Goal: Information Seeking & Learning: Find specific fact

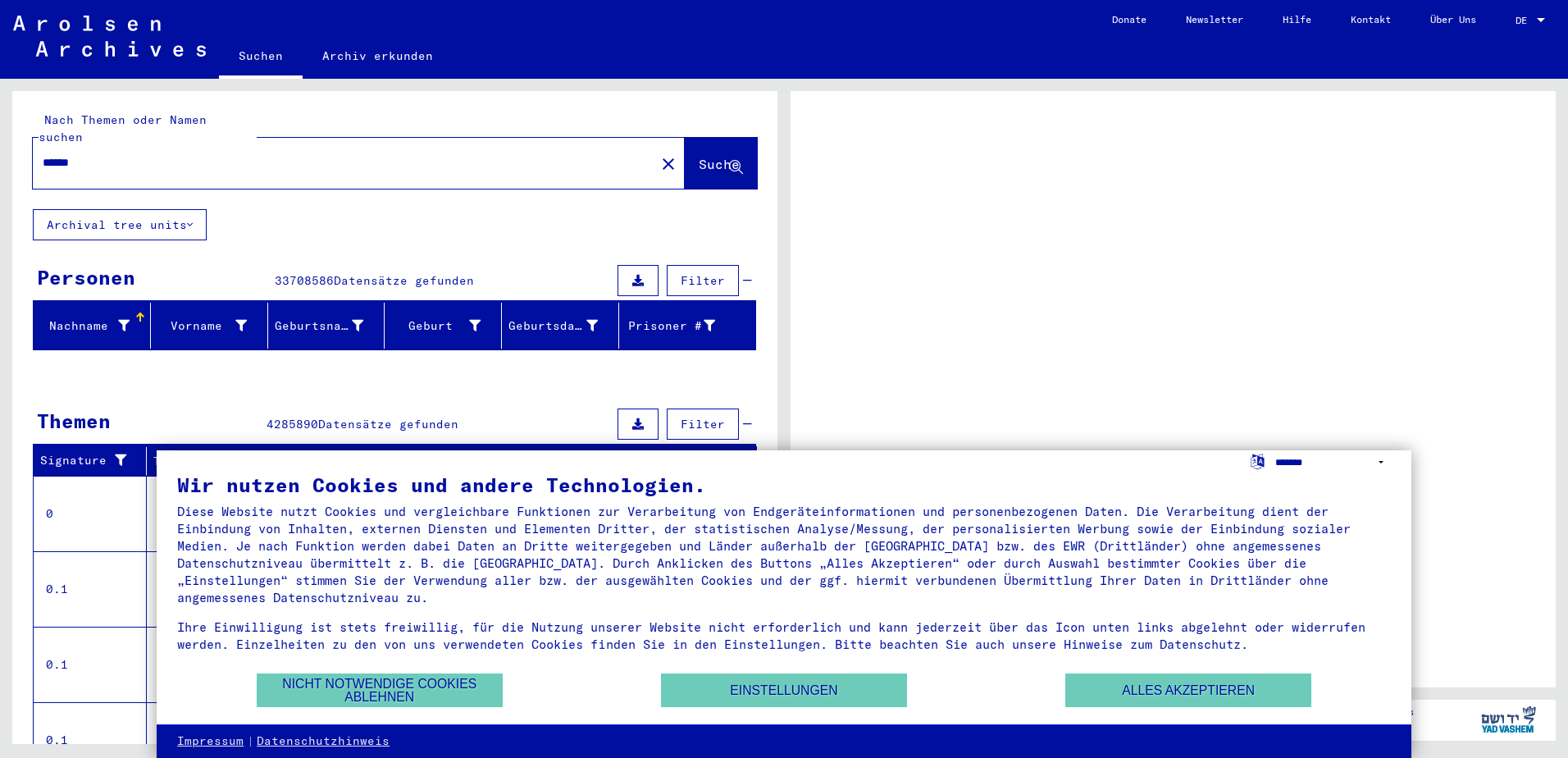
click at [1308, 466] on select "**********" at bounding box center [1334, 462] width 116 height 24
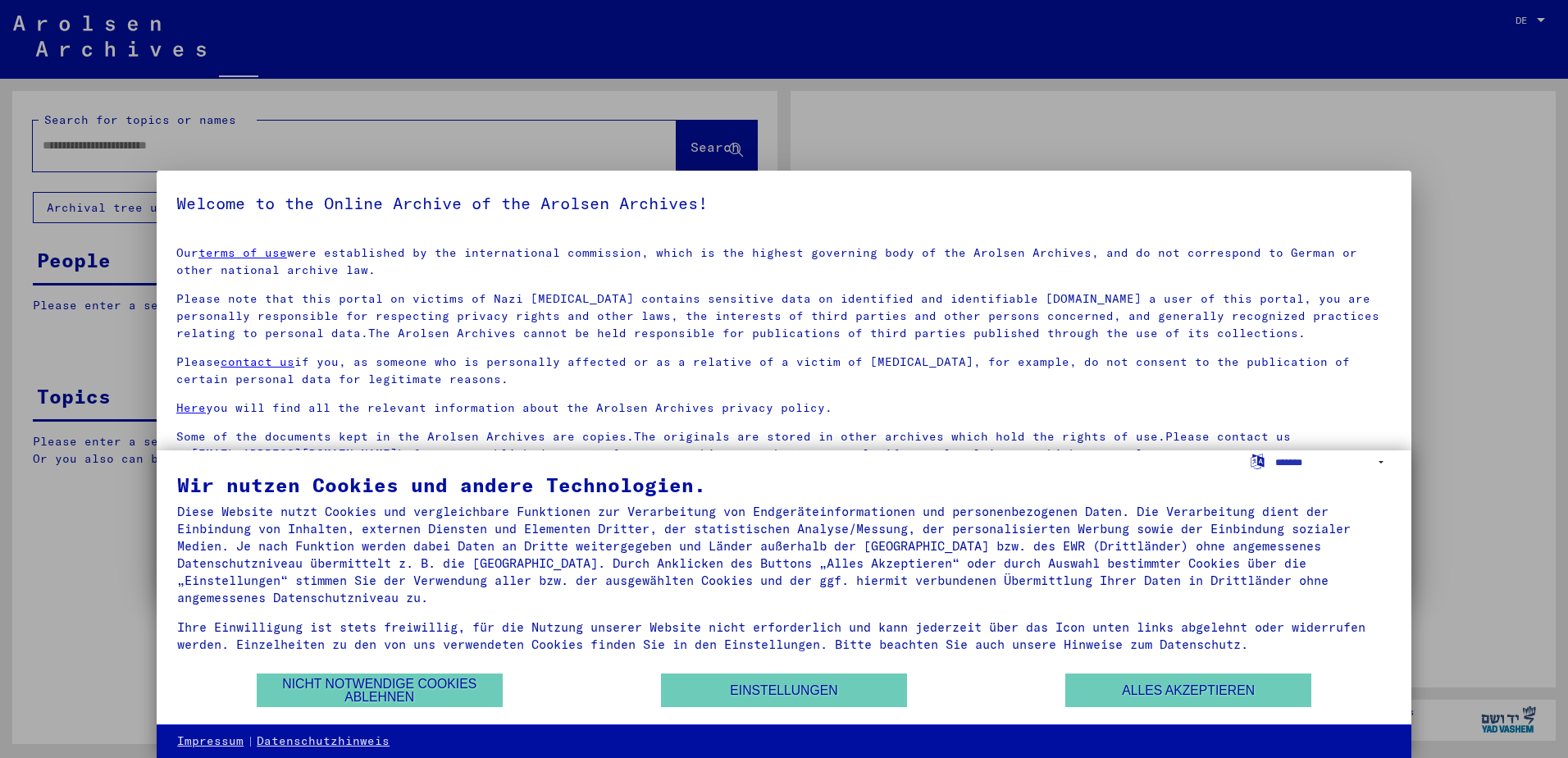
type input "******"
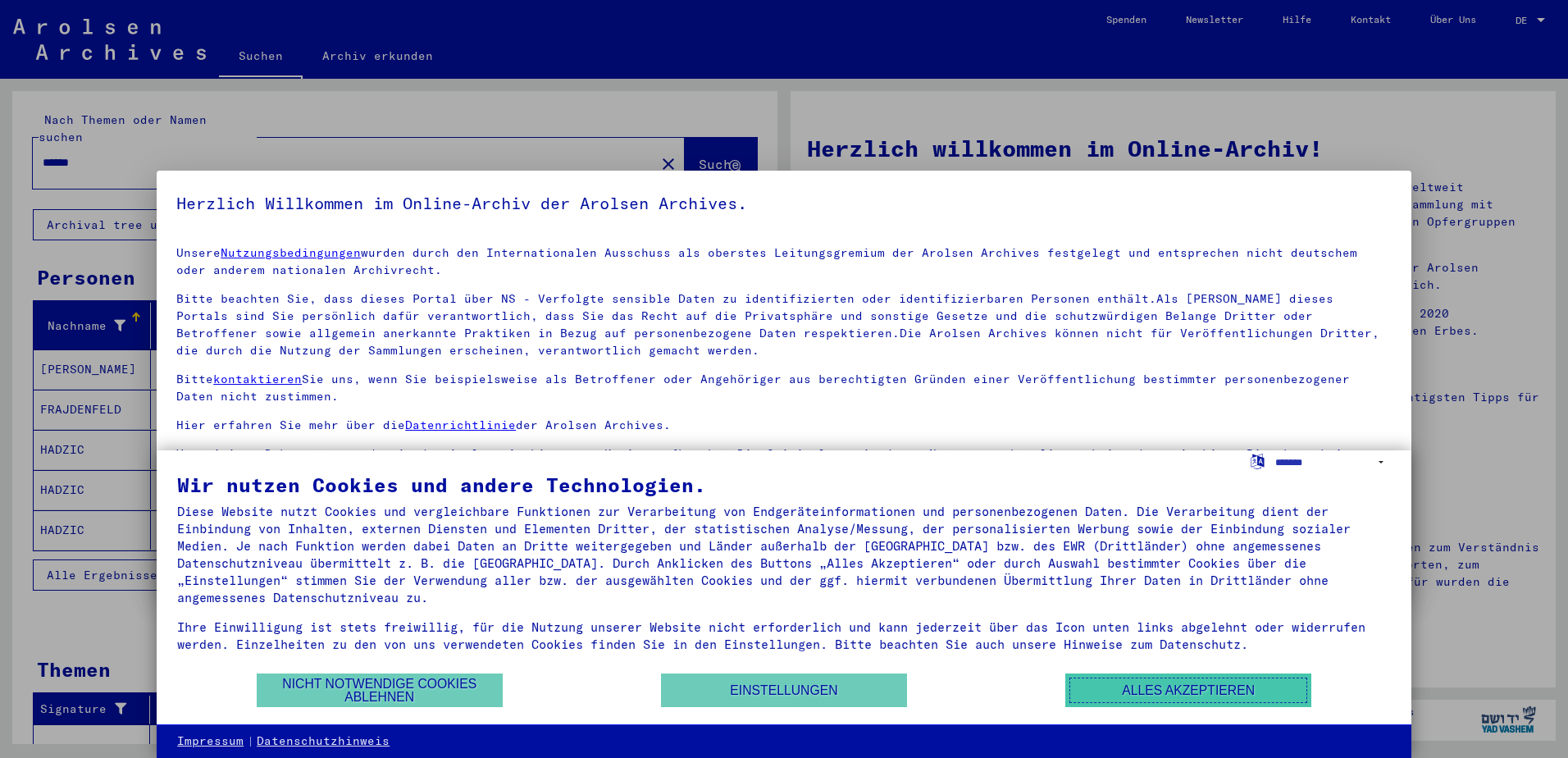
click at [1213, 696] on button "Alles akzeptieren" at bounding box center [1188, 690] width 246 height 34
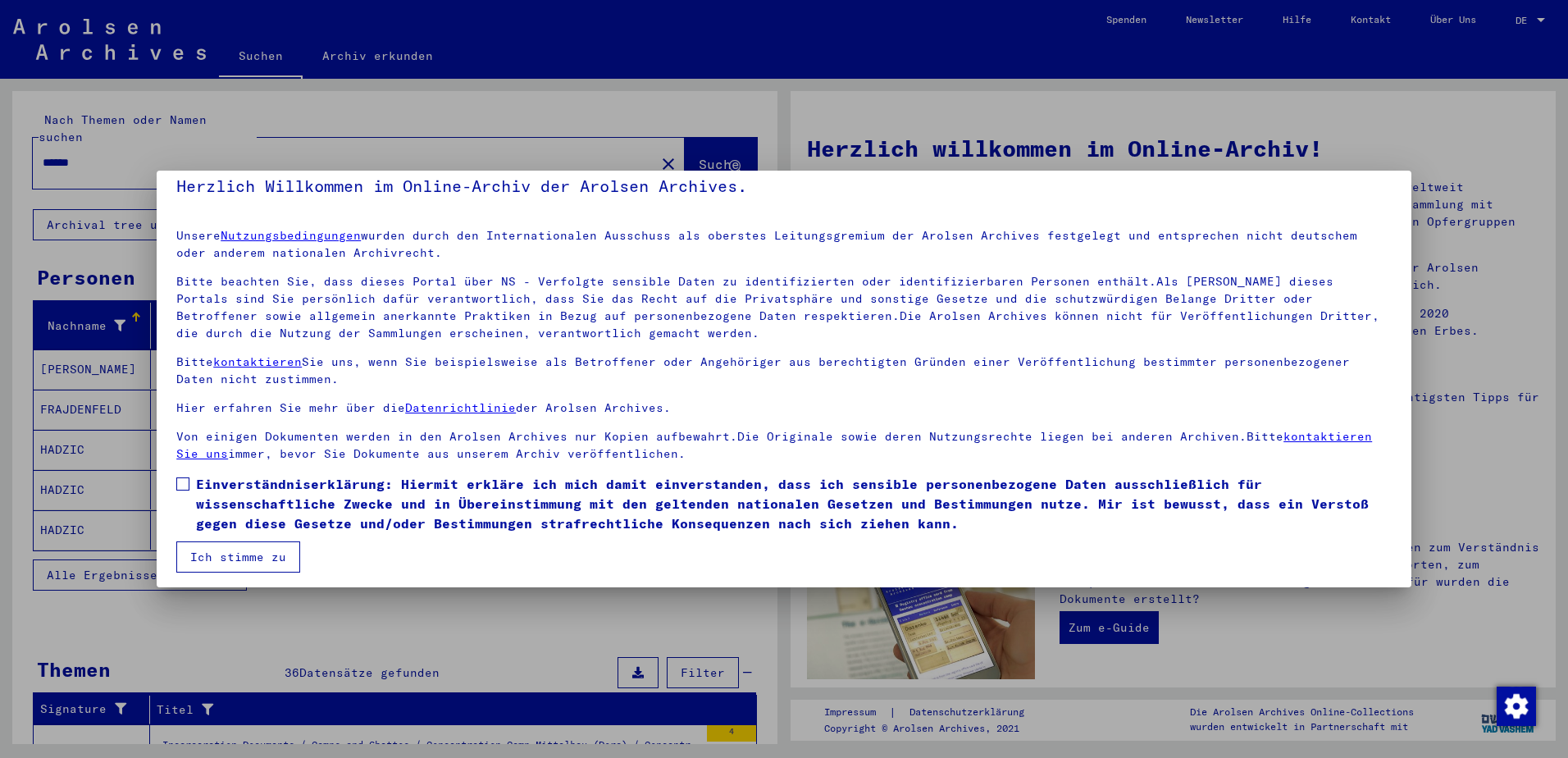
scroll to position [22, 0]
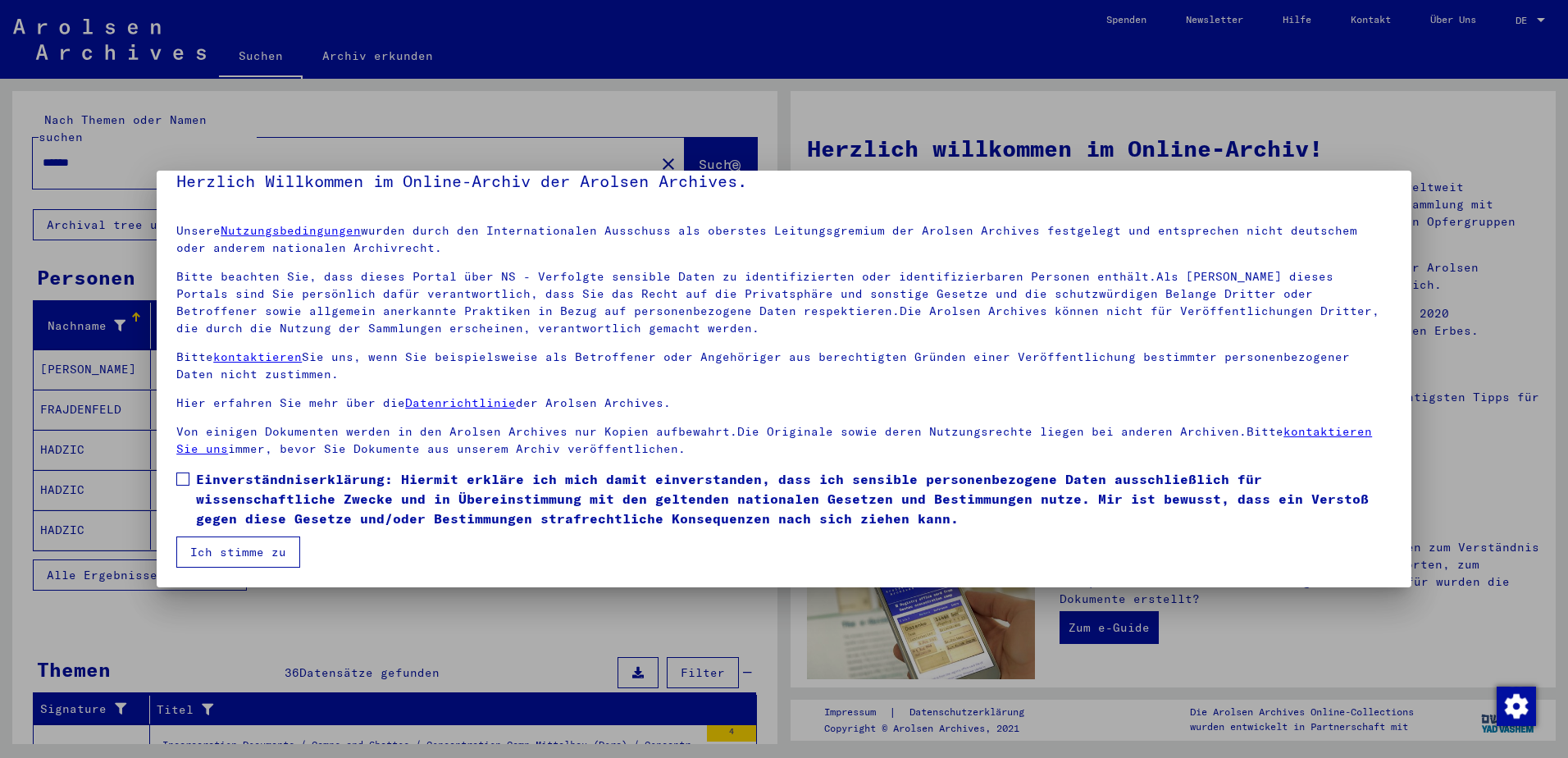
click at [239, 552] on button "Ich stimme zu" at bounding box center [238, 553] width 124 height 31
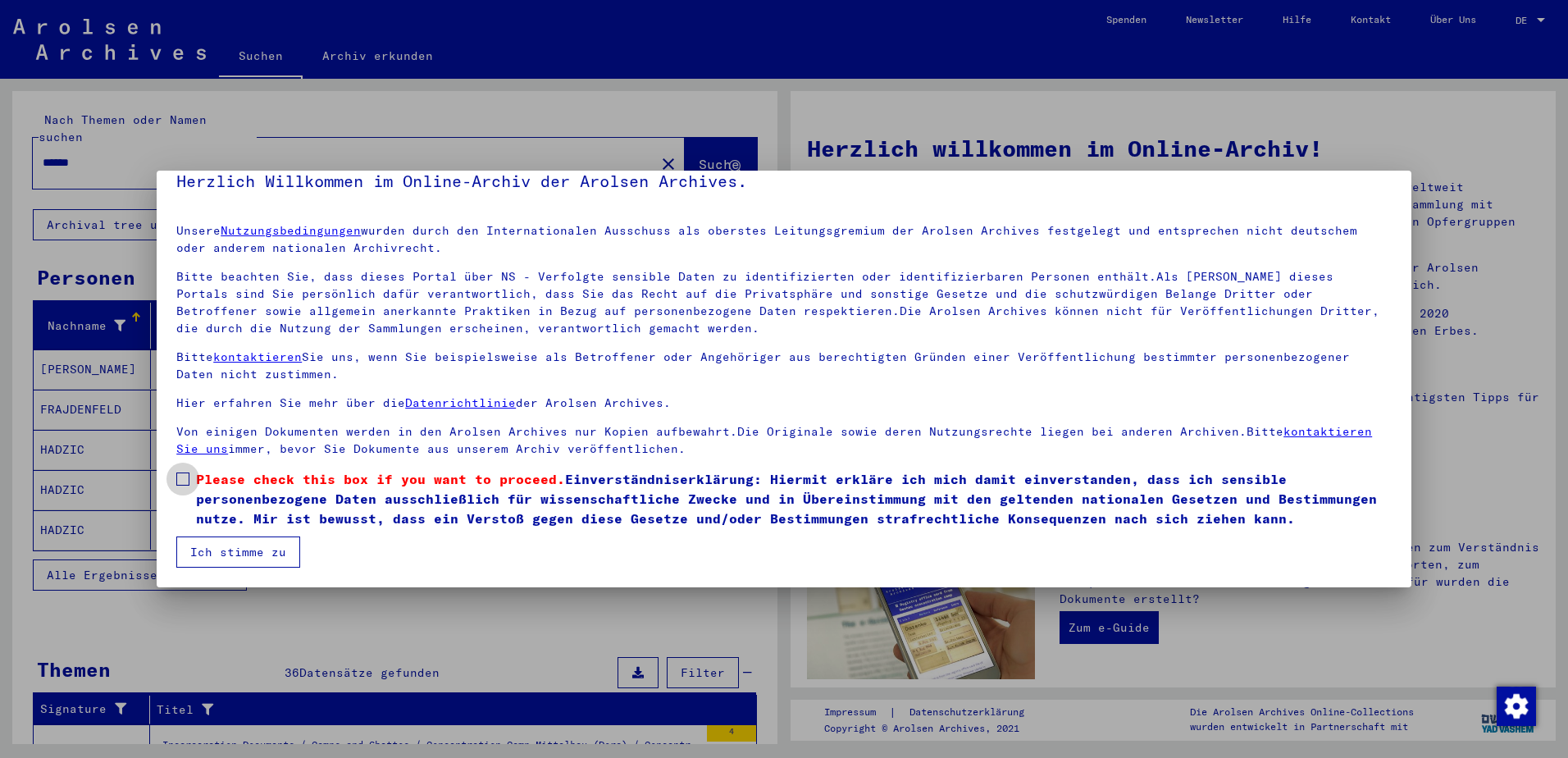
click at [185, 478] on span at bounding box center [183, 480] width 13 height 13
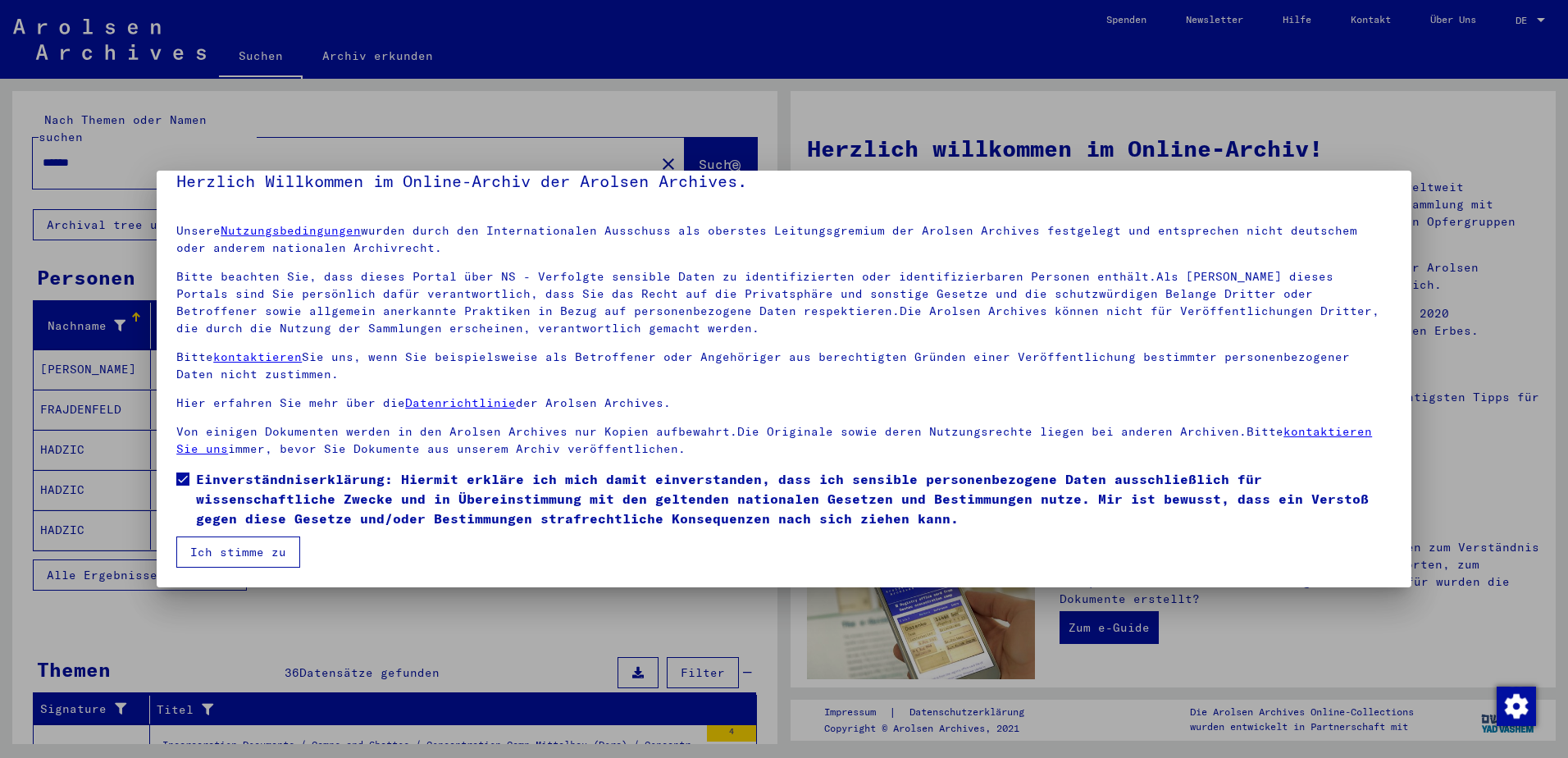
click at [230, 549] on button "Ich stimme zu" at bounding box center [238, 553] width 124 height 31
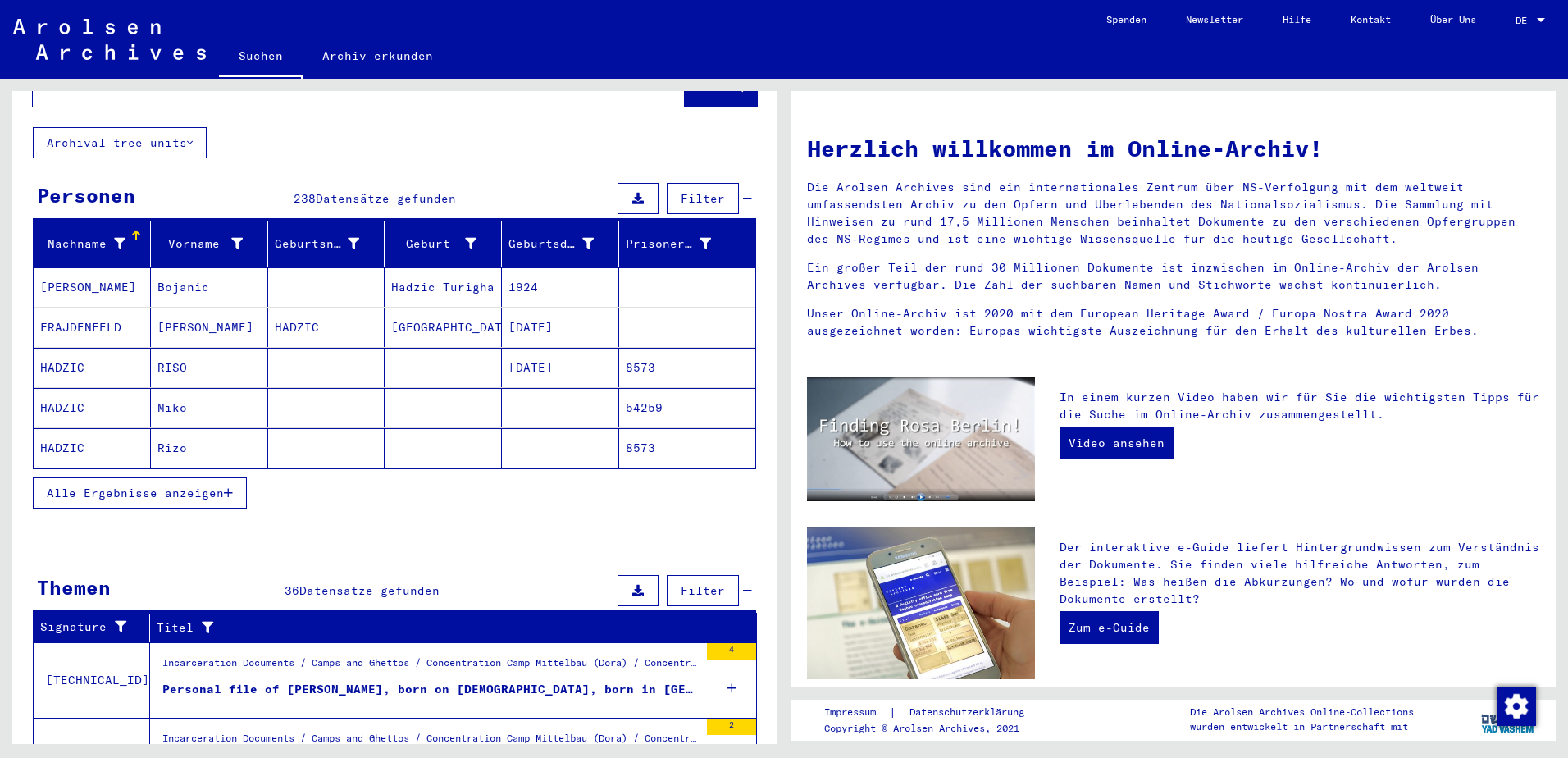
scroll to position [0, 0]
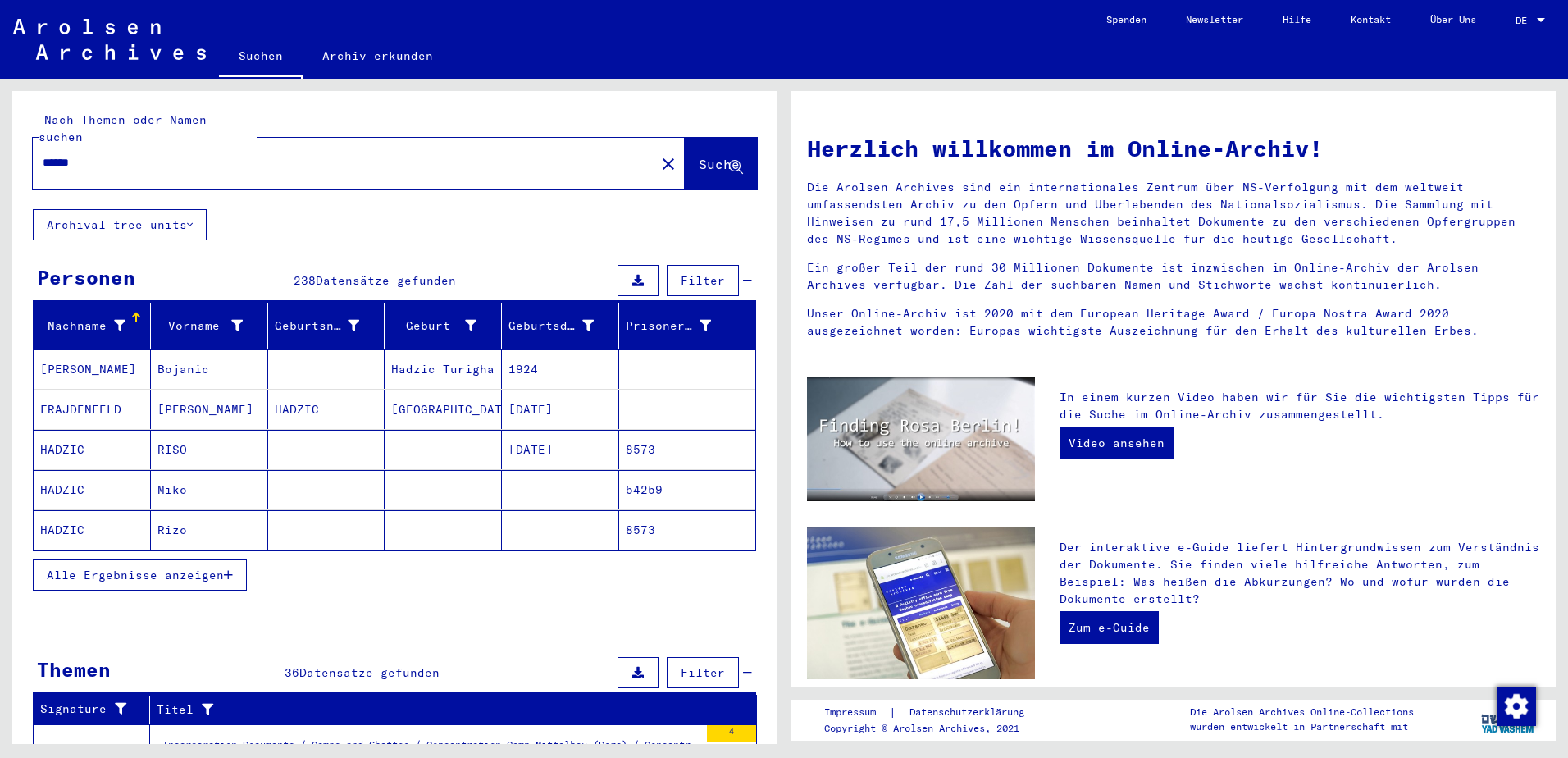
click at [167, 154] on input "******" at bounding box center [339, 162] width 593 height 17
click at [296, 393] on mat-cell "HADZIC" at bounding box center [327, 410] width 118 height 40
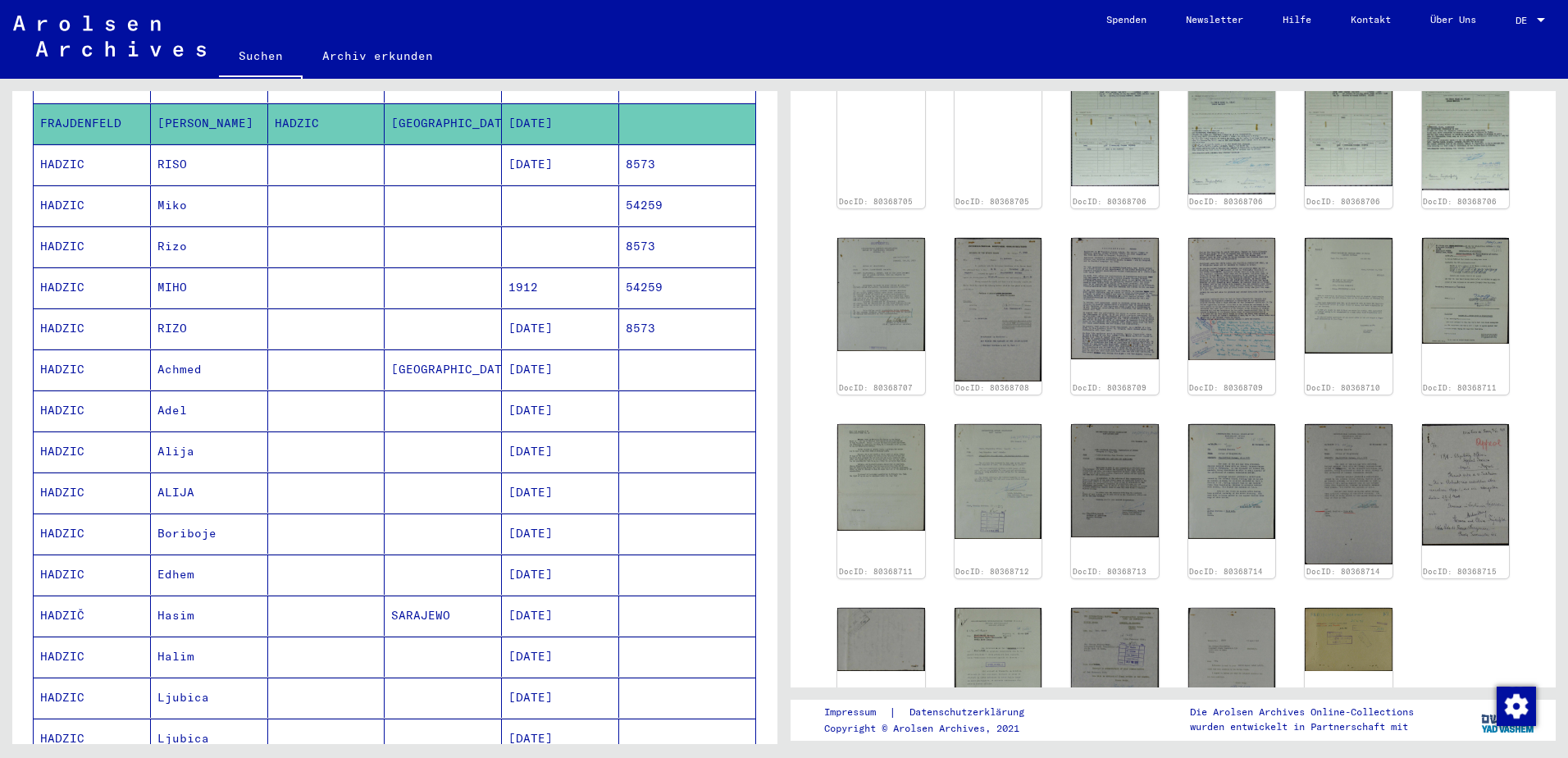
scroll to position [328, 0]
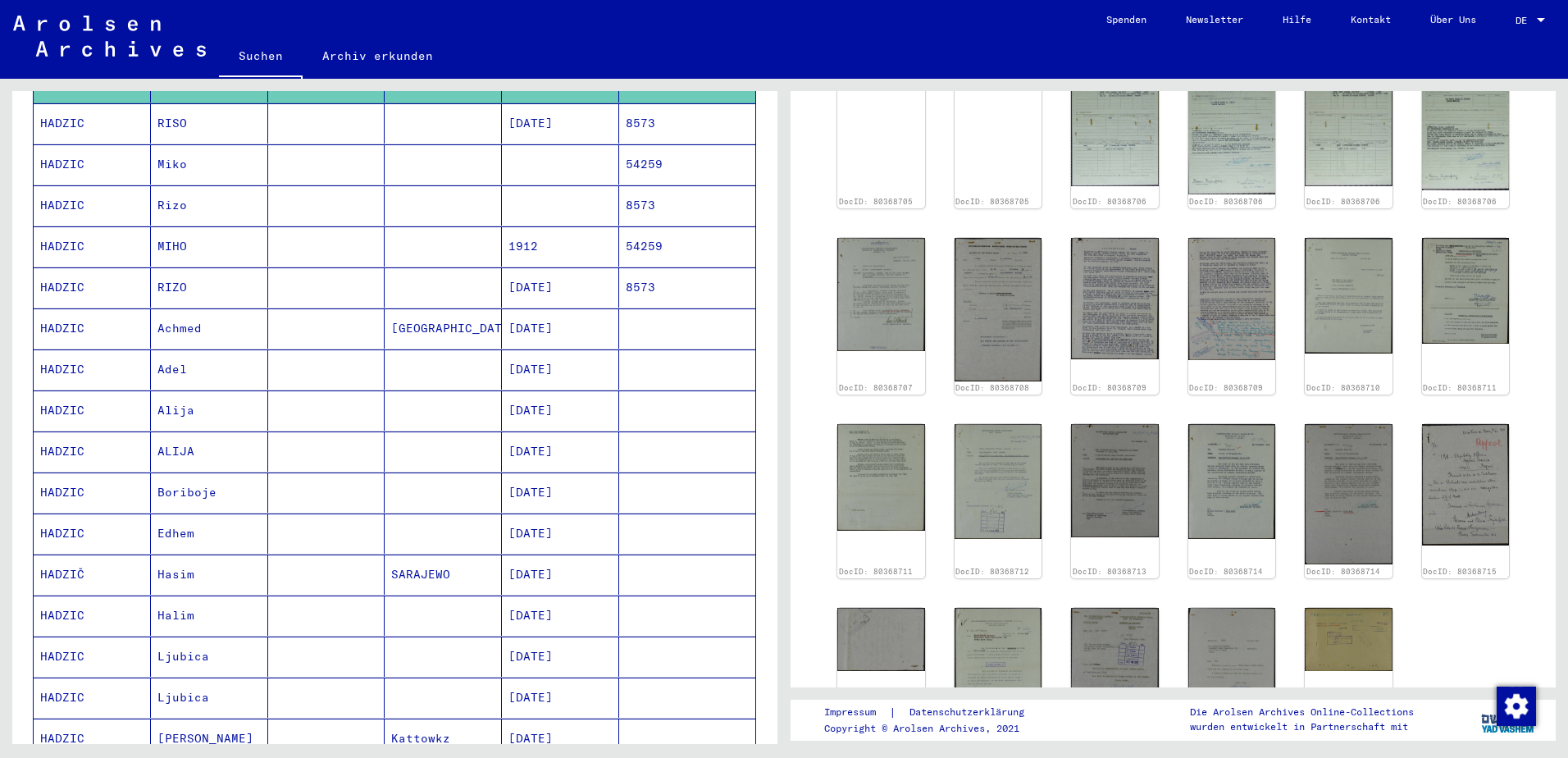
click at [199, 393] on mat-cell "Alija" at bounding box center [209, 411] width 118 height 41
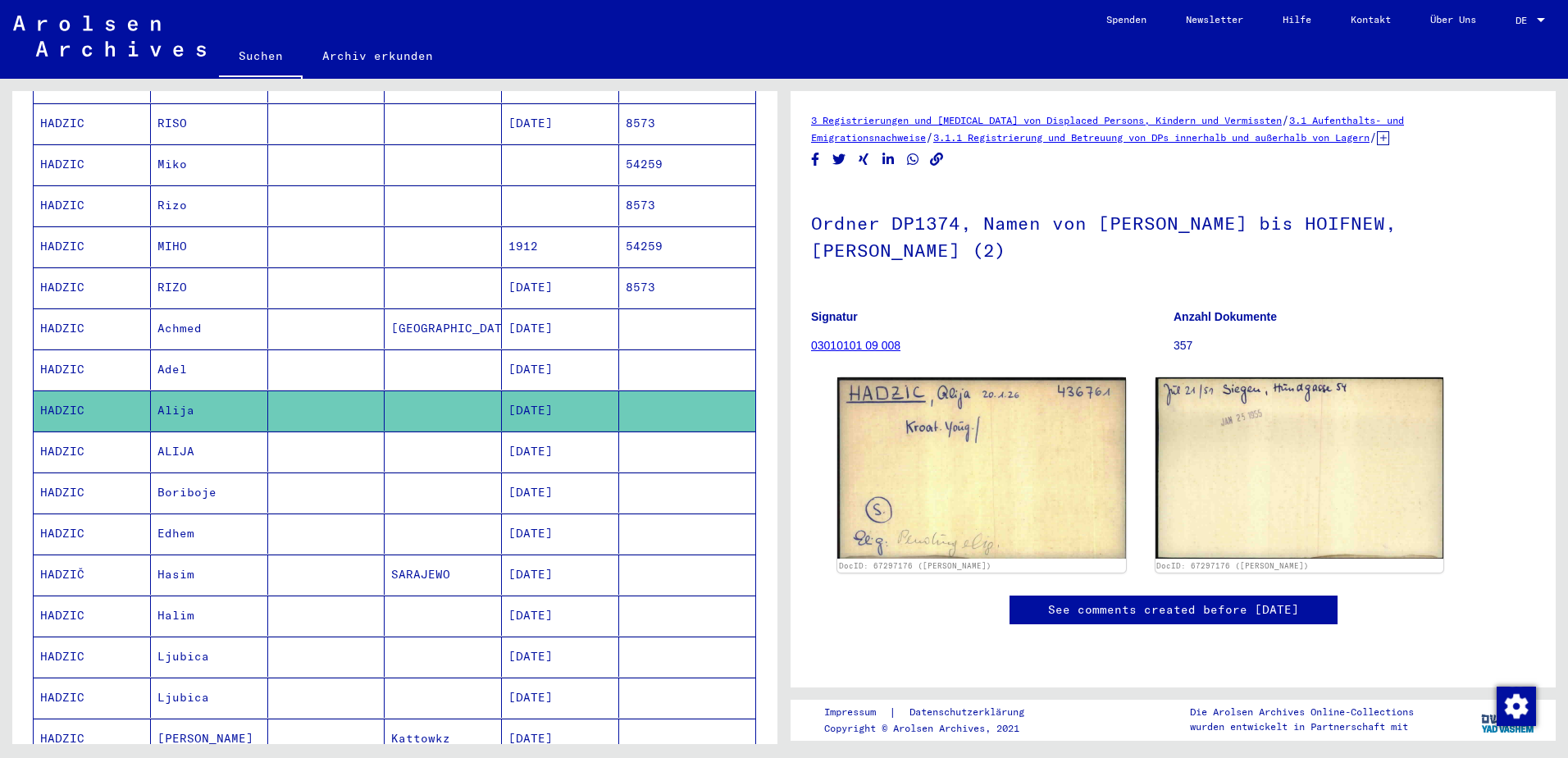
click at [219, 480] on mat-cell "Boriboje" at bounding box center [209, 493] width 118 height 41
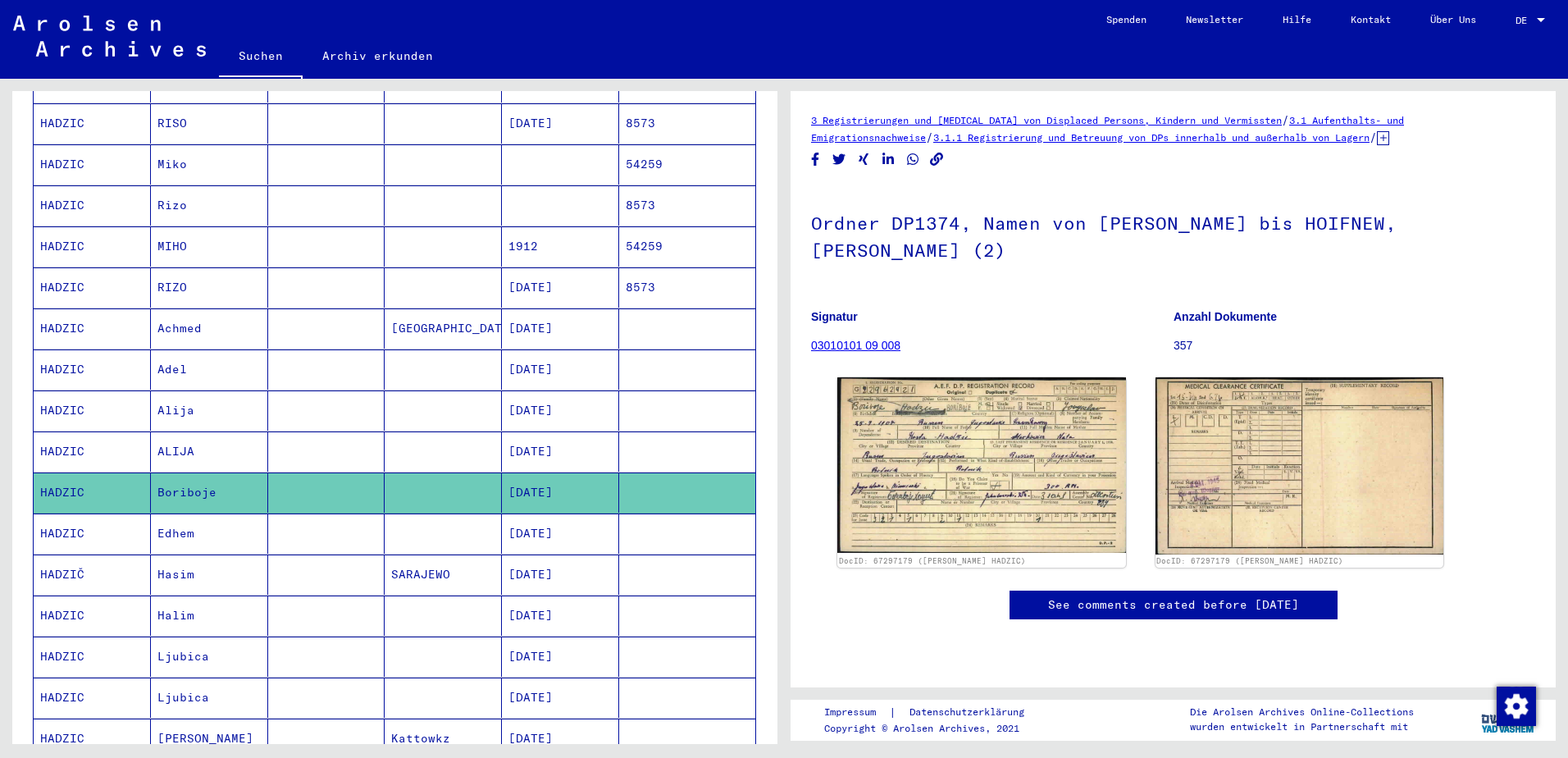
scroll to position [246, 0]
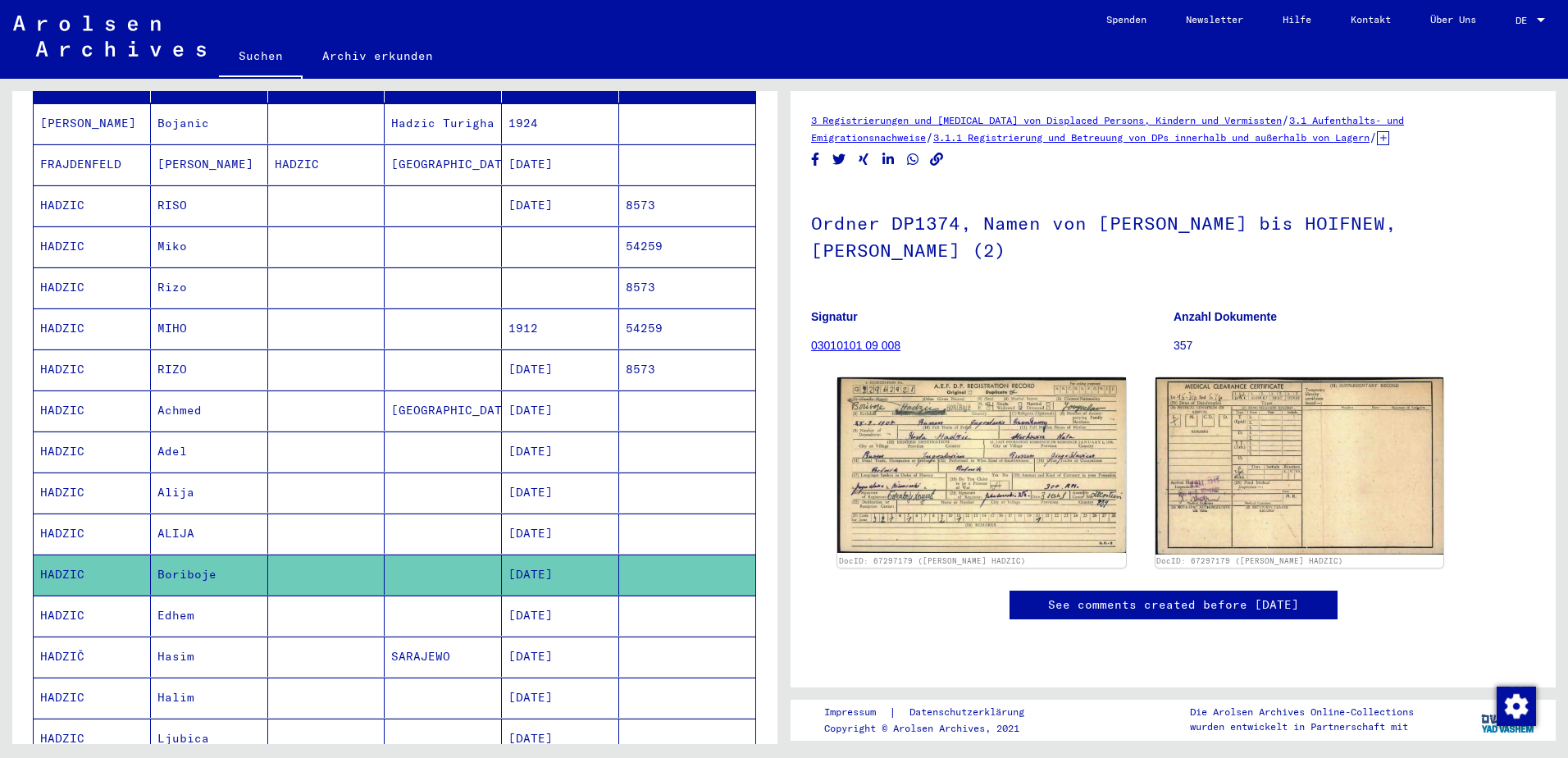
click at [392, 411] on mat-cell "[GEOGRAPHIC_DATA]" at bounding box center [444, 411] width 118 height 41
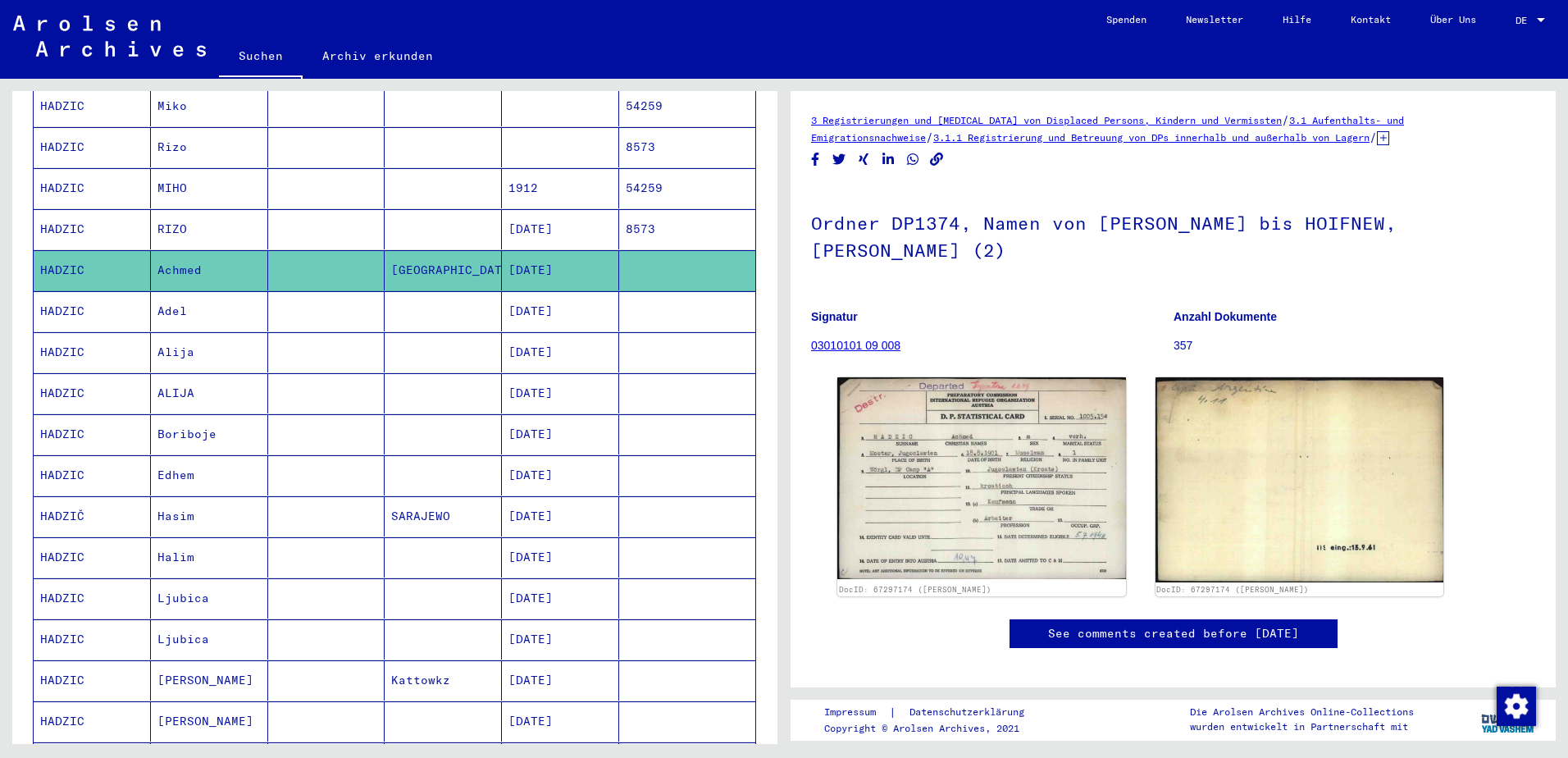
scroll to position [410, 0]
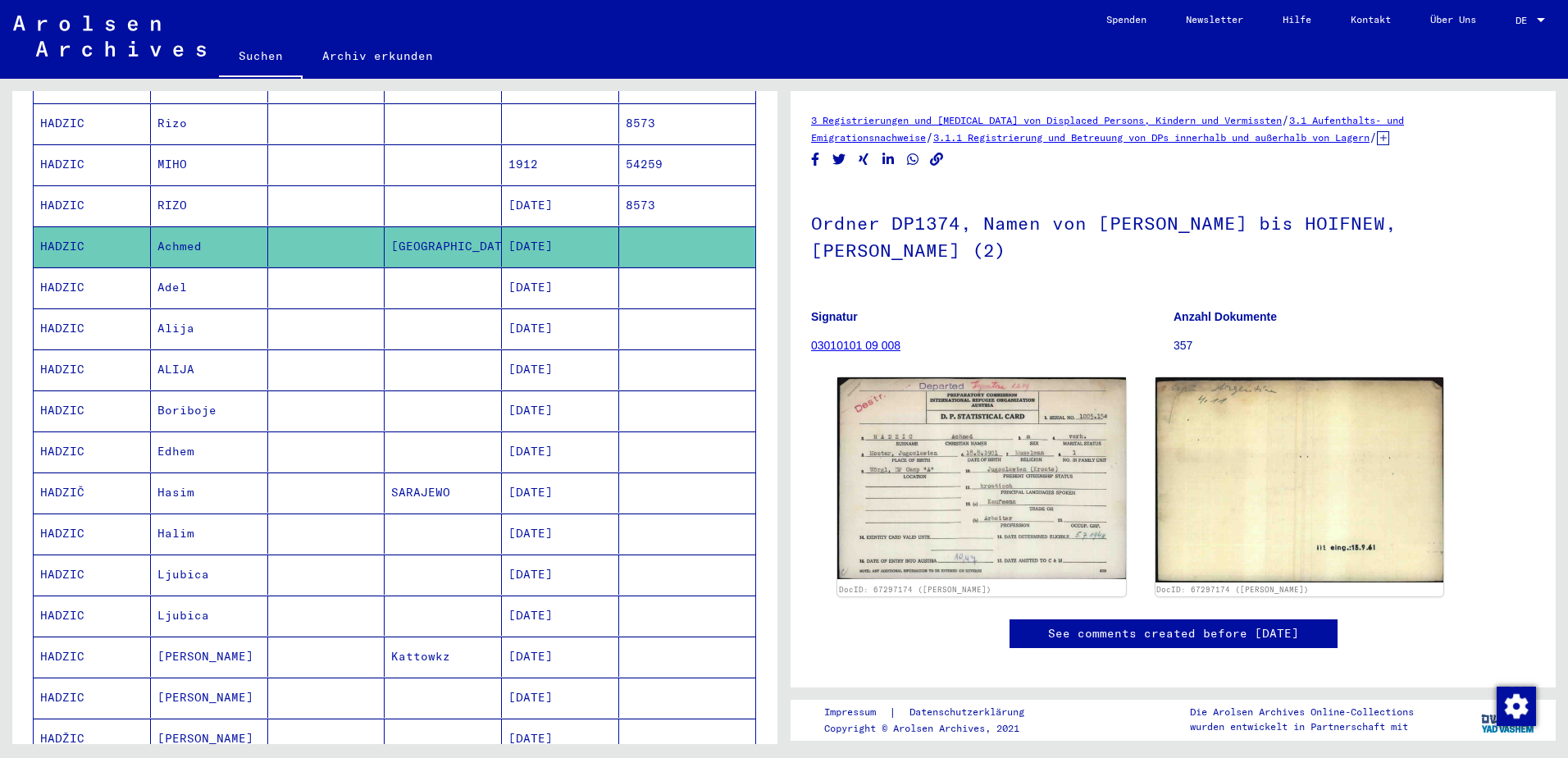
click at [338, 312] on mat-cell at bounding box center [327, 329] width 118 height 41
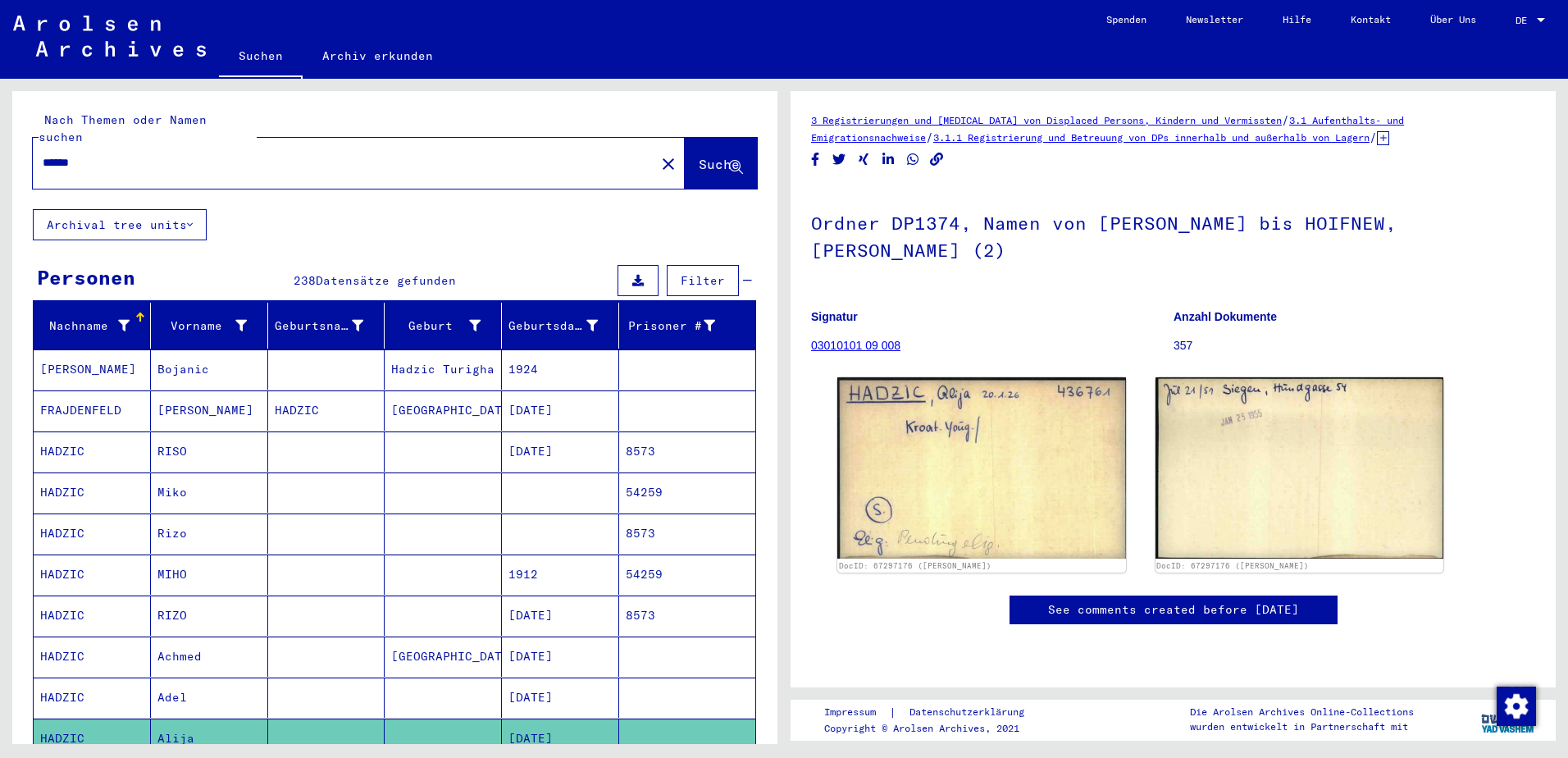
click at [136, 154] on input "******" at bounding box center [344, 162] width 603 height 17
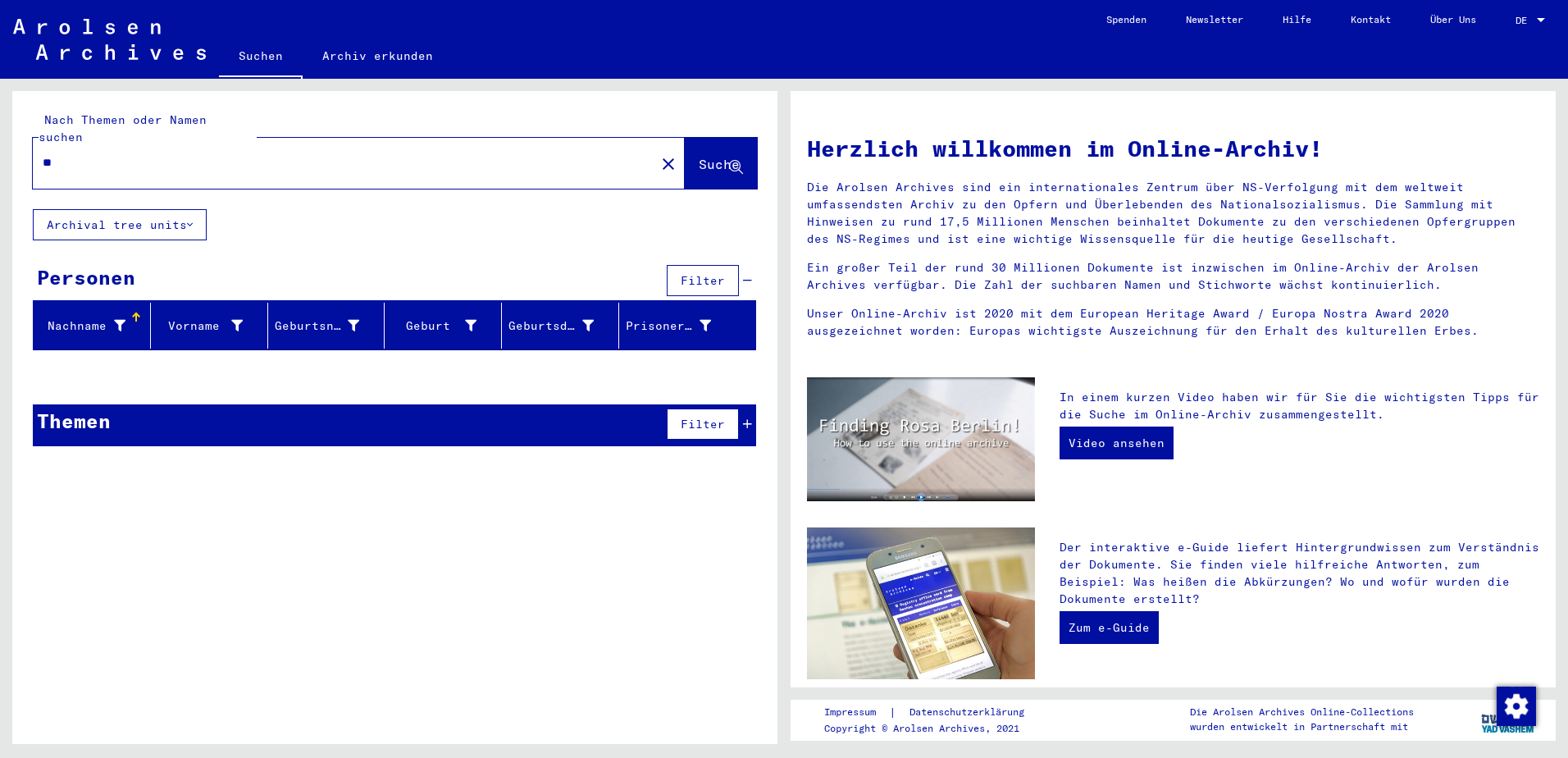
type input "*"
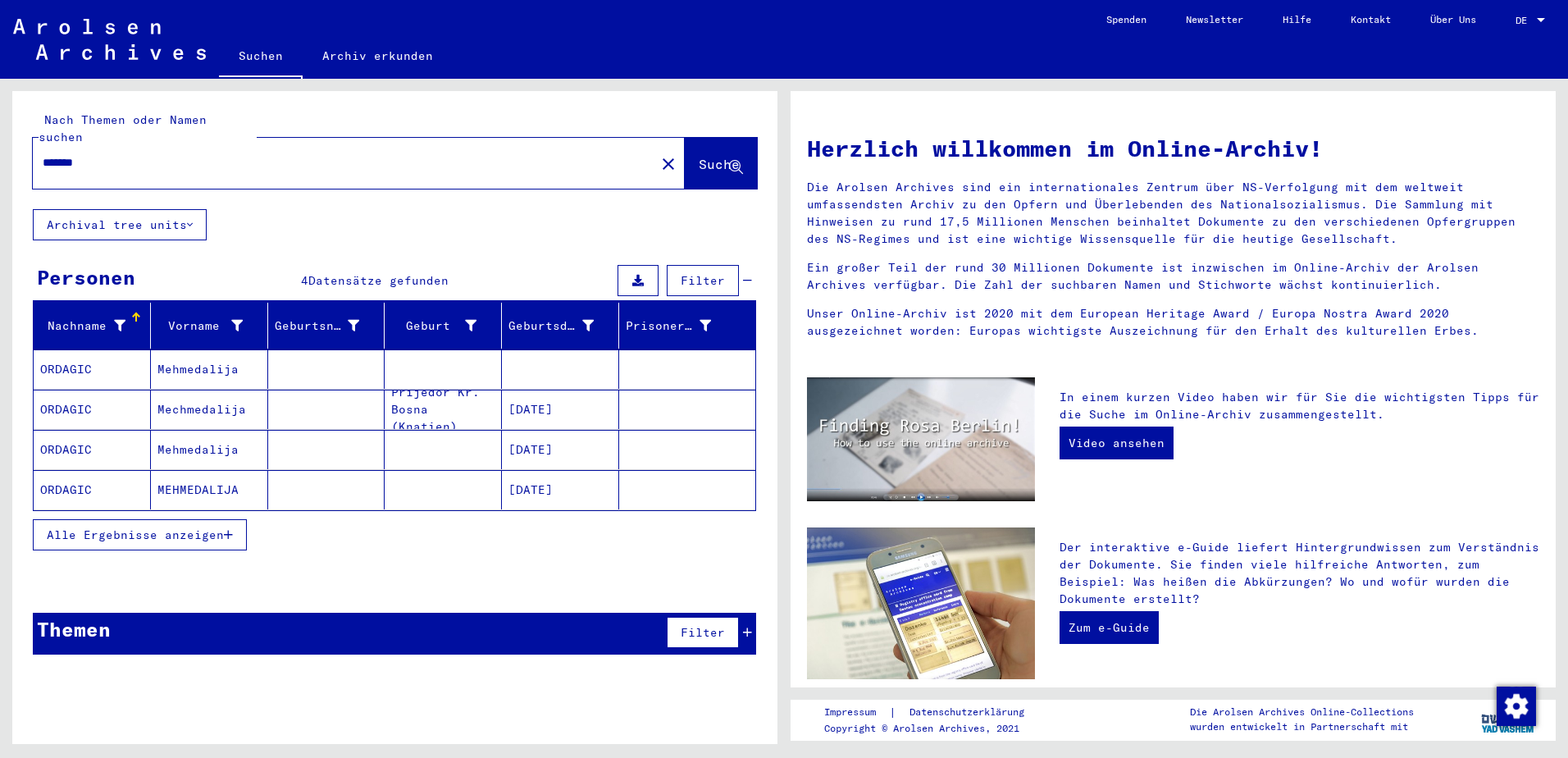
click at [239, 360] on mat-cell "Mehmedalija" at bounding box center [209, 369] width 118 height 40
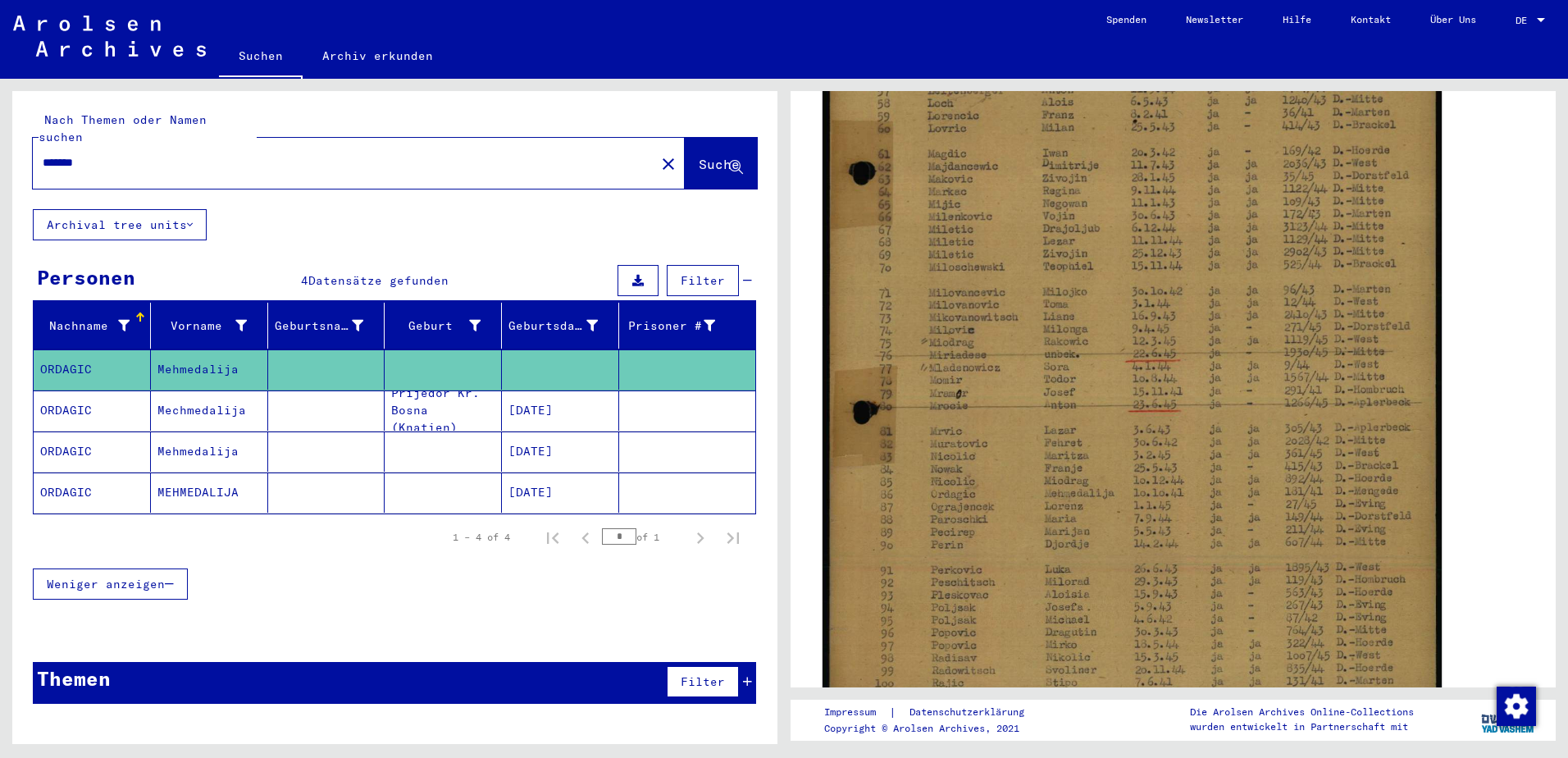
scroll to position [492, 0]
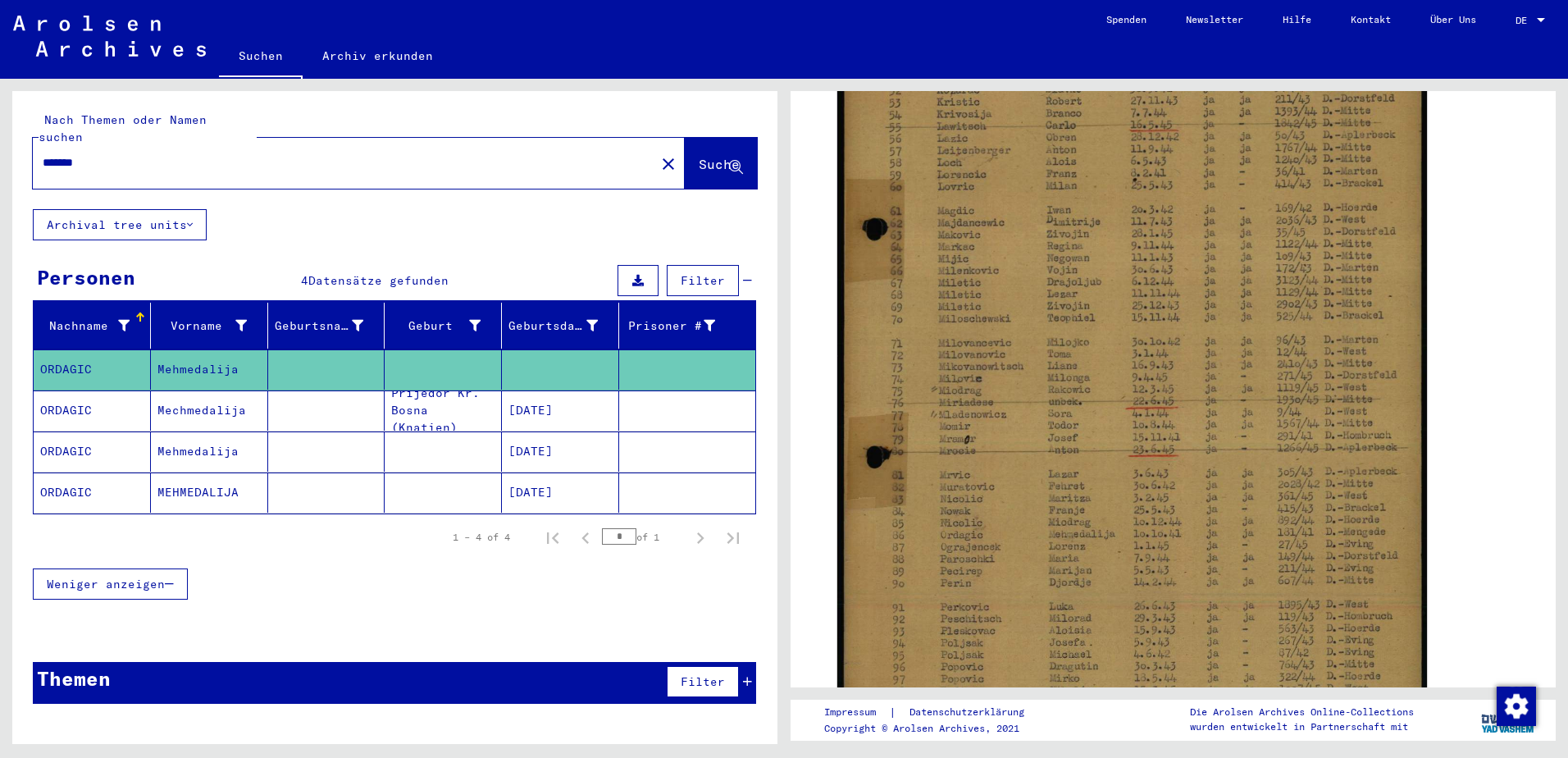
click at [99, 154] on input "*******" at bounding box center [344, 162] width 603 height 17
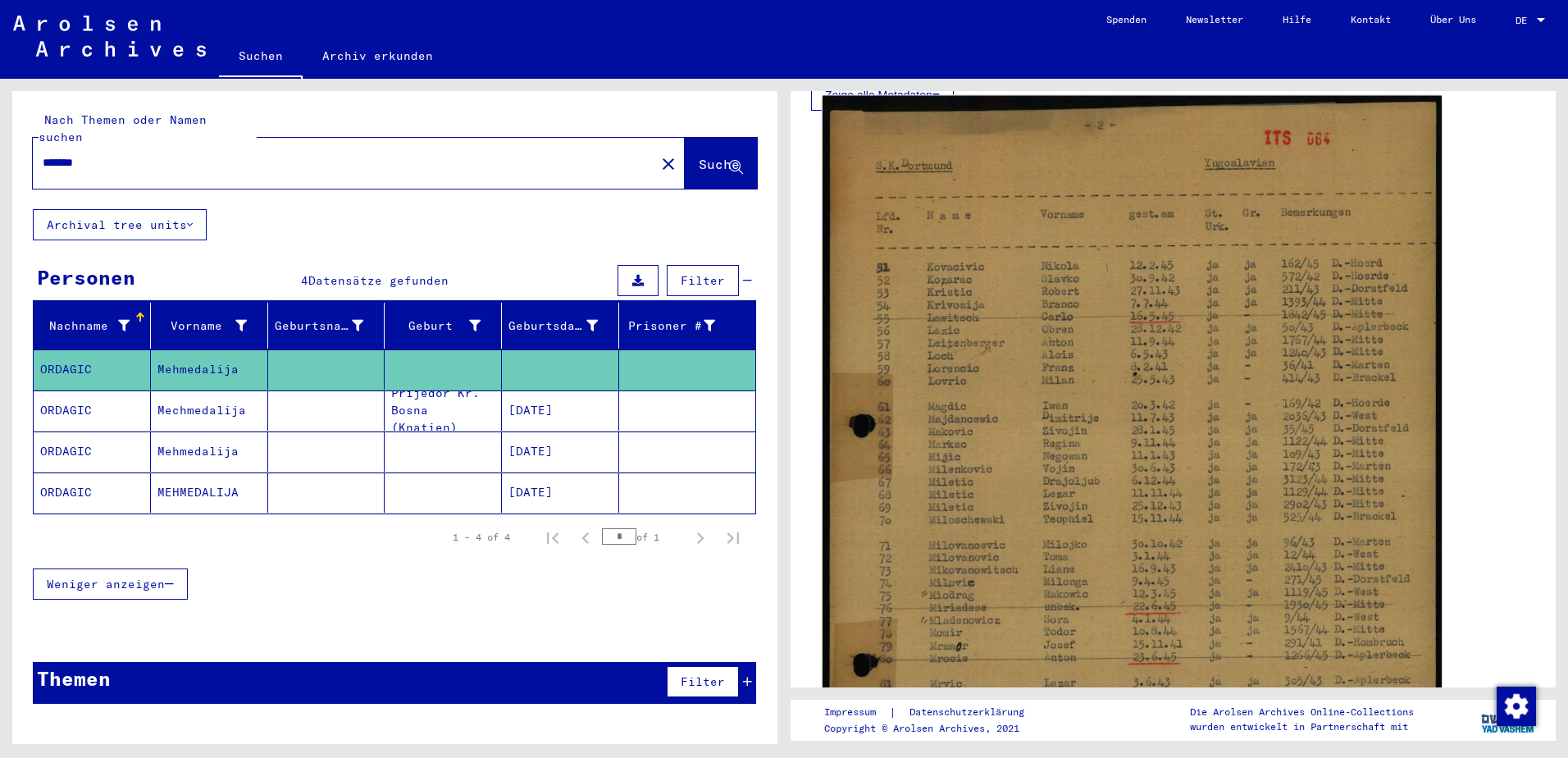
scroll to position [328, 0]
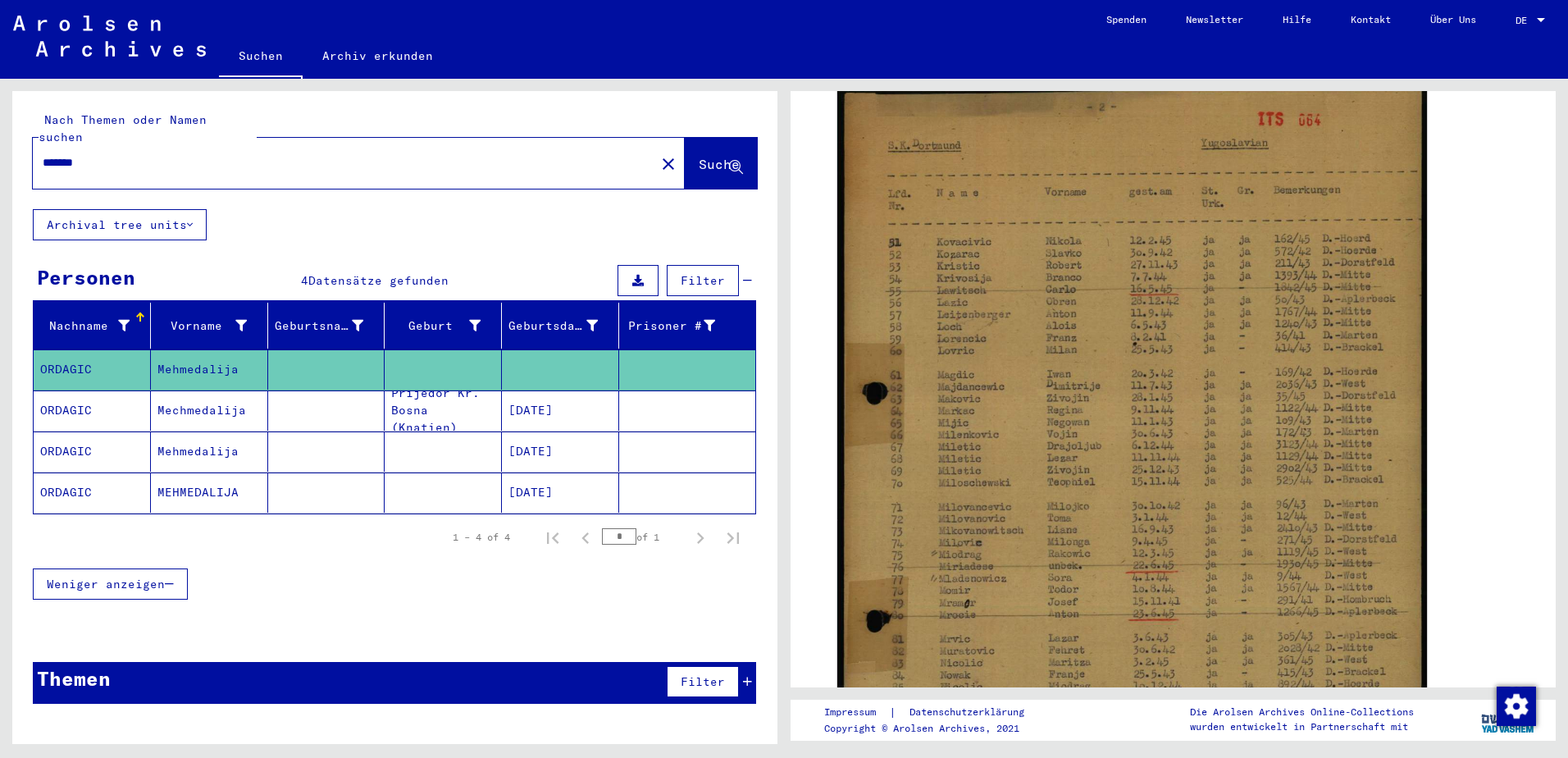
click at [212, 391] on mat-cell "Mechmedalija" at bounding box center [209, 411] width 118 height 41
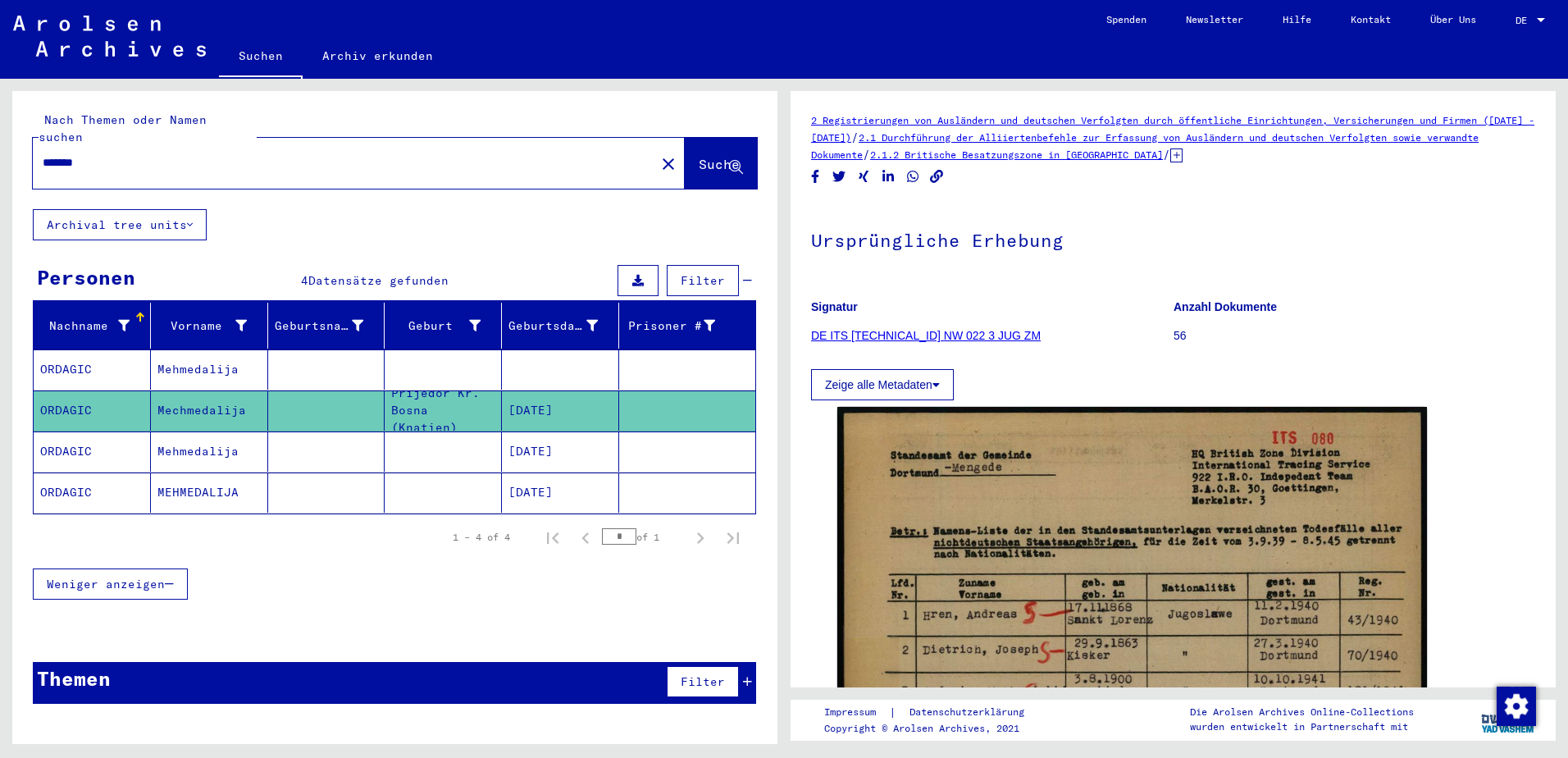
click at [473, 393] on mat-cell "Prijedor Kr. Bosna (Knatien)" at bounding box center [444, 411] width 118 height 41
click at [460, 437] on mat-cell at bounding box center [444, 451] width 118 height 41
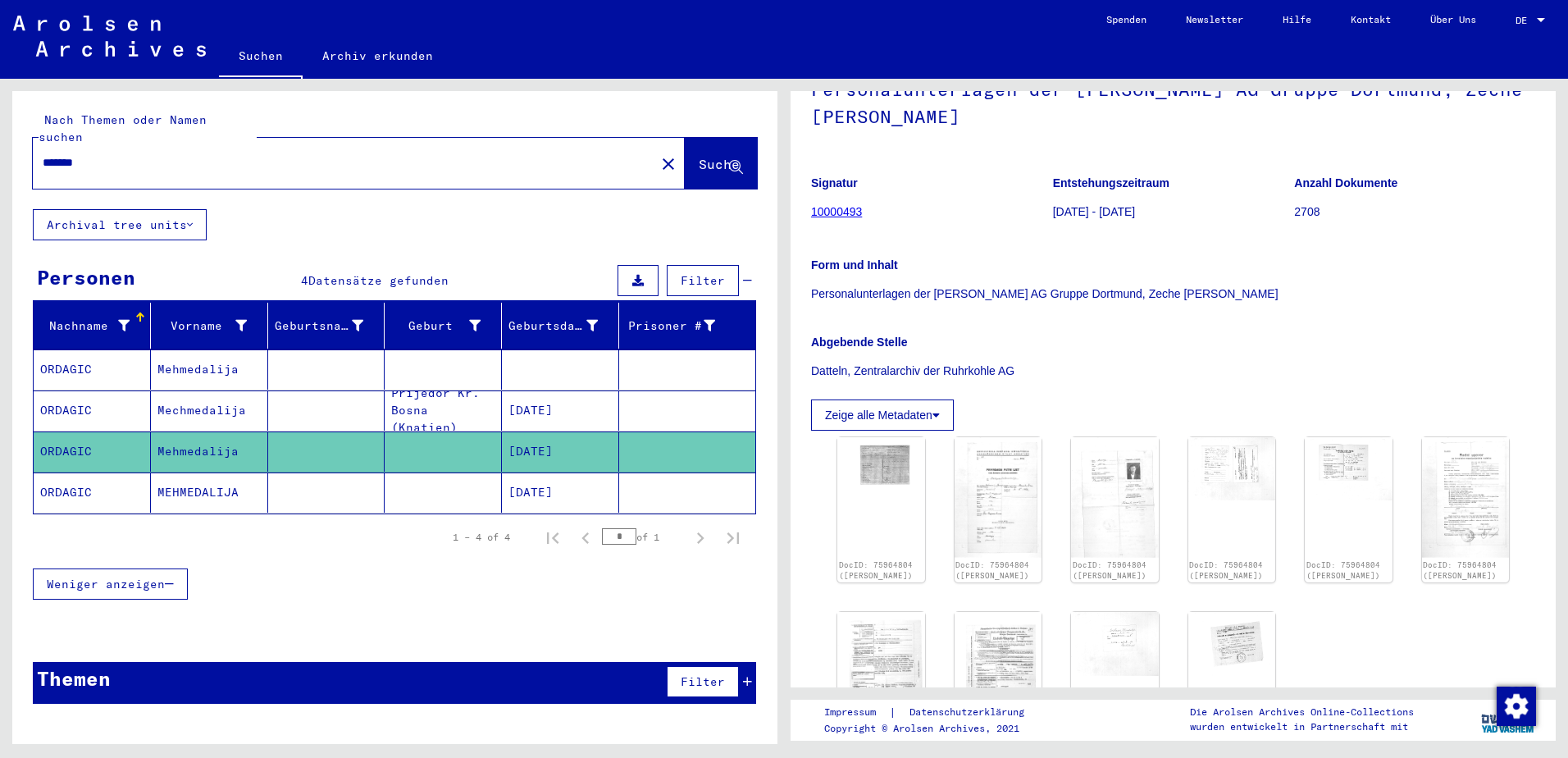
scroll to position [328, 0]
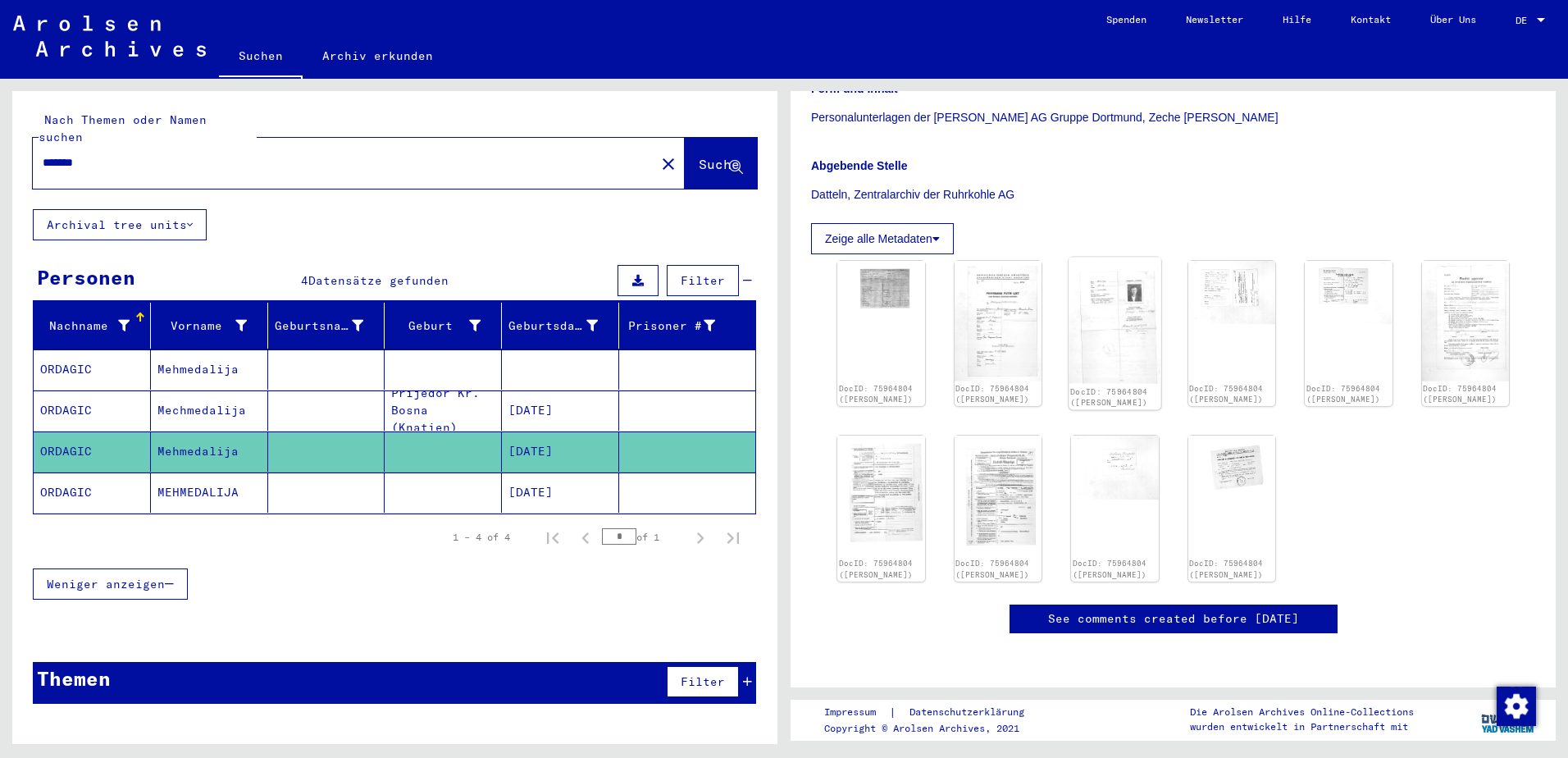
click at [1127, 310] on img at bounding box center [1114, 321] width 92 height 127
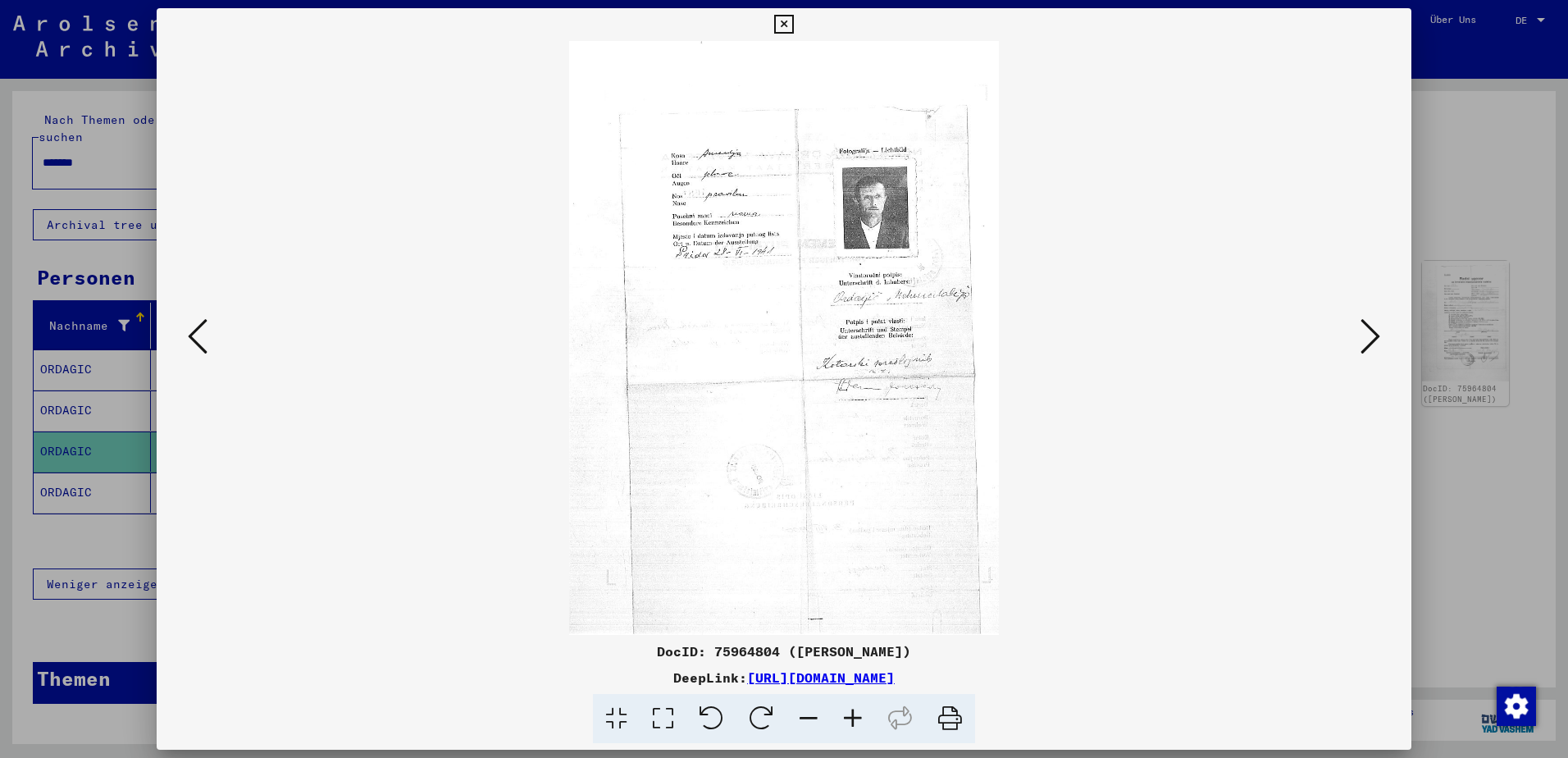
click at [854, 728] on icon at bounding box center [854, 719] width 45 height 50
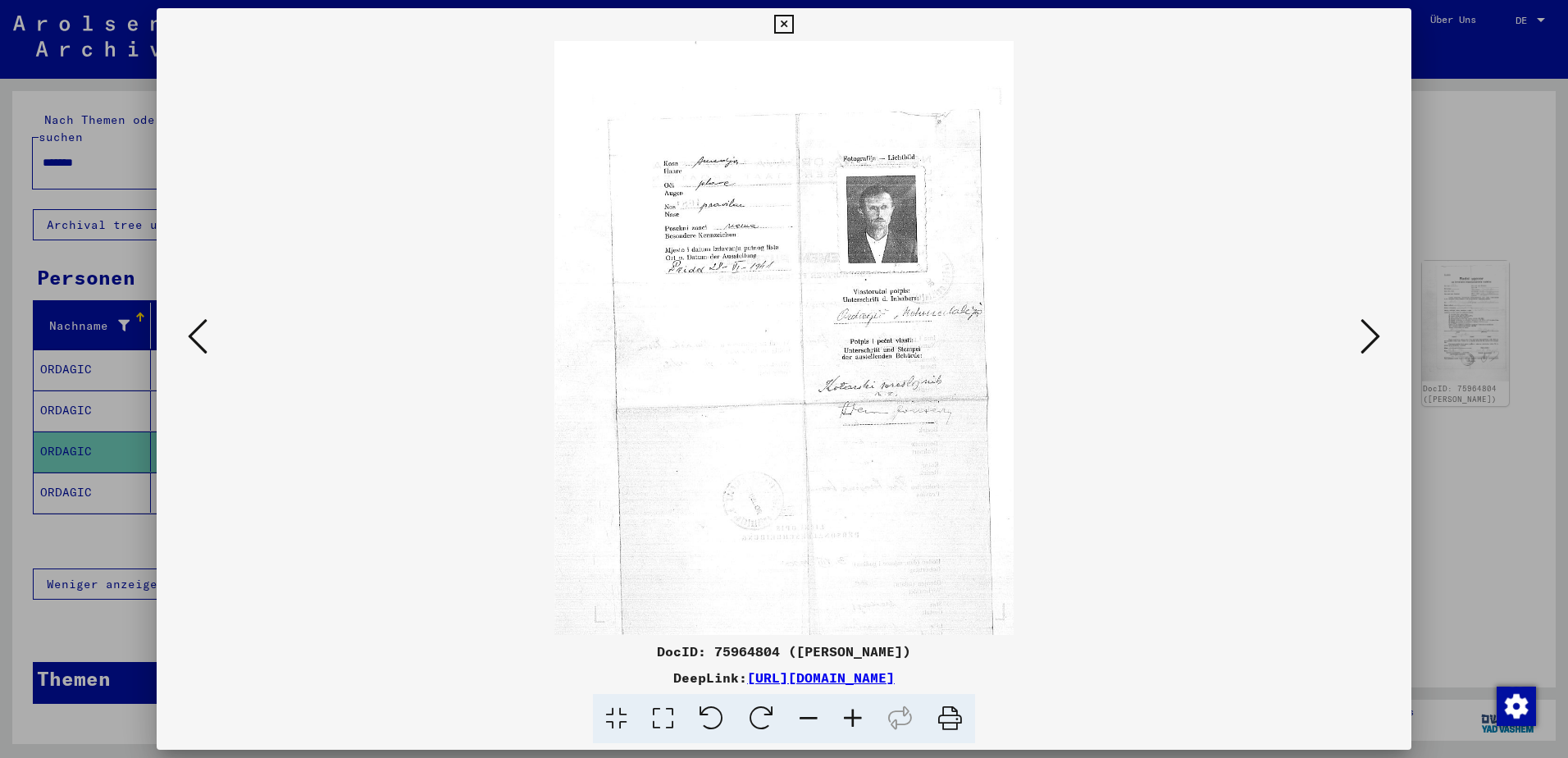
click at [854, 728] on icon at bounding box center [854, 719] width 45 height 50
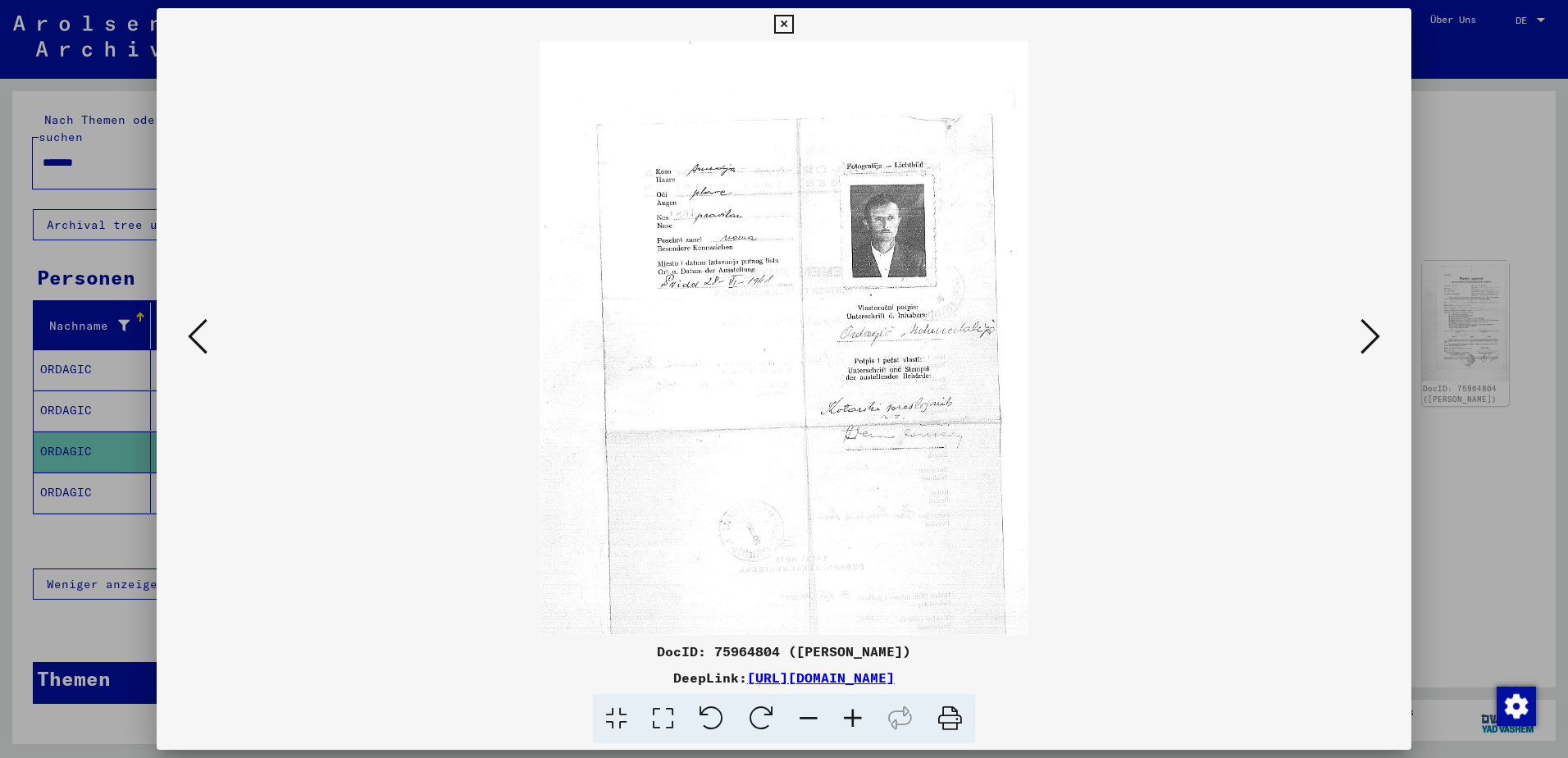
click at [854, 728] on icon at bounding box center [854, 719] width 45 height 50
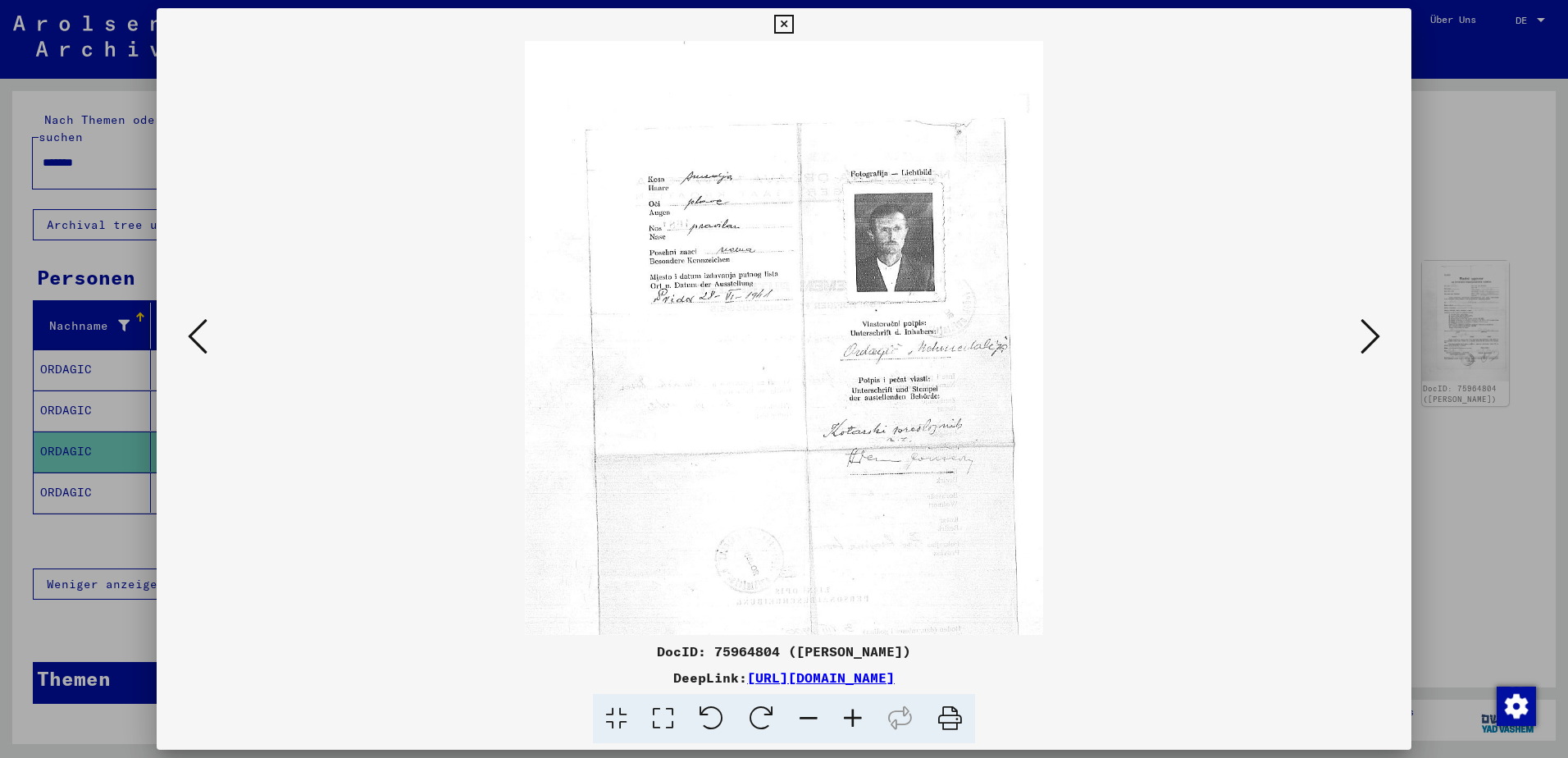
click at [854, 728] on icon at bounding box center [854, 719] width 45 height 50
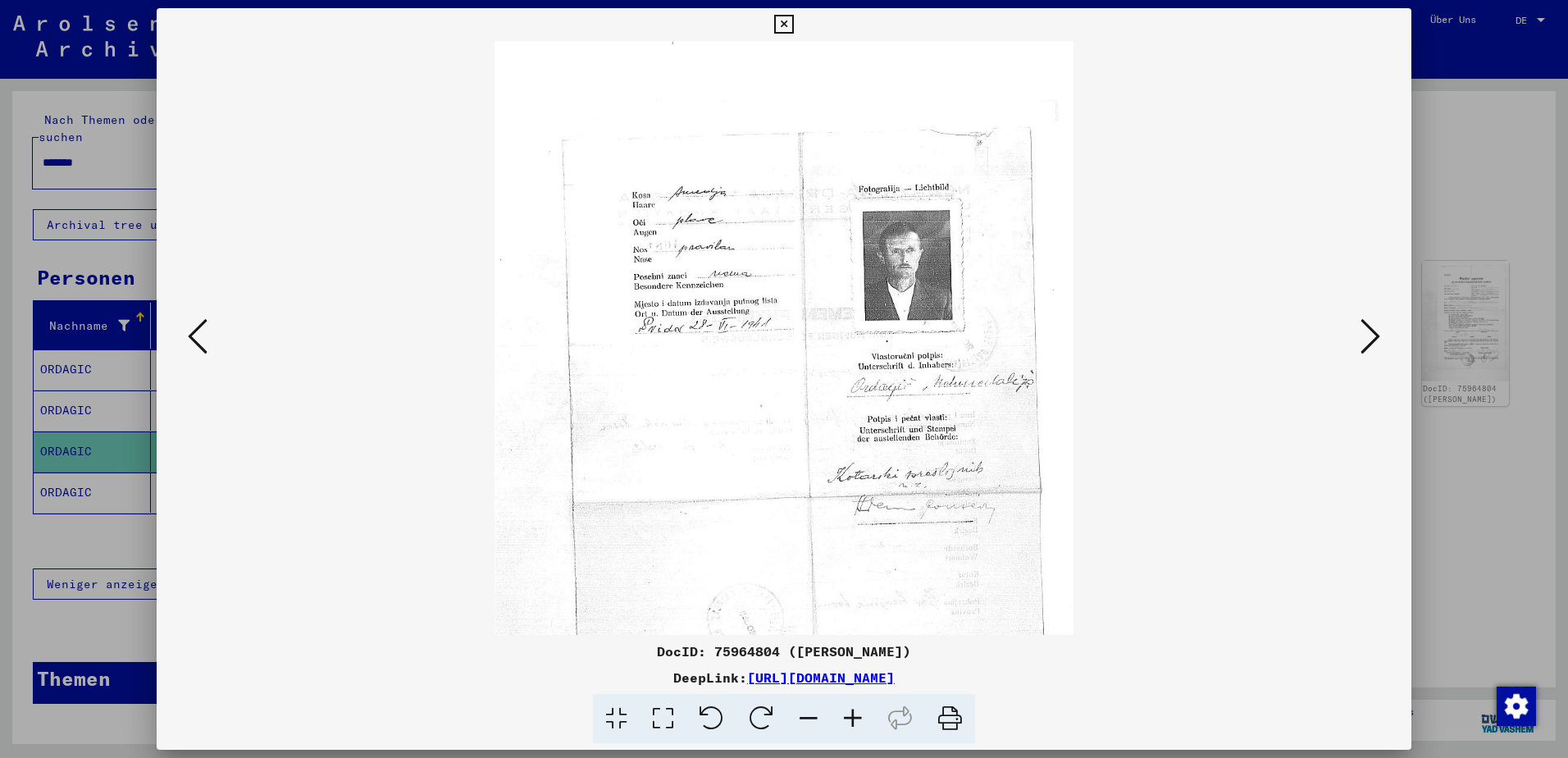
click at [854, 728] on icon at bounding box center [854, 719] width 45 height 50
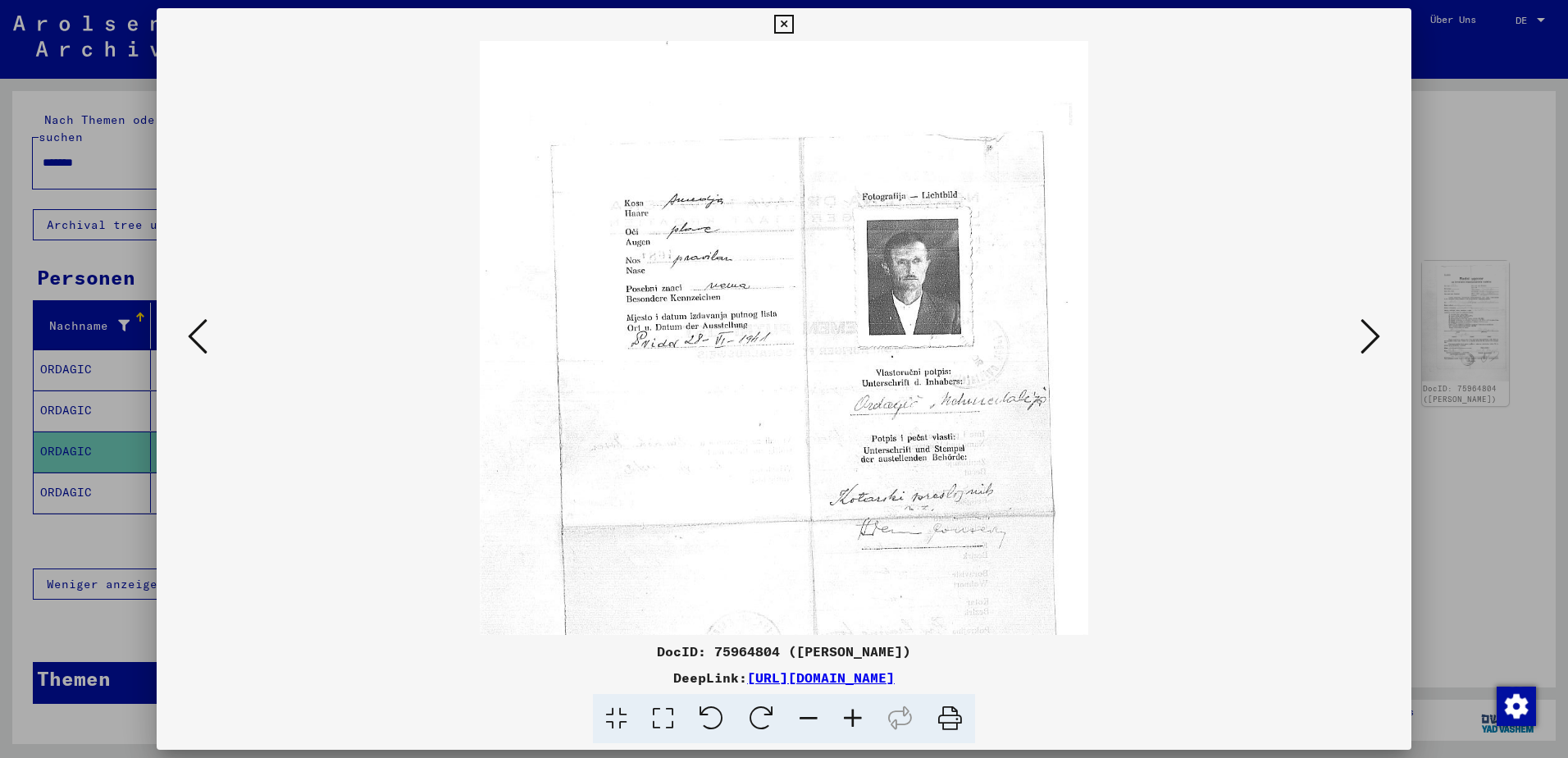
click at [854, 728] on icon at bounding box center [854, 719] width 45 height 50
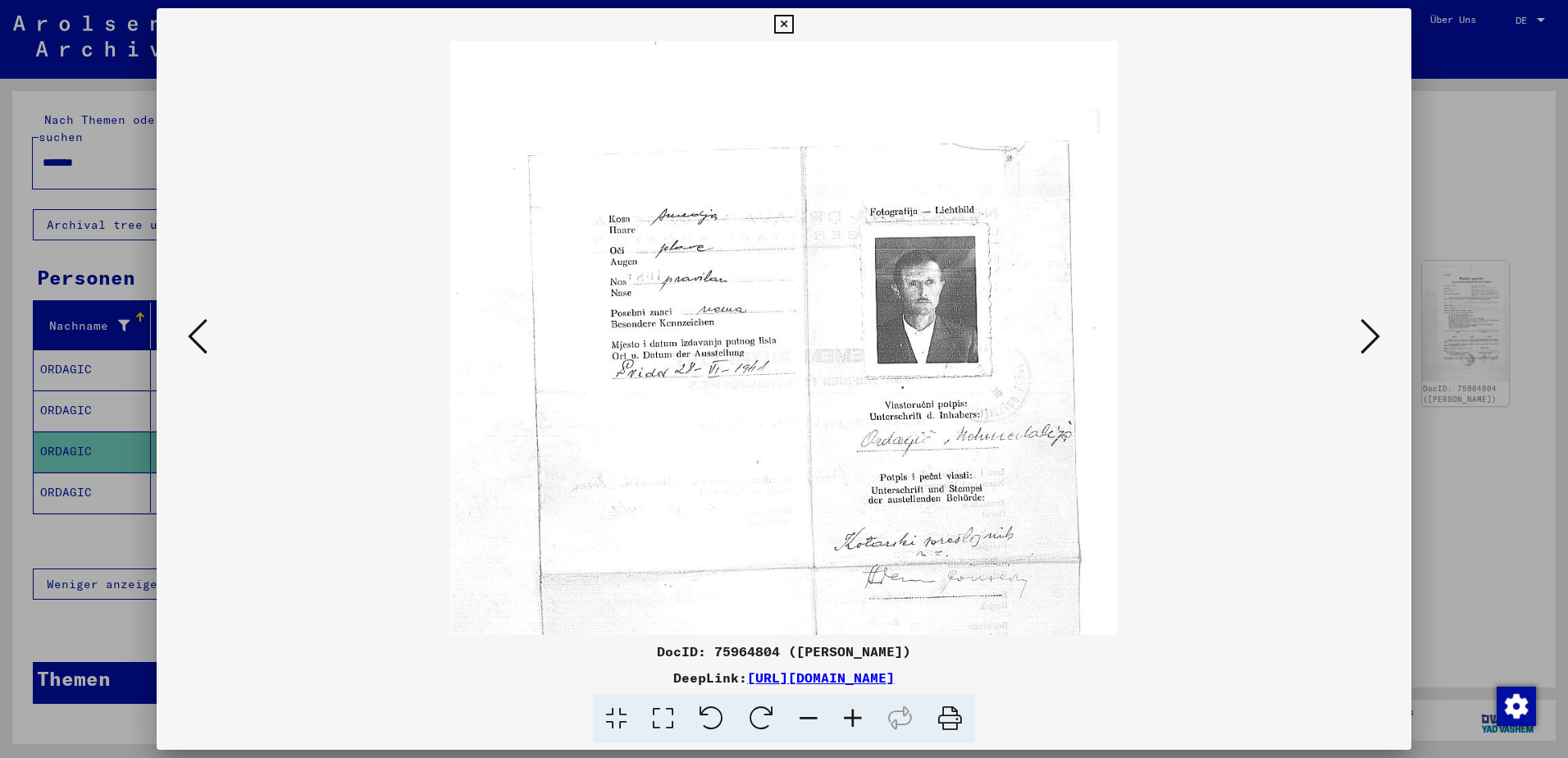
click at [854, 728] on icon at bounding box center [854, 719] width 45 height 50
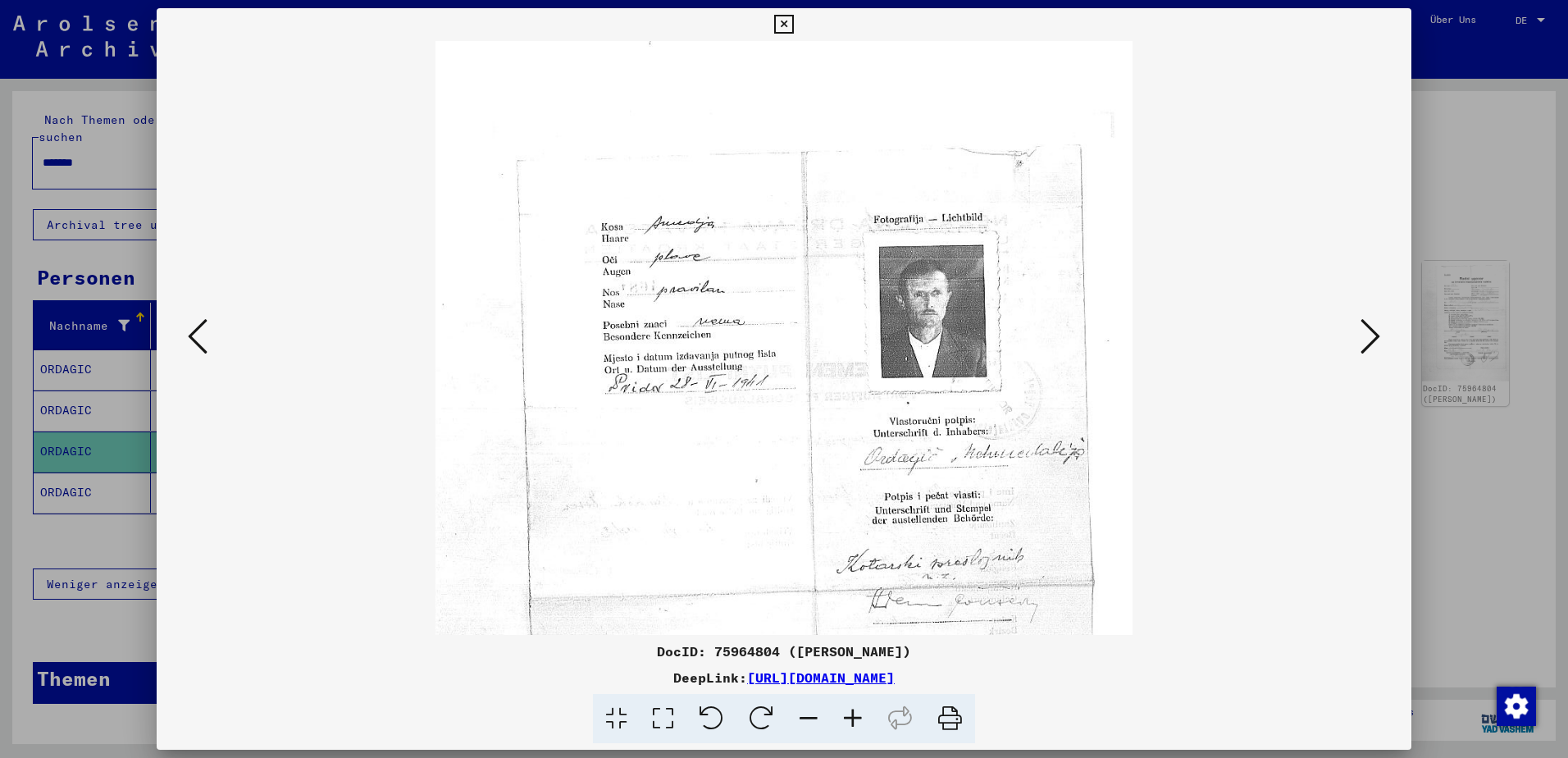
click at [854, 728] on icon at bounding box center [854, 719] width 45 height 50
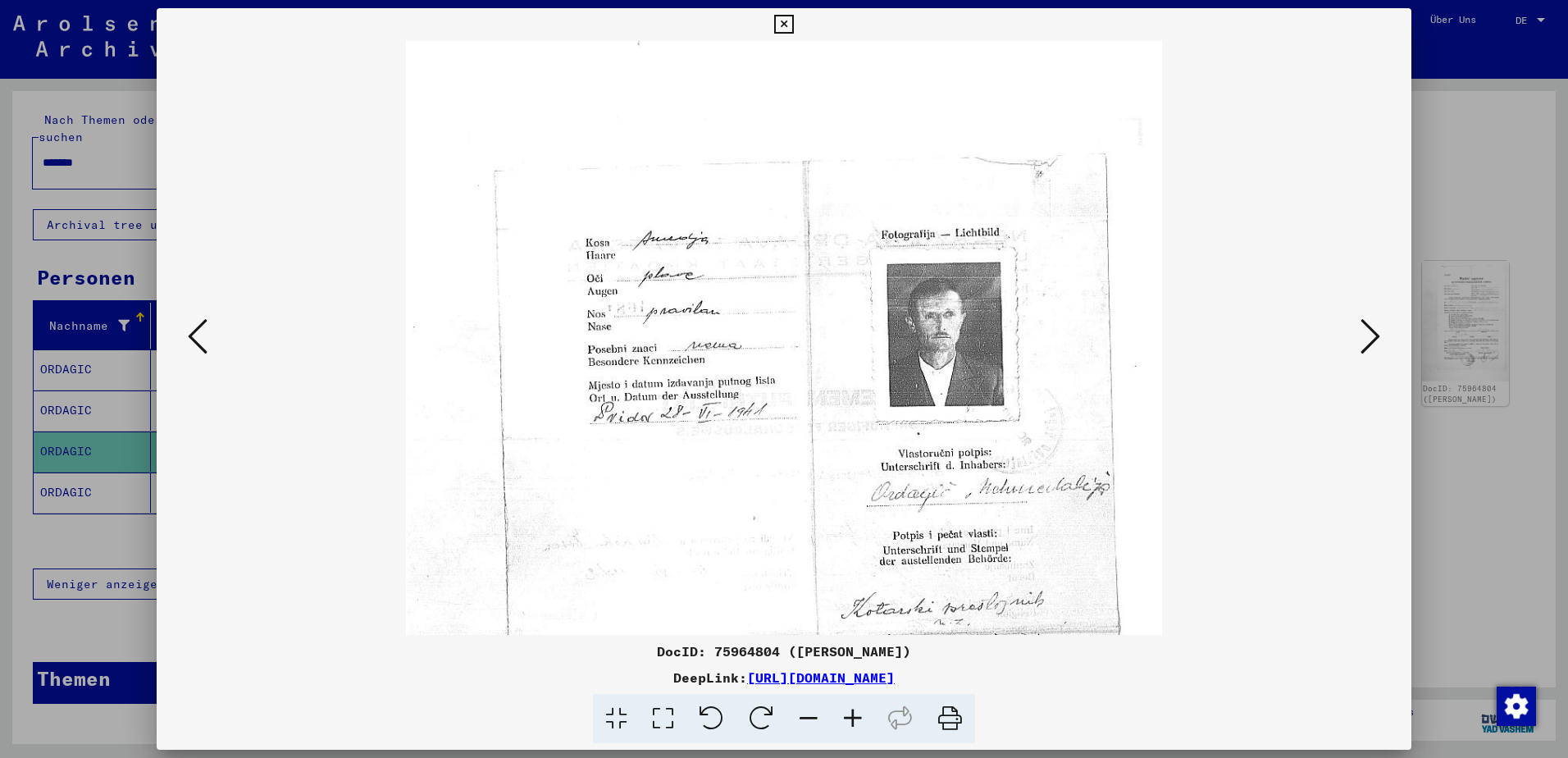
click at [854, 728] on icon at bounding box center [854, 719] width 45 height 50
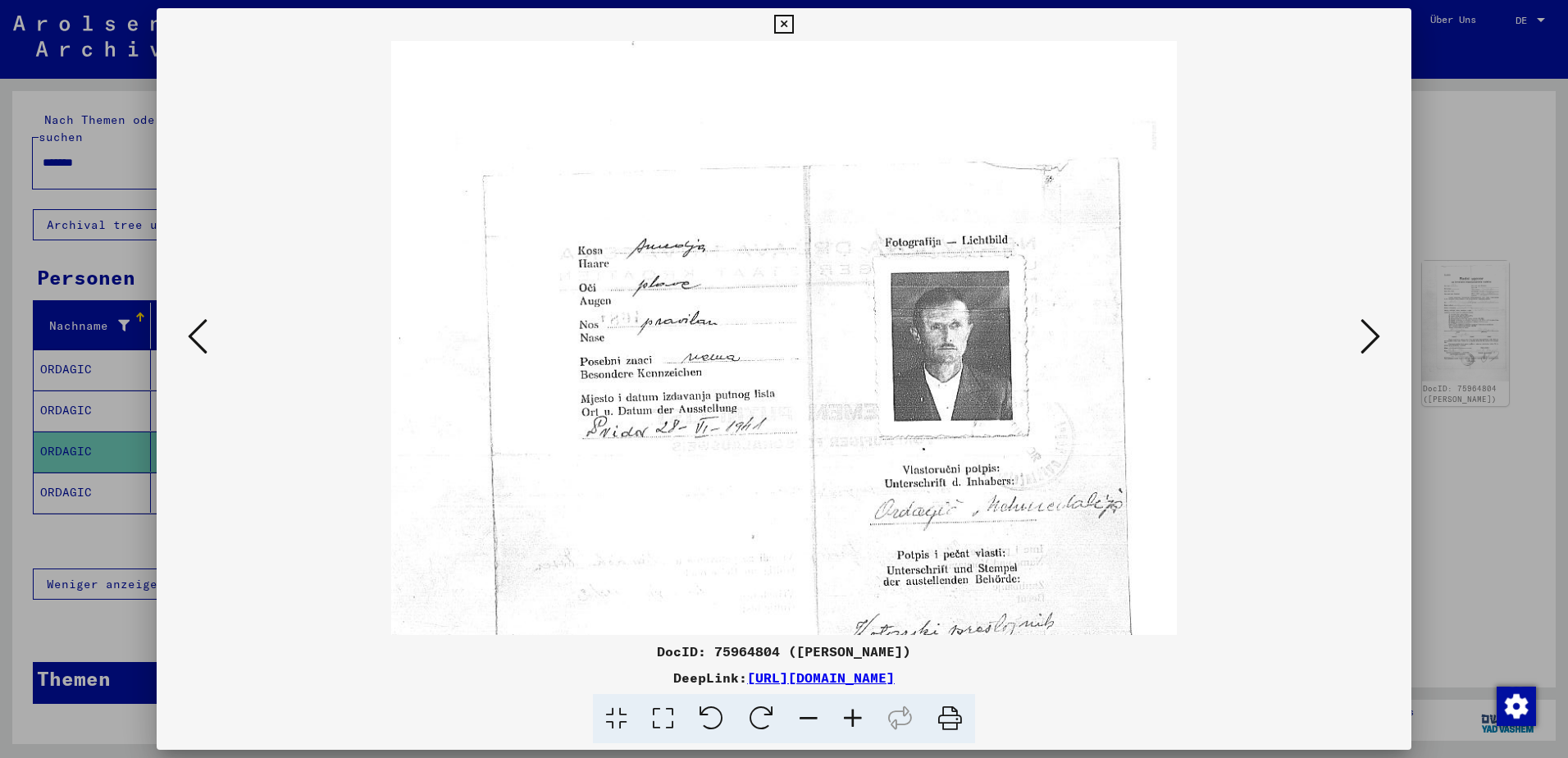
click at [854, 728] on icon at bounding box center [854, 719] width 45 height 50
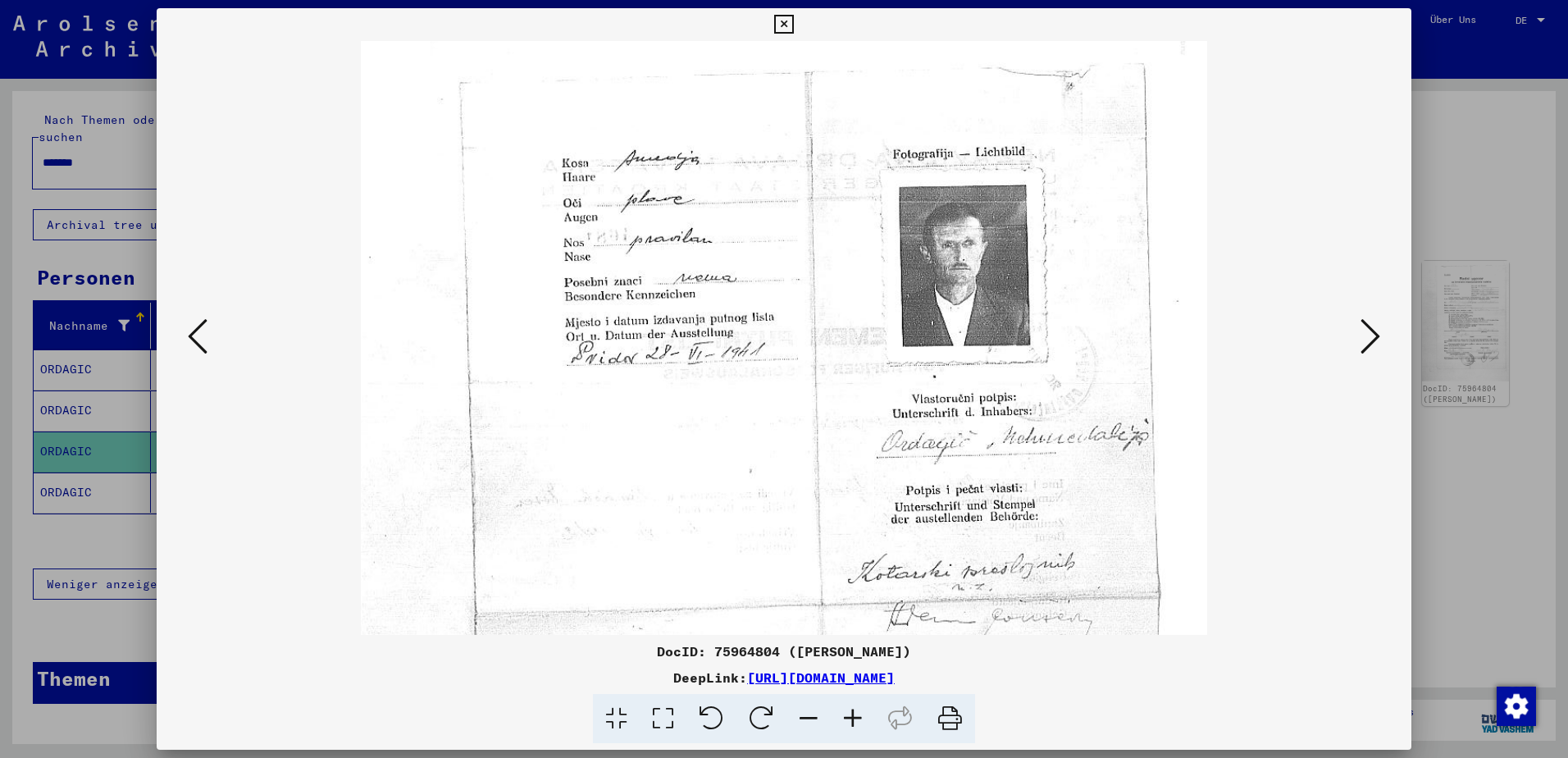
scroll to position [103, 0]
drag, startPoint x: 1034, startPoint y: 380, endPoint x: 1019, endPoint y: 371, distance: 17.5
click at [1019, 371] on img at bounding box center [783, 523] width 845 height 1169
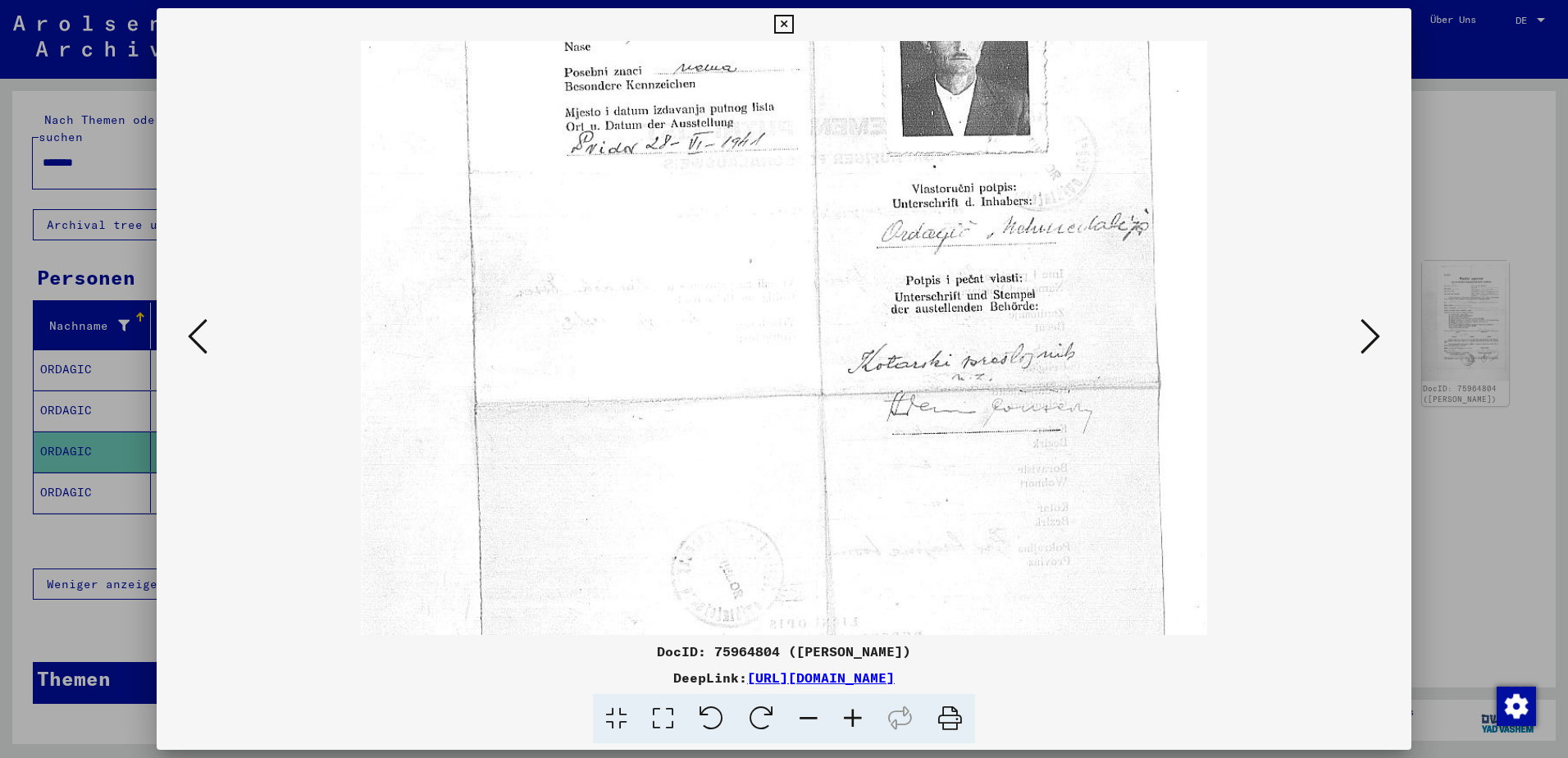
drag, startPoint x: 1044, startPoint y: 428, endPoint x: 1004, endPoint y: 218, distance: 213.8
click at [1004, 218] on img at bounding box center [783, 311] width 845 height 1169
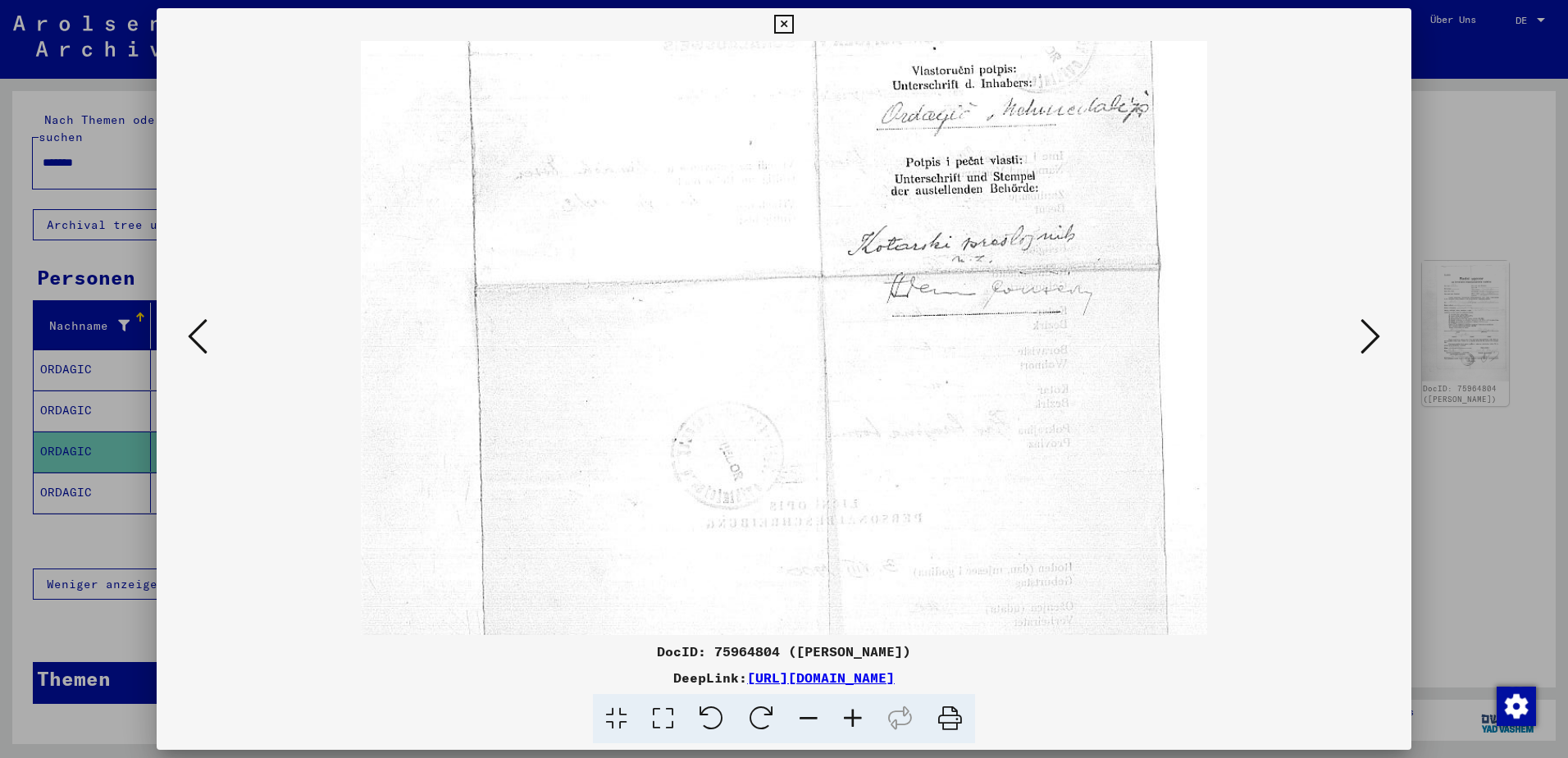
drag, startPoint x: 1039, startPoint y: 400, endPoint x: 1027, endPoint y: 280, distance: 120.6
click at [1027, 280] on img at bounding box center [783, 193] width 845 height 1169
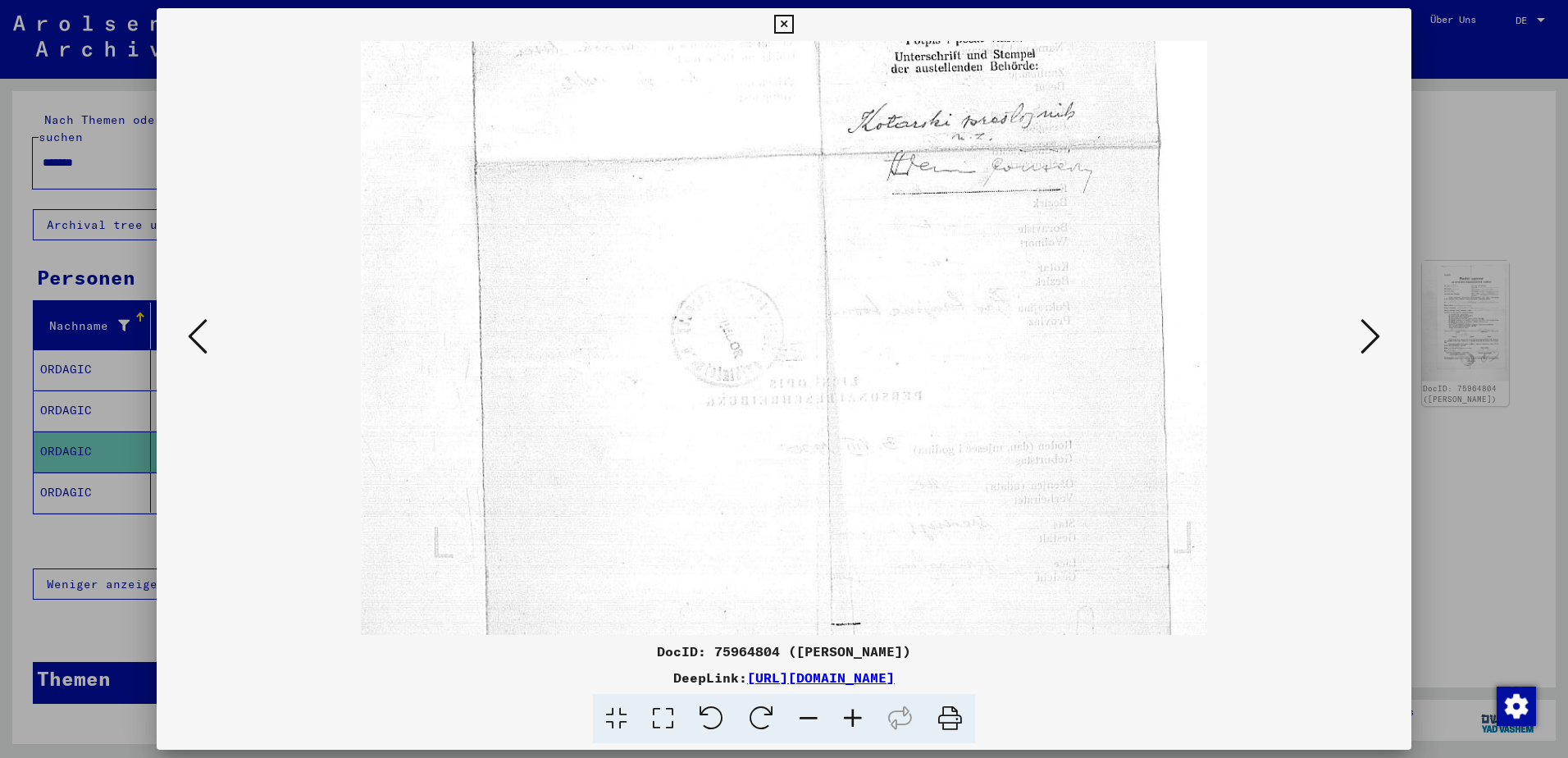
scroll to position [575, 0]
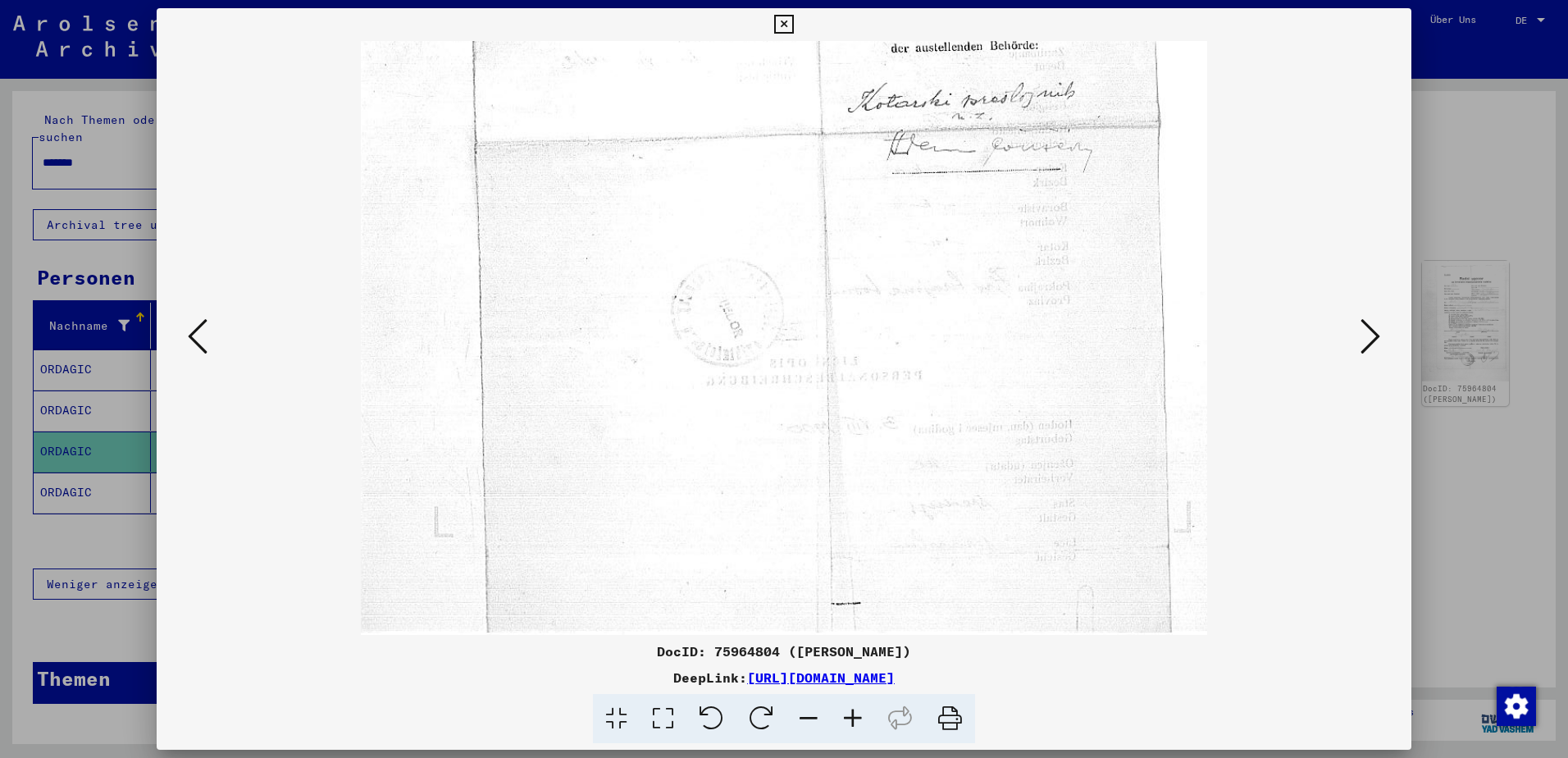
drag, startPoint x: 1027, startPoint y: 418, endPoint x: 1016, endPoint y: 234, distance: 184.3
click at [1016, 234] on img at bounding box center [783, 51] width 845 height 1169
drag, startPoint x: 1018, startPoint y: 420, endPoint x: 1012, endPoint y: 336, distance: 84.2
click at [1012, 336] on img at bounding box center [783, 51] width 845 height 1169
click at [1362, 339] on icon at bounding box center [1371, 336] width 20 height 40
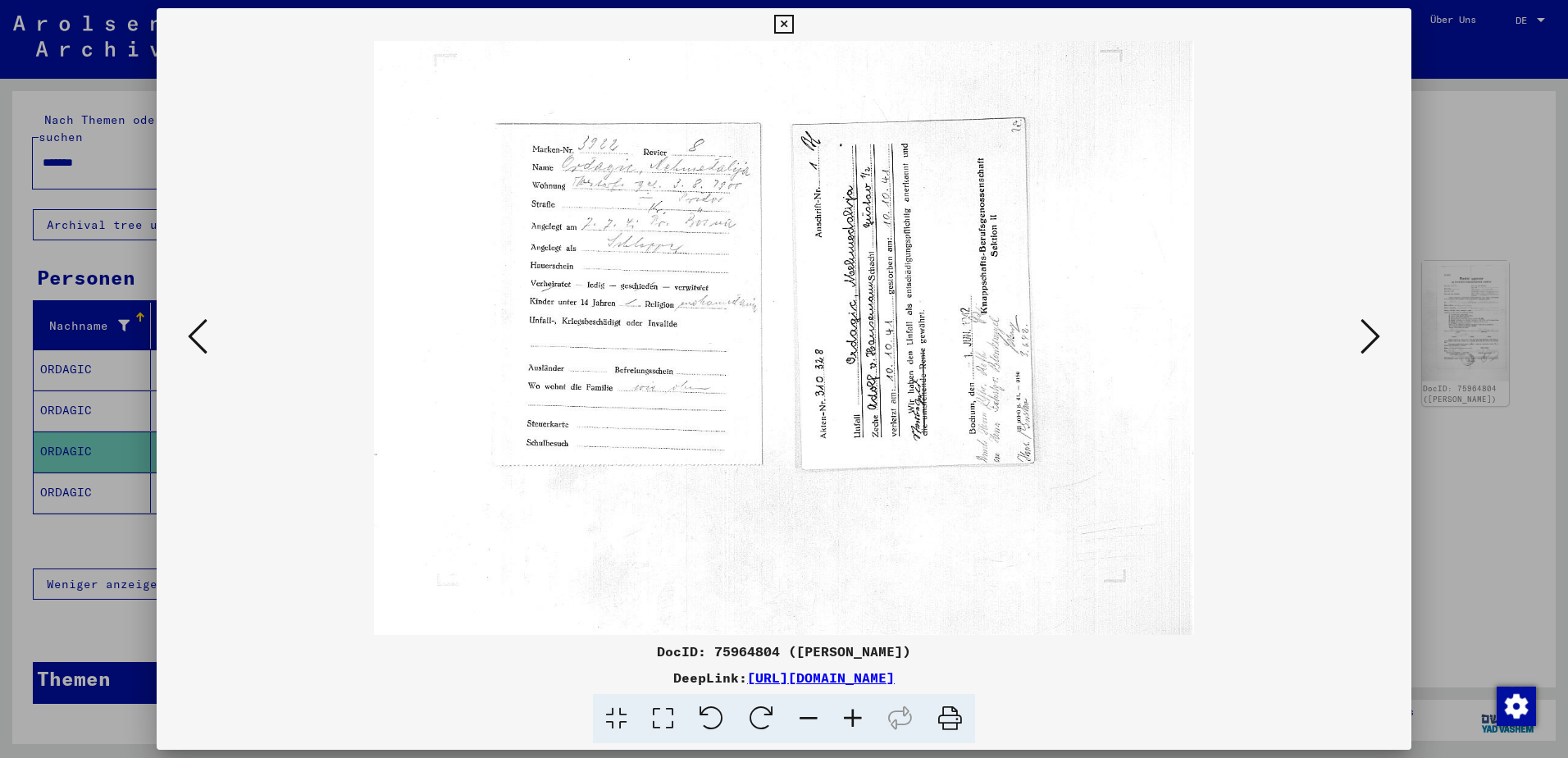
scroll to position [0, 0]
click at [825, 336] on img at bounding box center [784, 338] width 820 height 594
click at [859, 720] on icon at bounding box center [854, 719] width 45 height 50
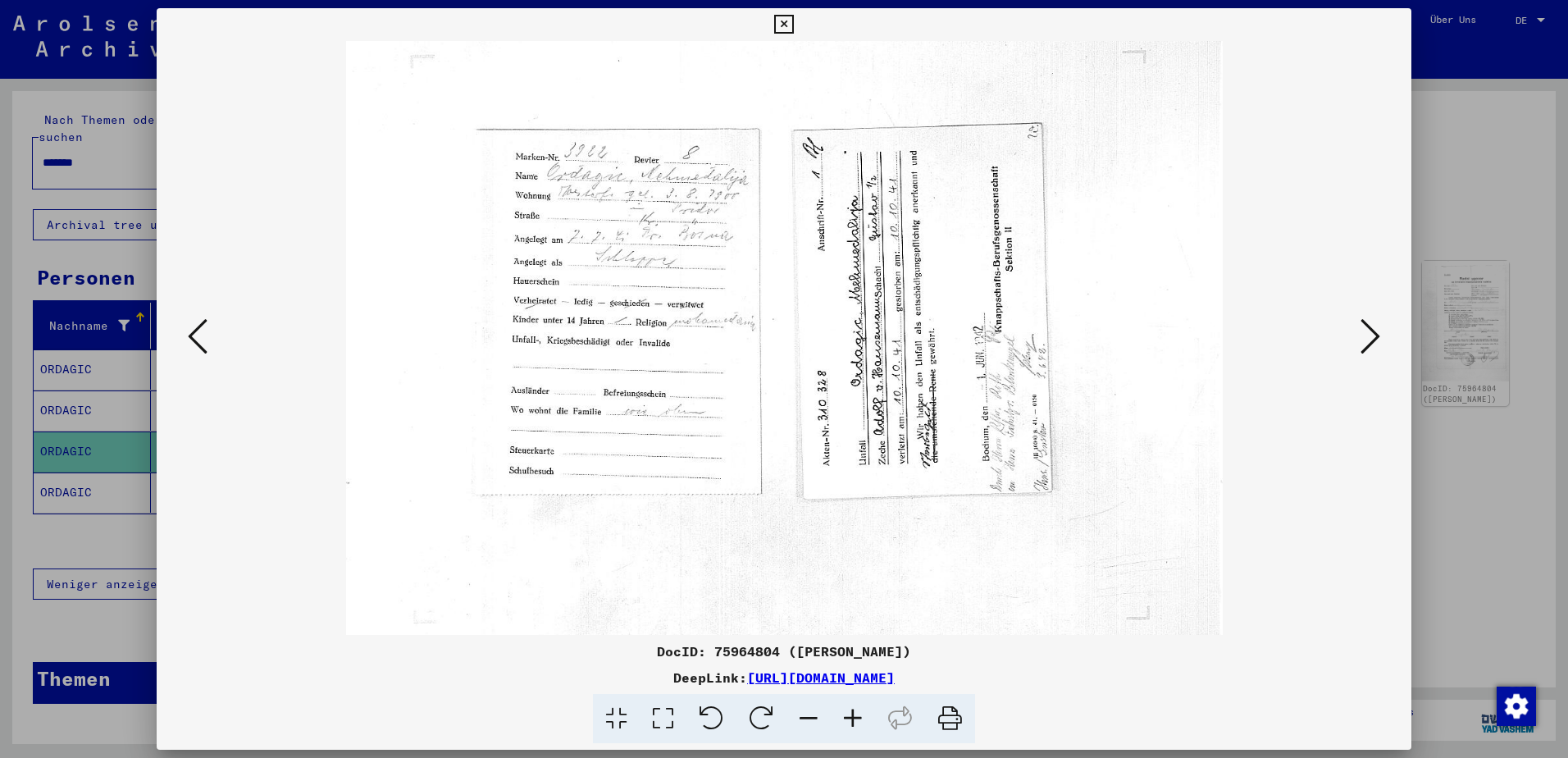
click at [859, 720] on icon at bounding box center [854, 719] width 45 height 50
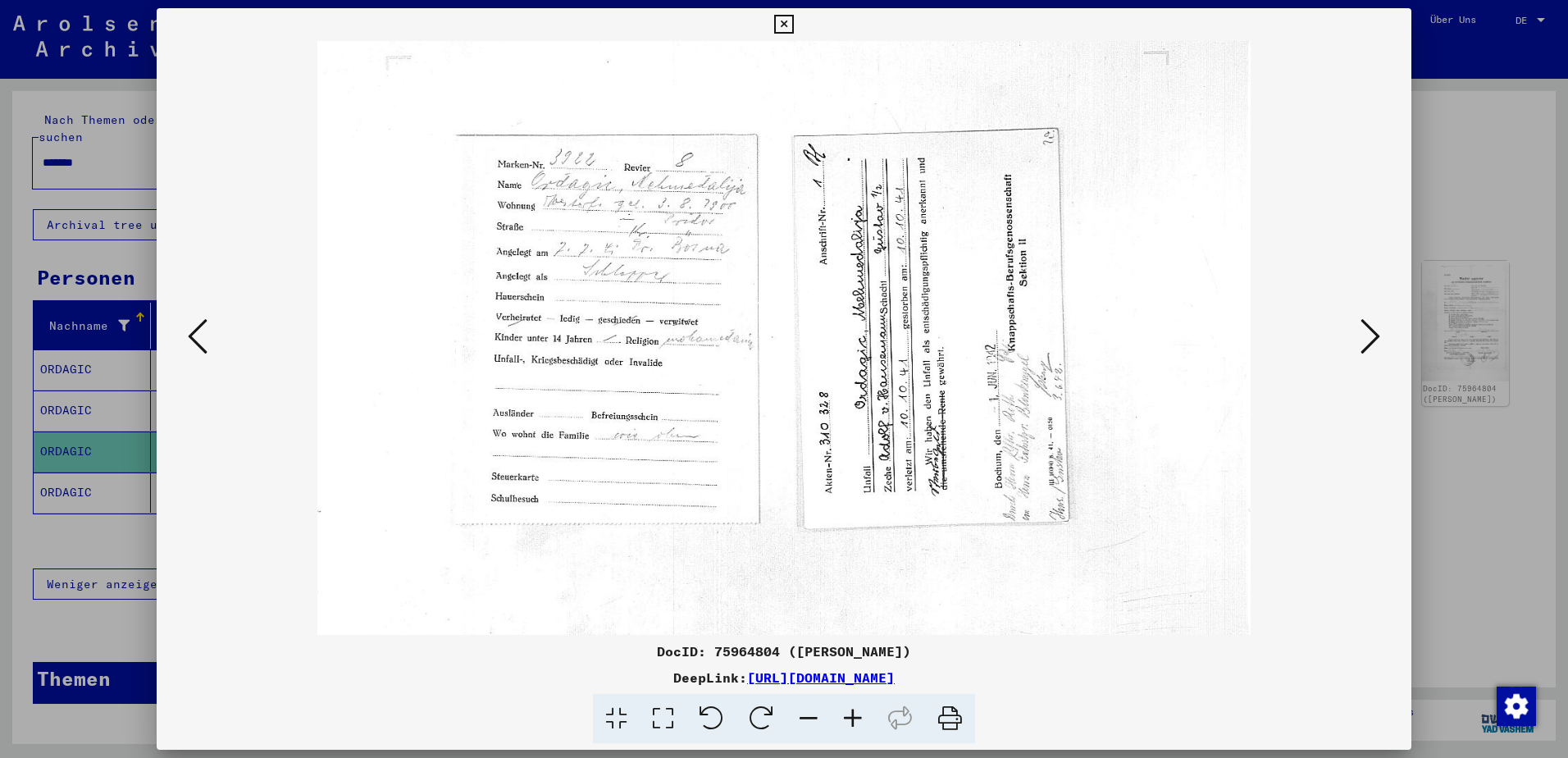
click at [858, 720] on icon at bounding box center [854, 719] width 45 height 50
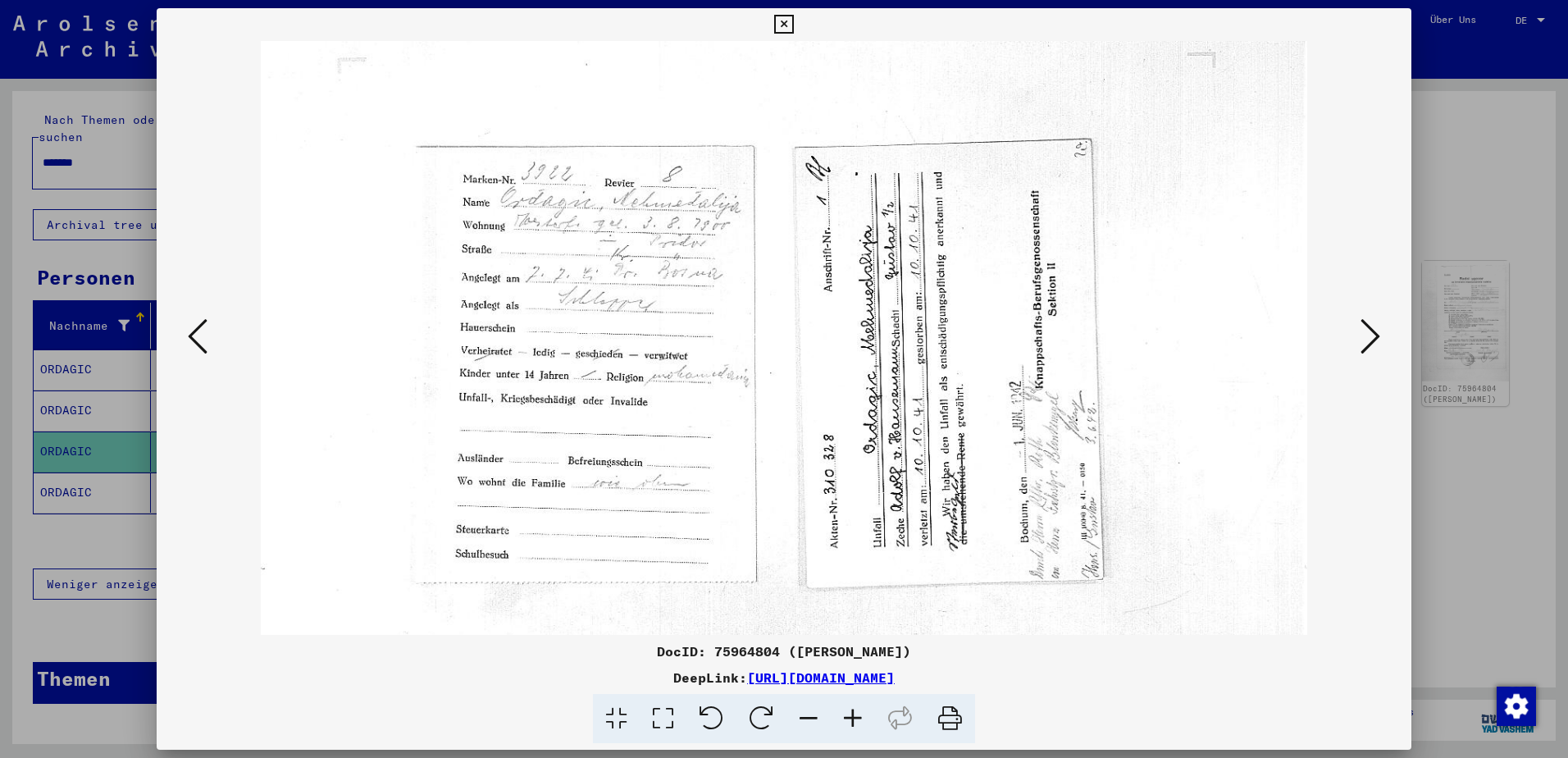
click at [858, 720] on icon at bounding box center [854, 719] width 45 height 50
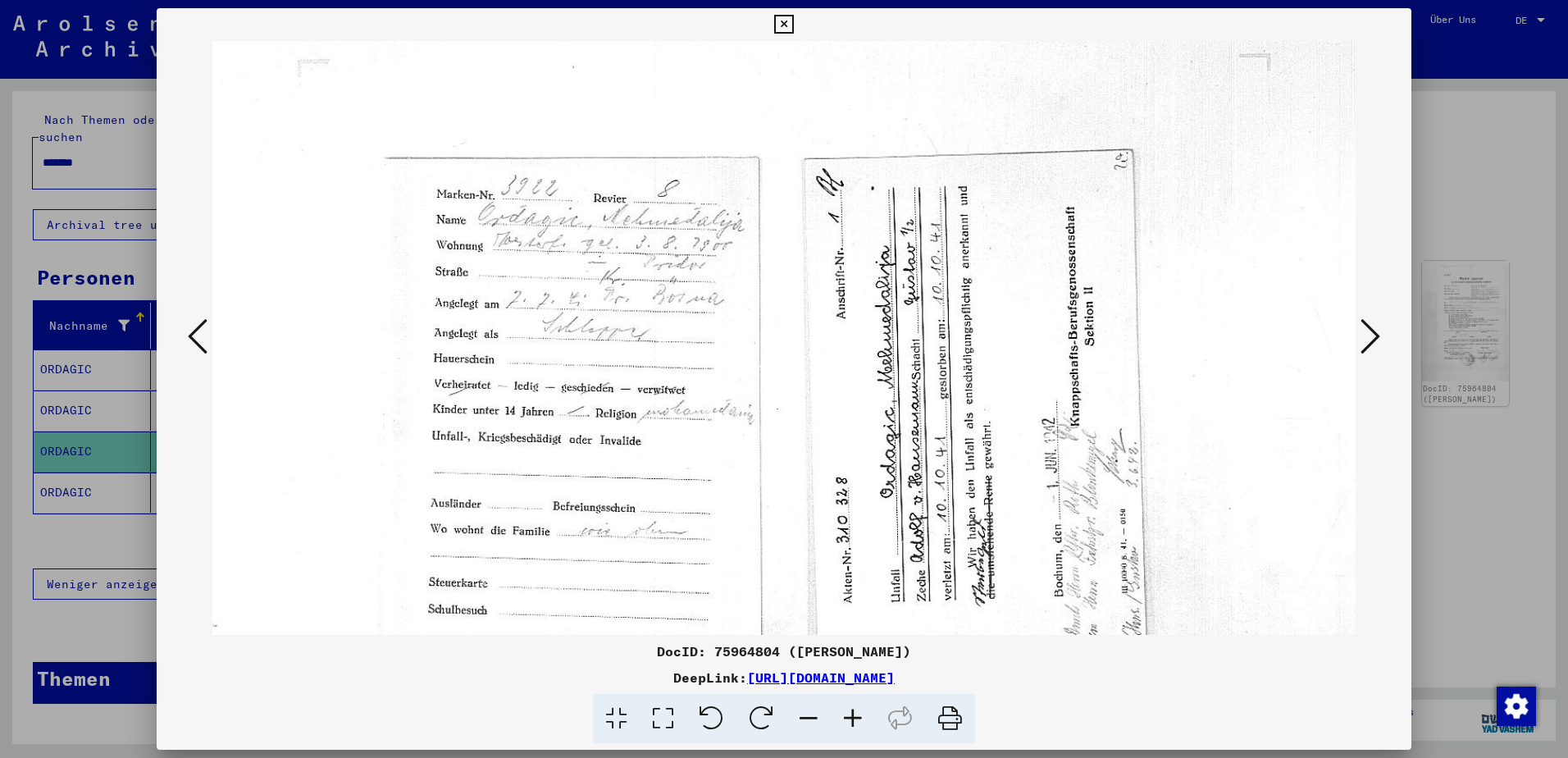
click at [857, 719] on icon at bounding box center [854, 719] width 45 height 50
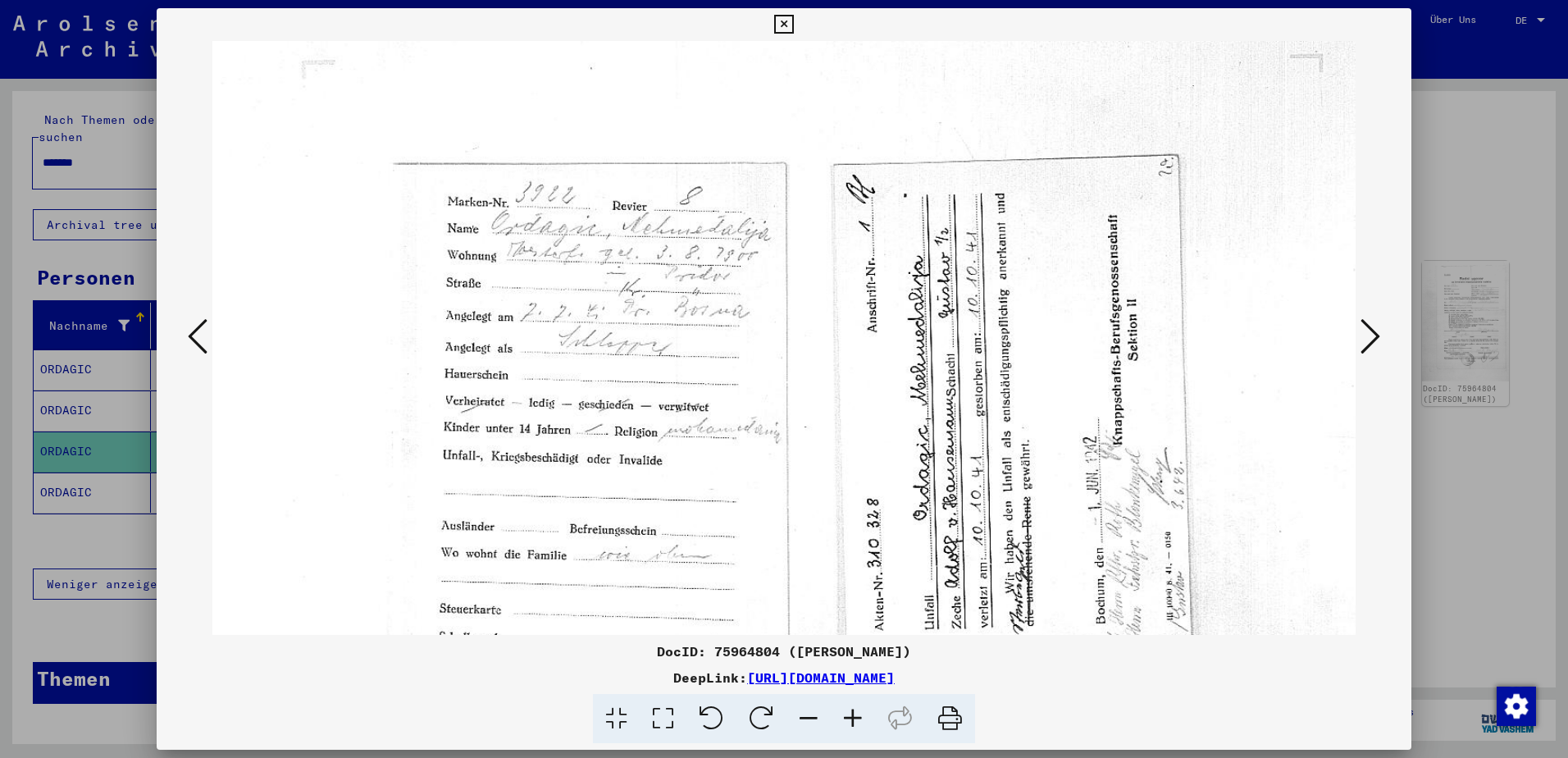
click at [858, 718] on icon at bounding box center [854, 719] width 45 height 50
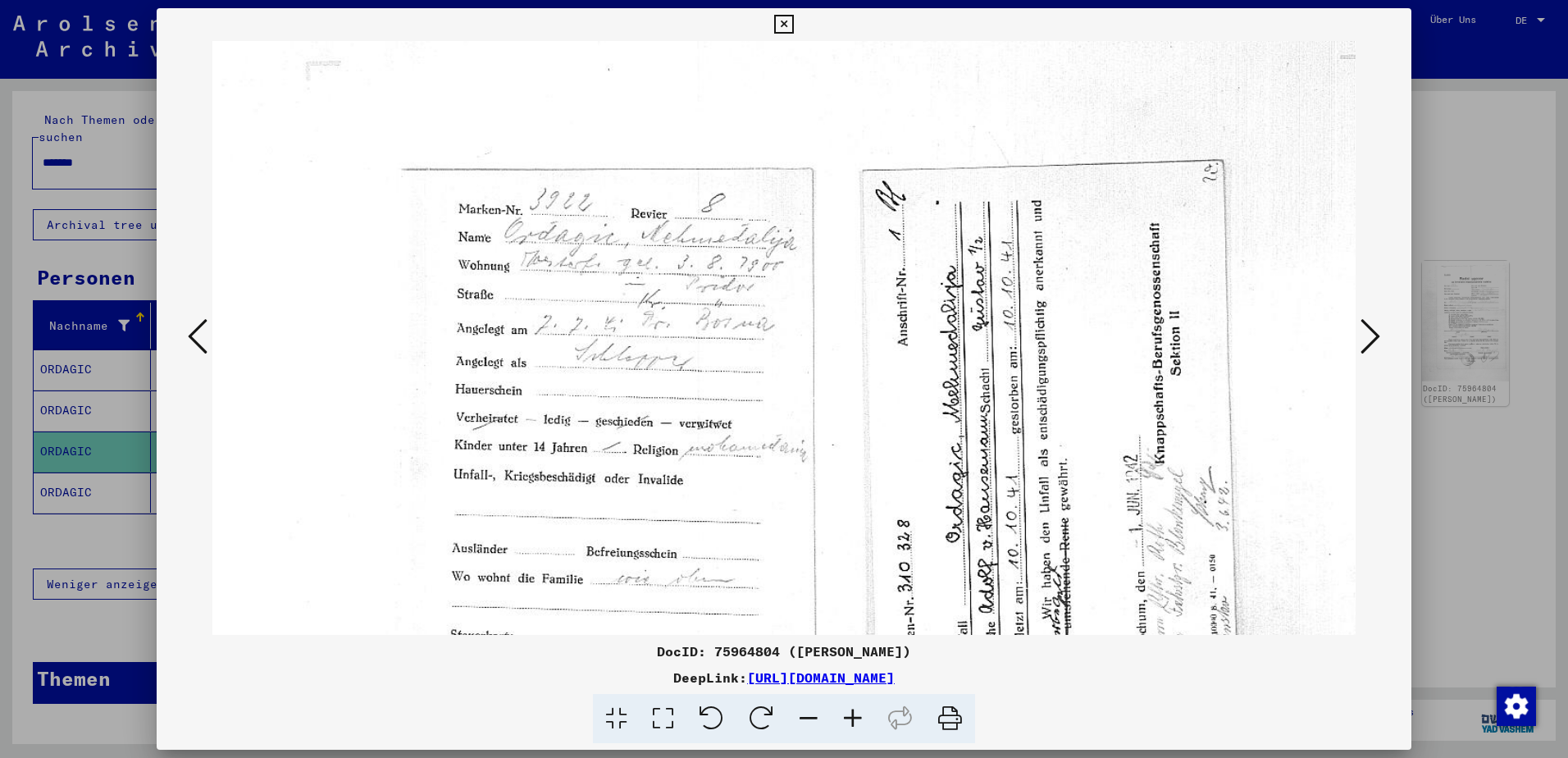
click at [1373, 329] on icon at bounding box center [1371, 336] width 20 height 40
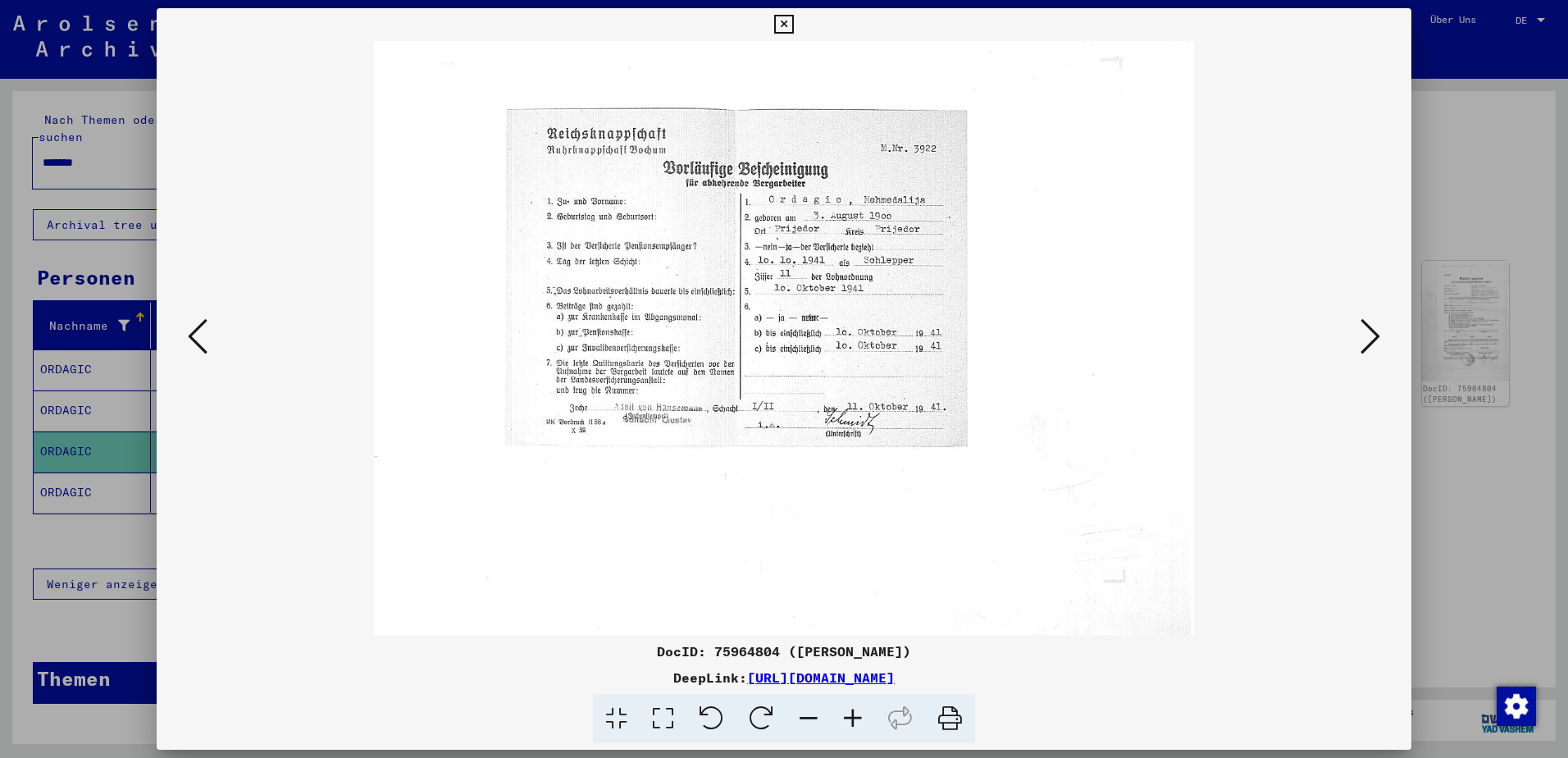
click at [1486, 533] on div at bounding box center [784, 379] width 1568 height 758
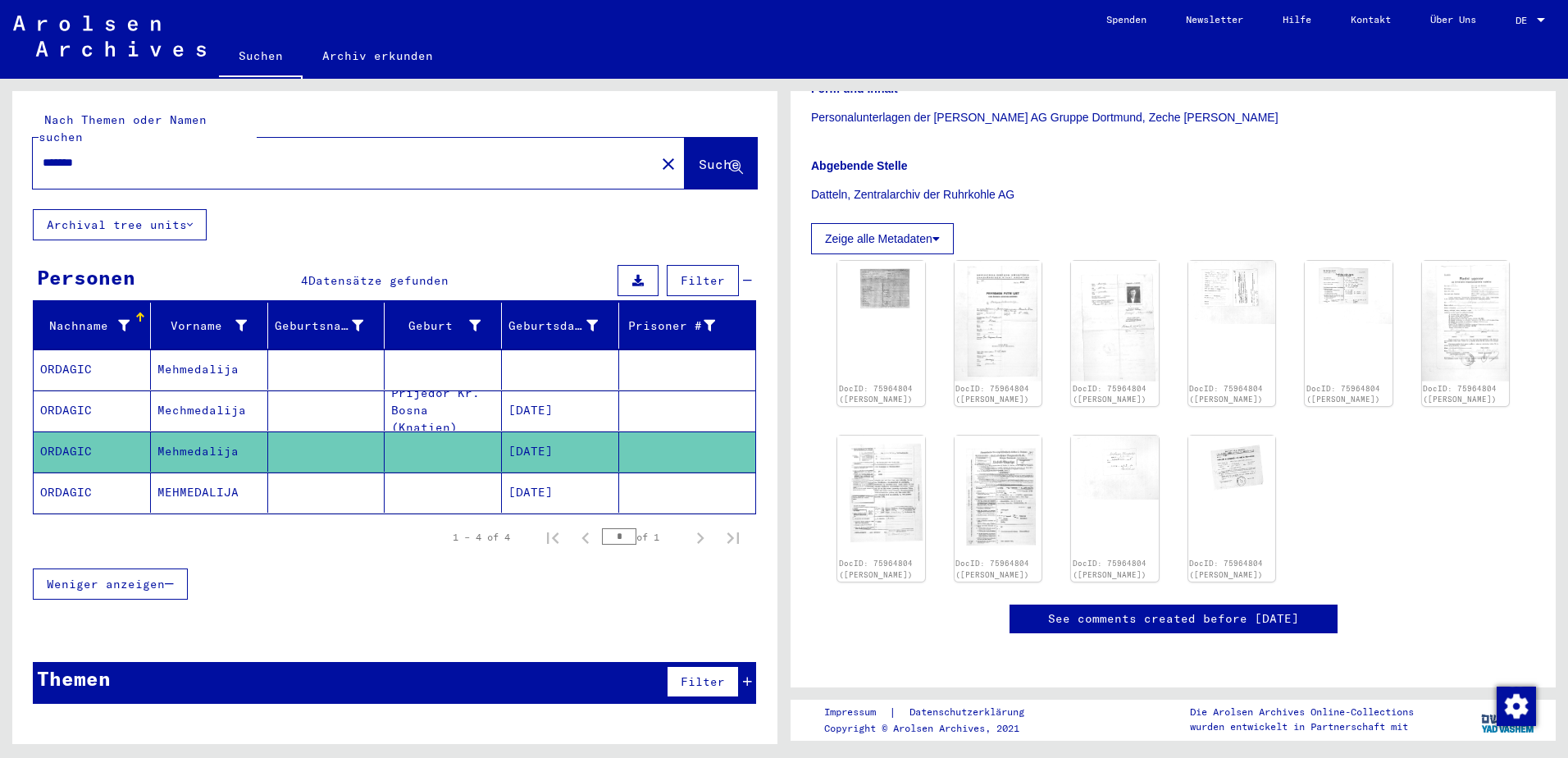
click at [220, 154] on input "*******" at bounding box center [344, 162] width 603 height 17
type input "******"
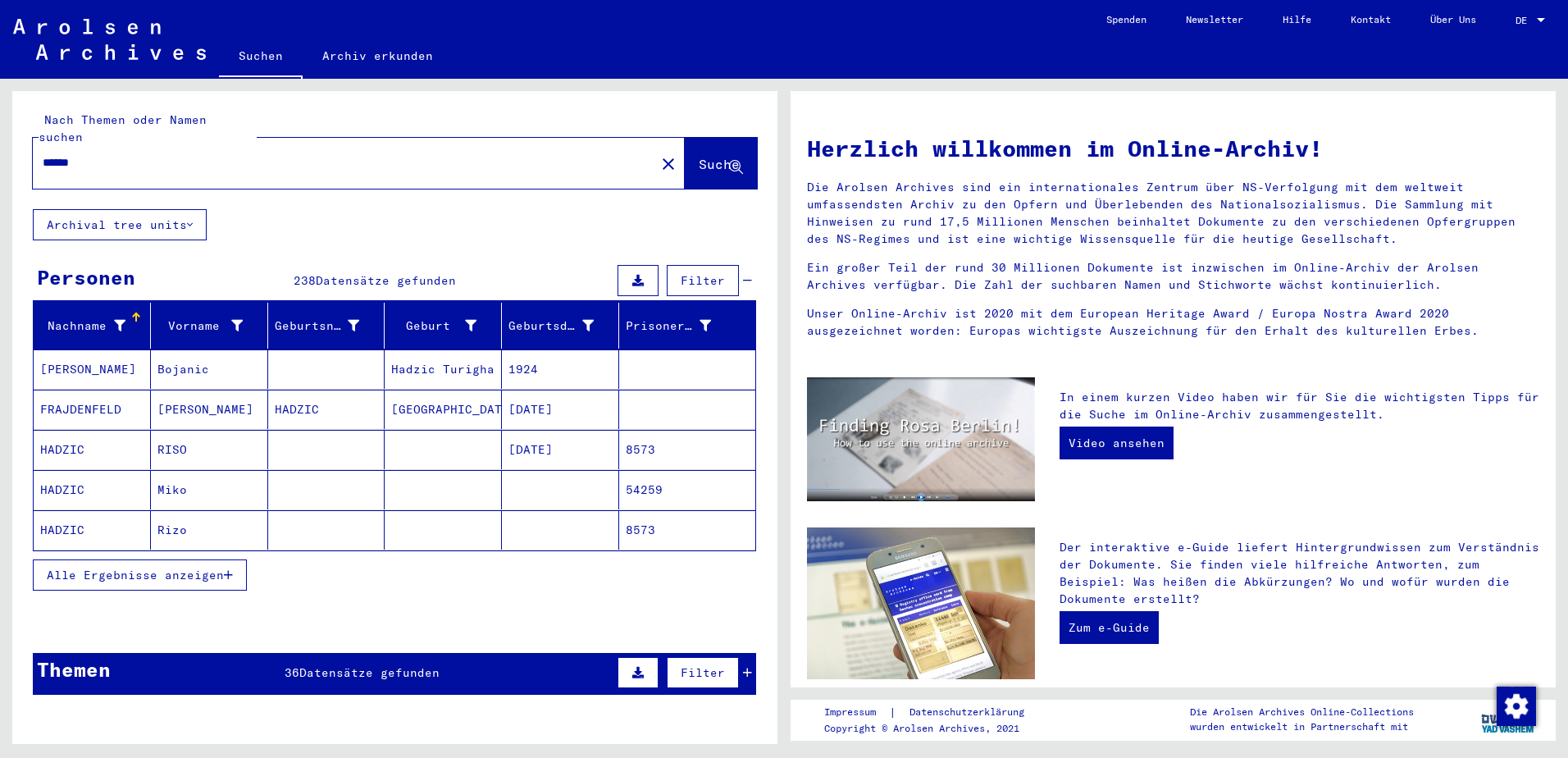
click at [221, 390] on mat-cell "[PERSON_NAME]" at bounding box center [209, 410] width 118 height 40
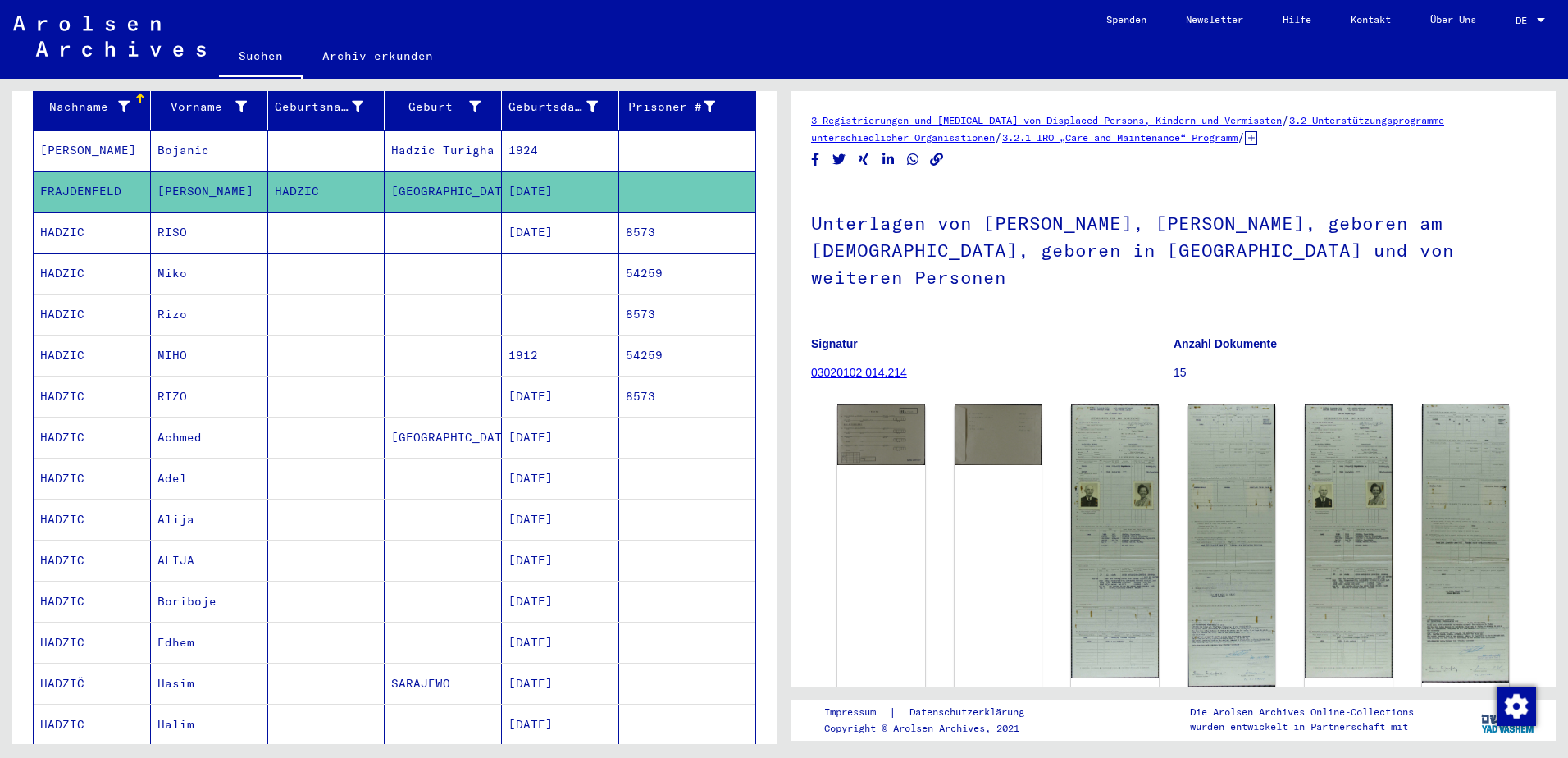
scroll to position [246, 0]
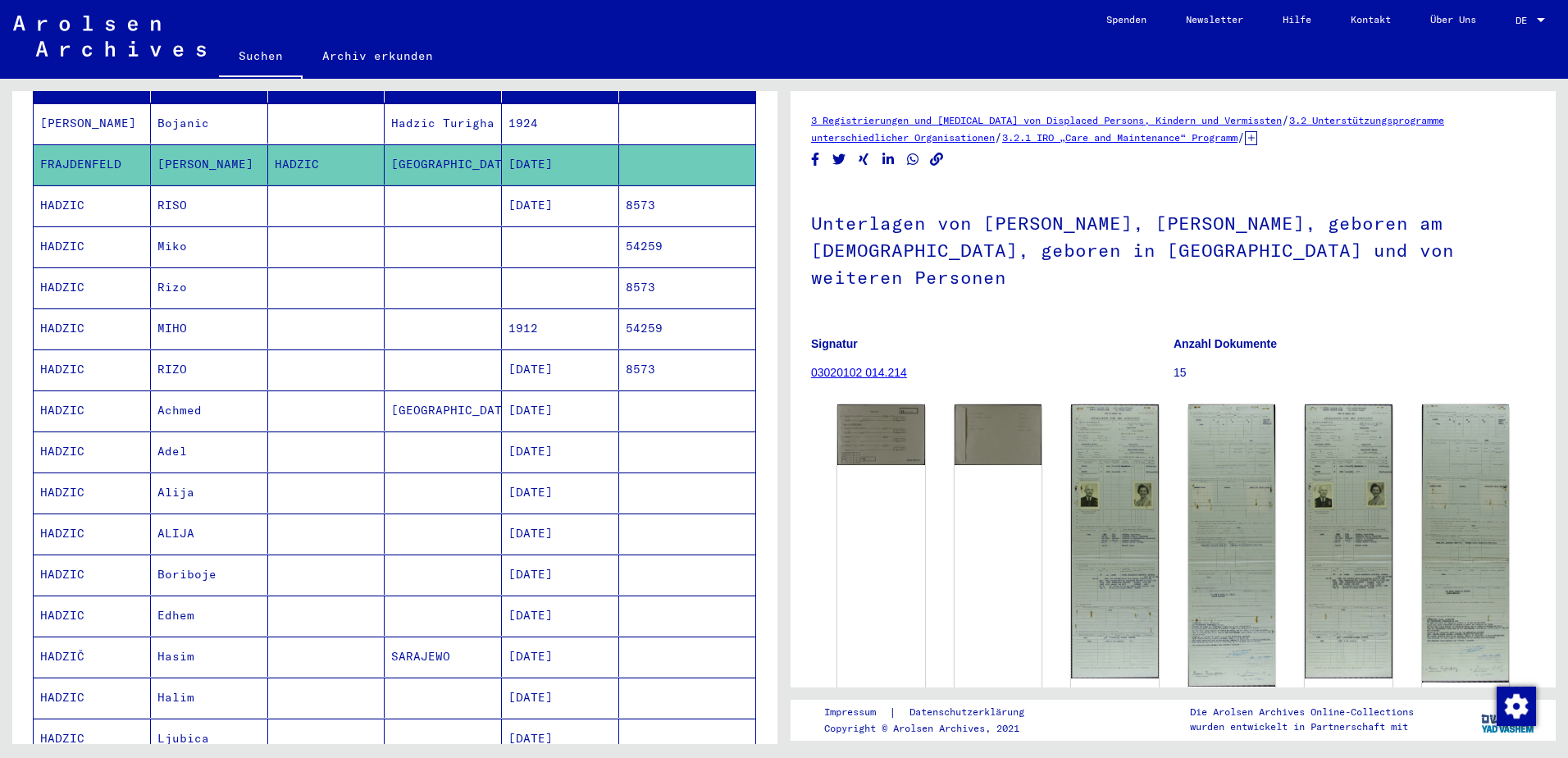
click at [224, 231] on mat-cell "Miko" at bounding box center [209, 246] width 118 height 41
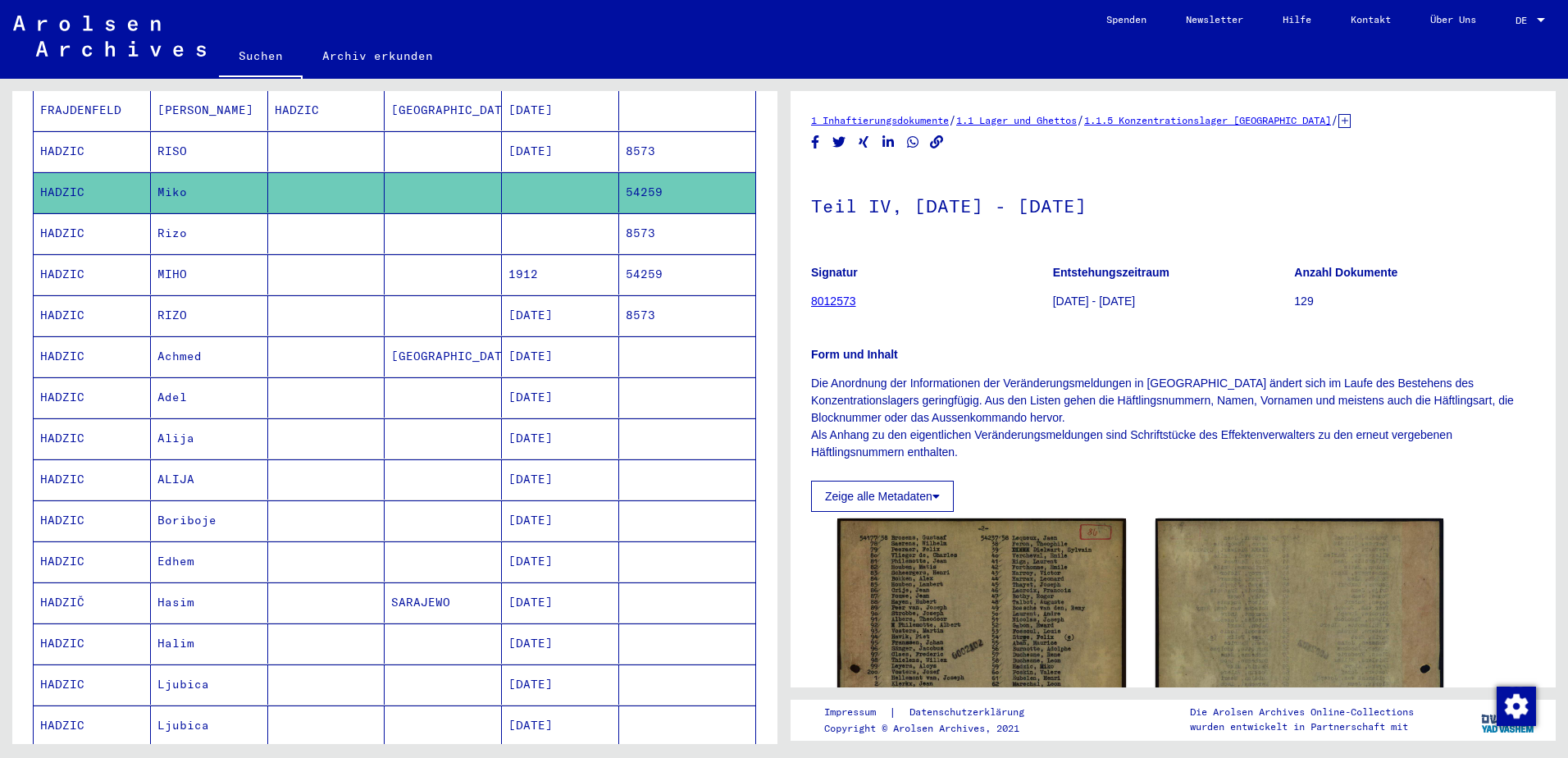
scroll to position [328, 0]
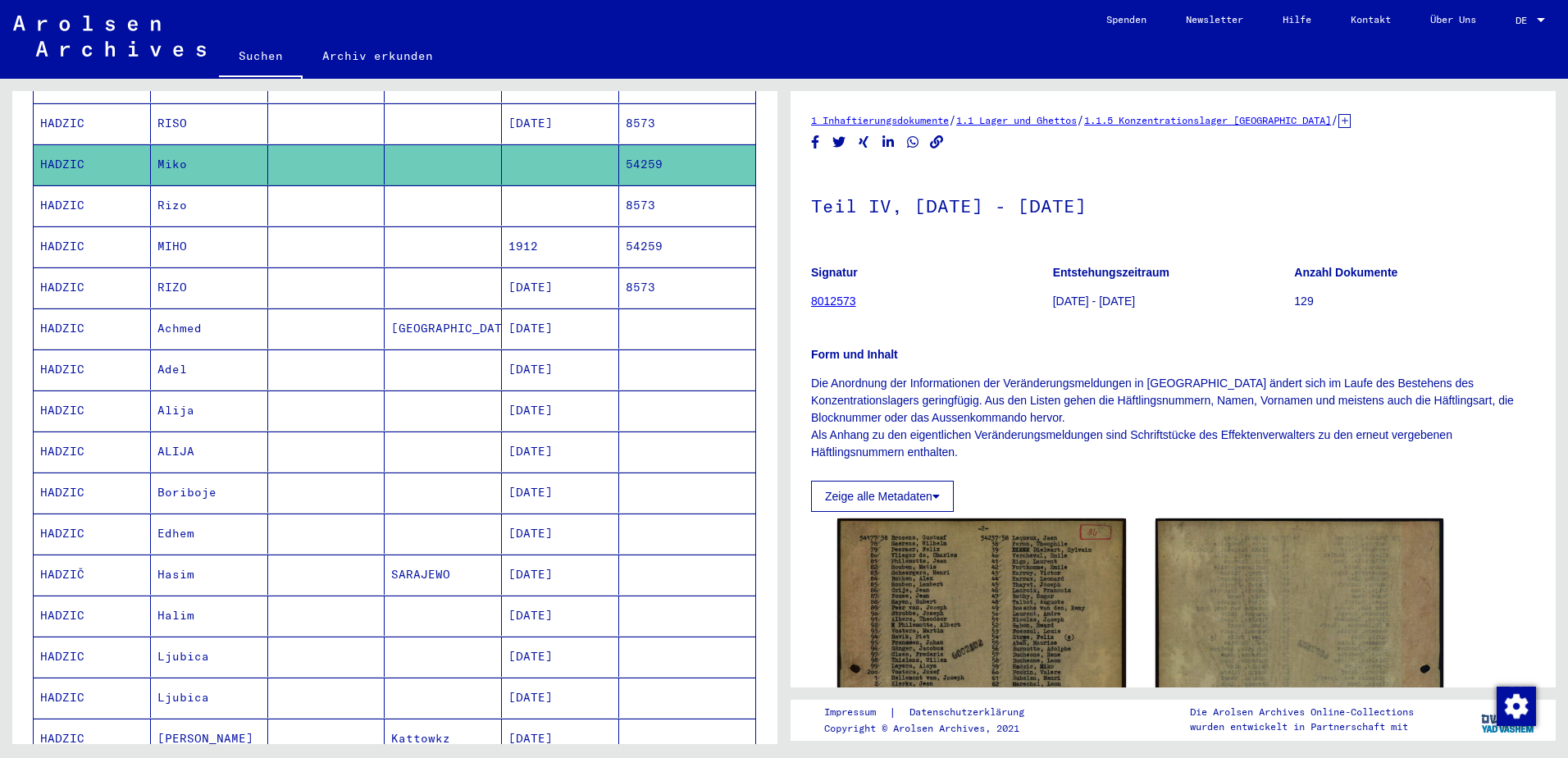
click at [218, 395] on mat-cell "Alija" at bounding box center [209, 411] width 118 height 41
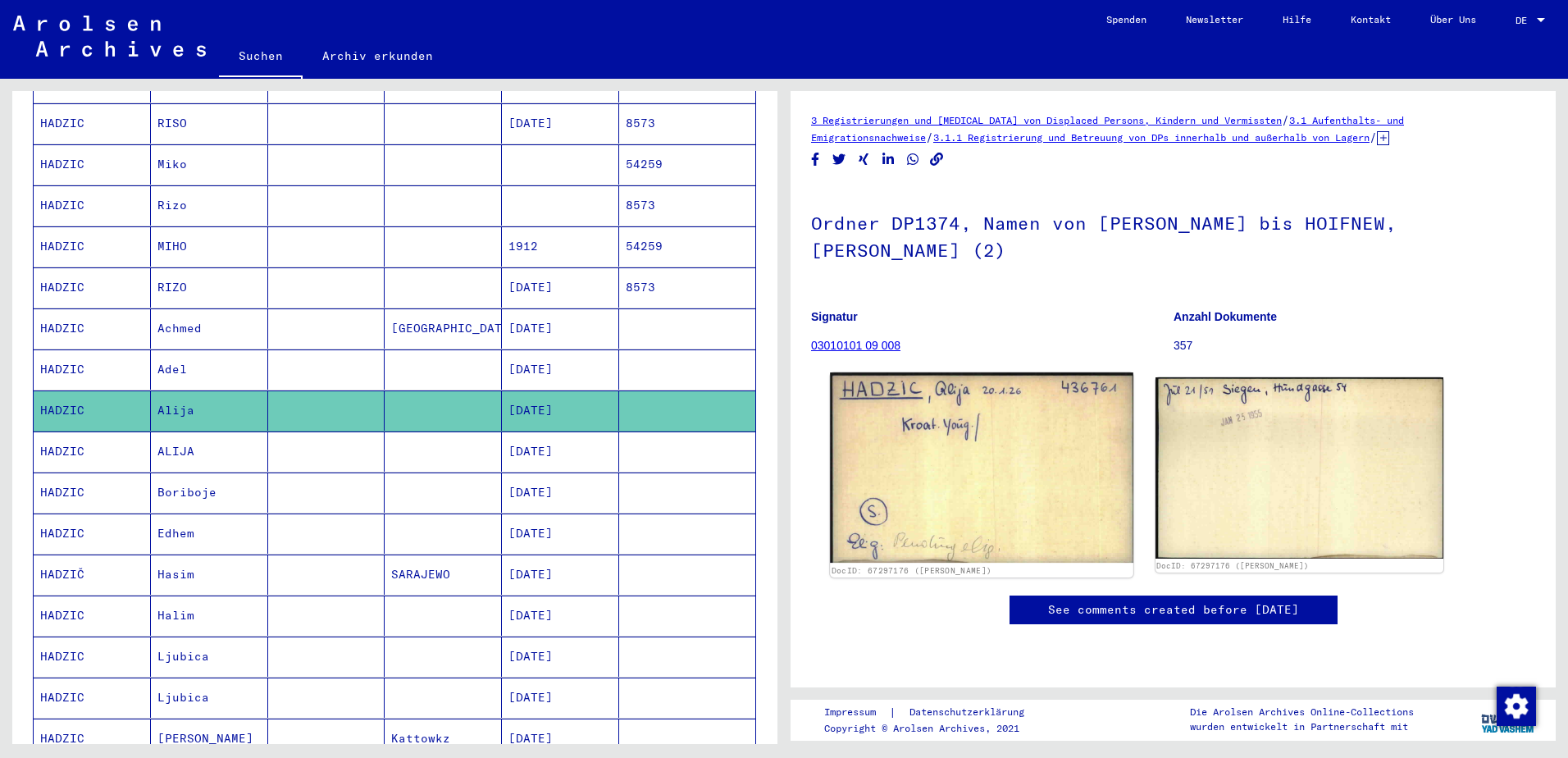
click at [1056, 450] on img at bounding box center [982, 468] width 303 height 191
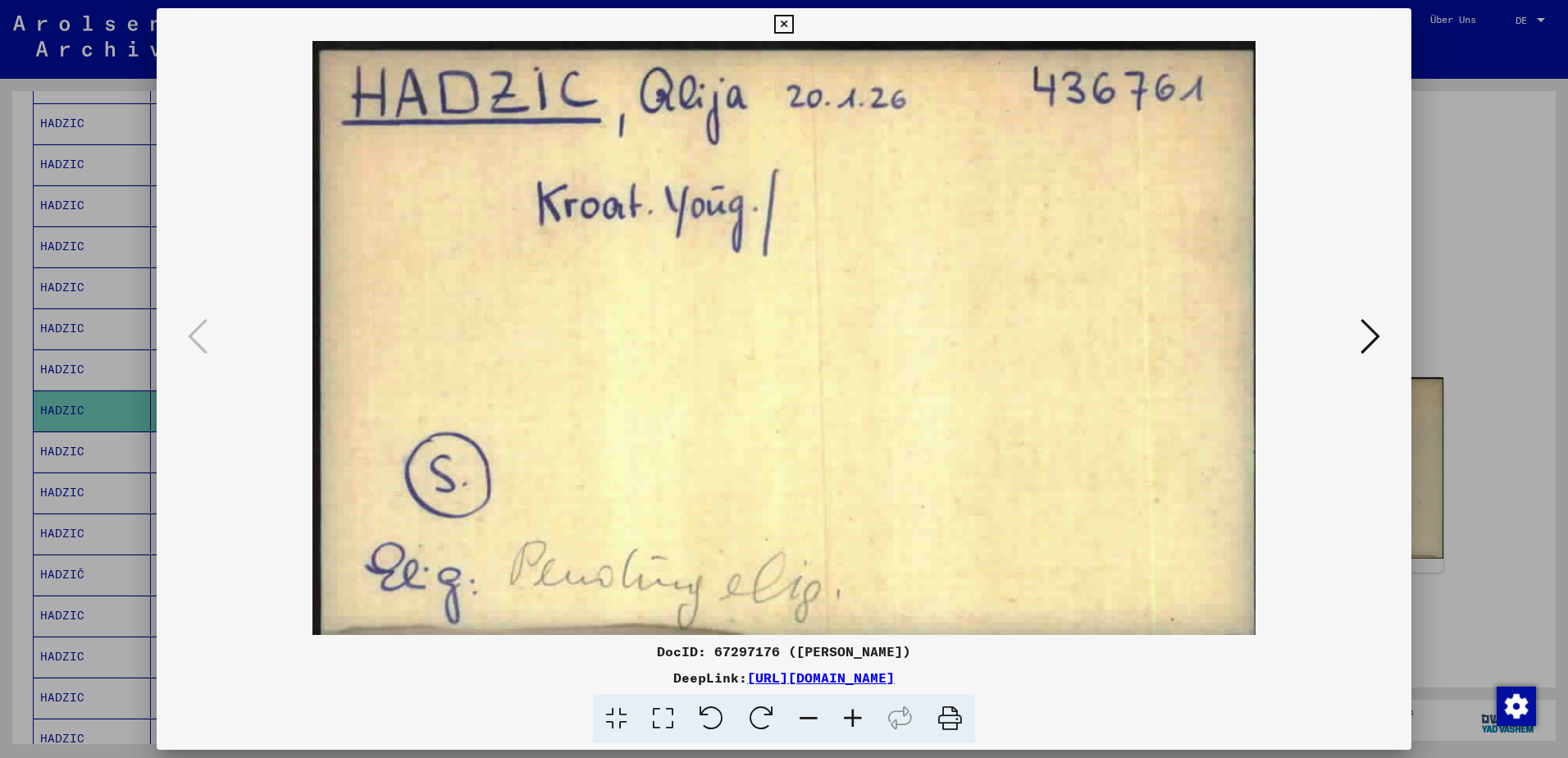
click at [1378, 331] on icon at bounding box center [1371, 336] width 20 height 40
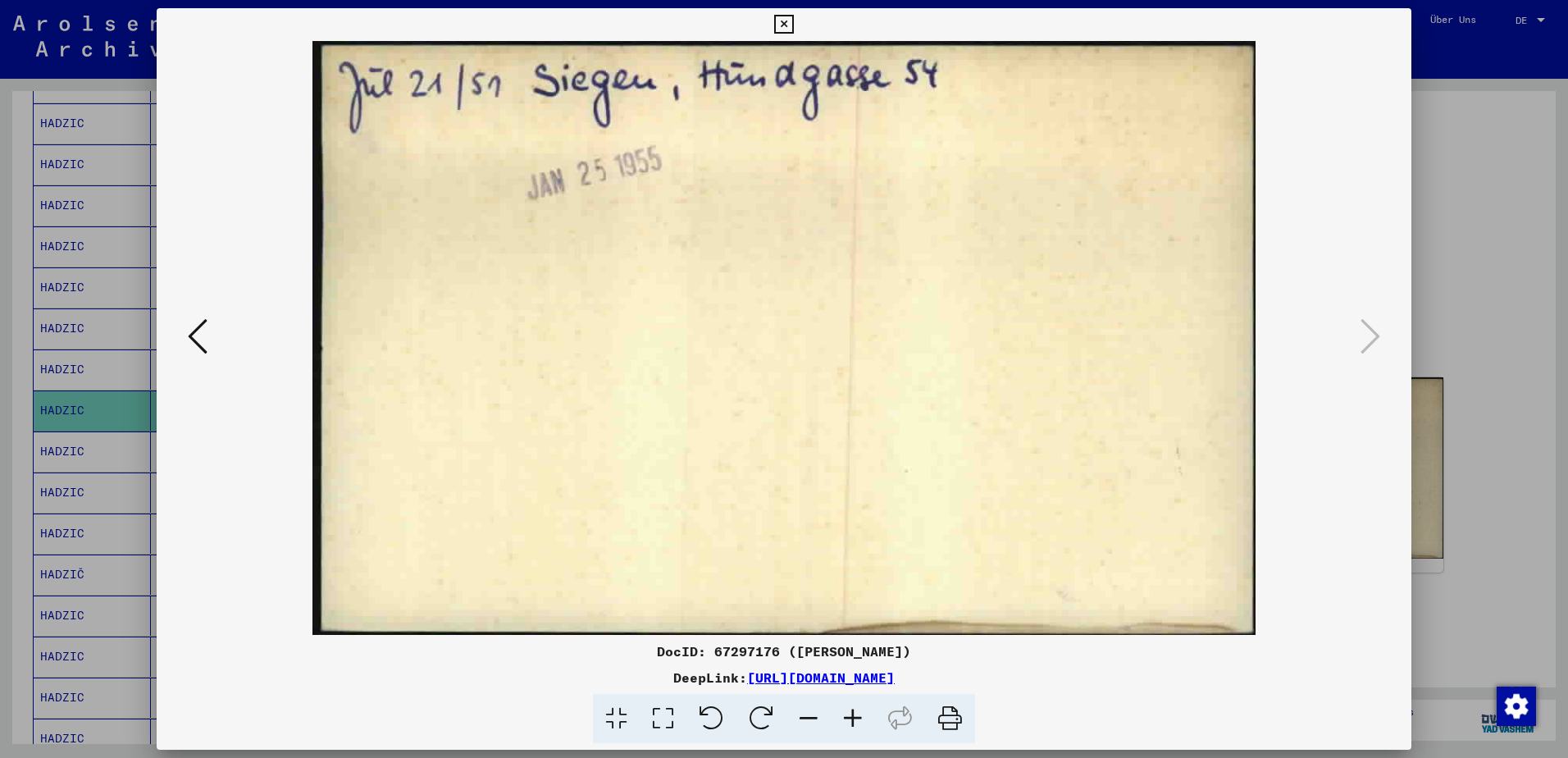
click at [1455, 501] on div at bounding box center [784, 379] width 1568 height 758
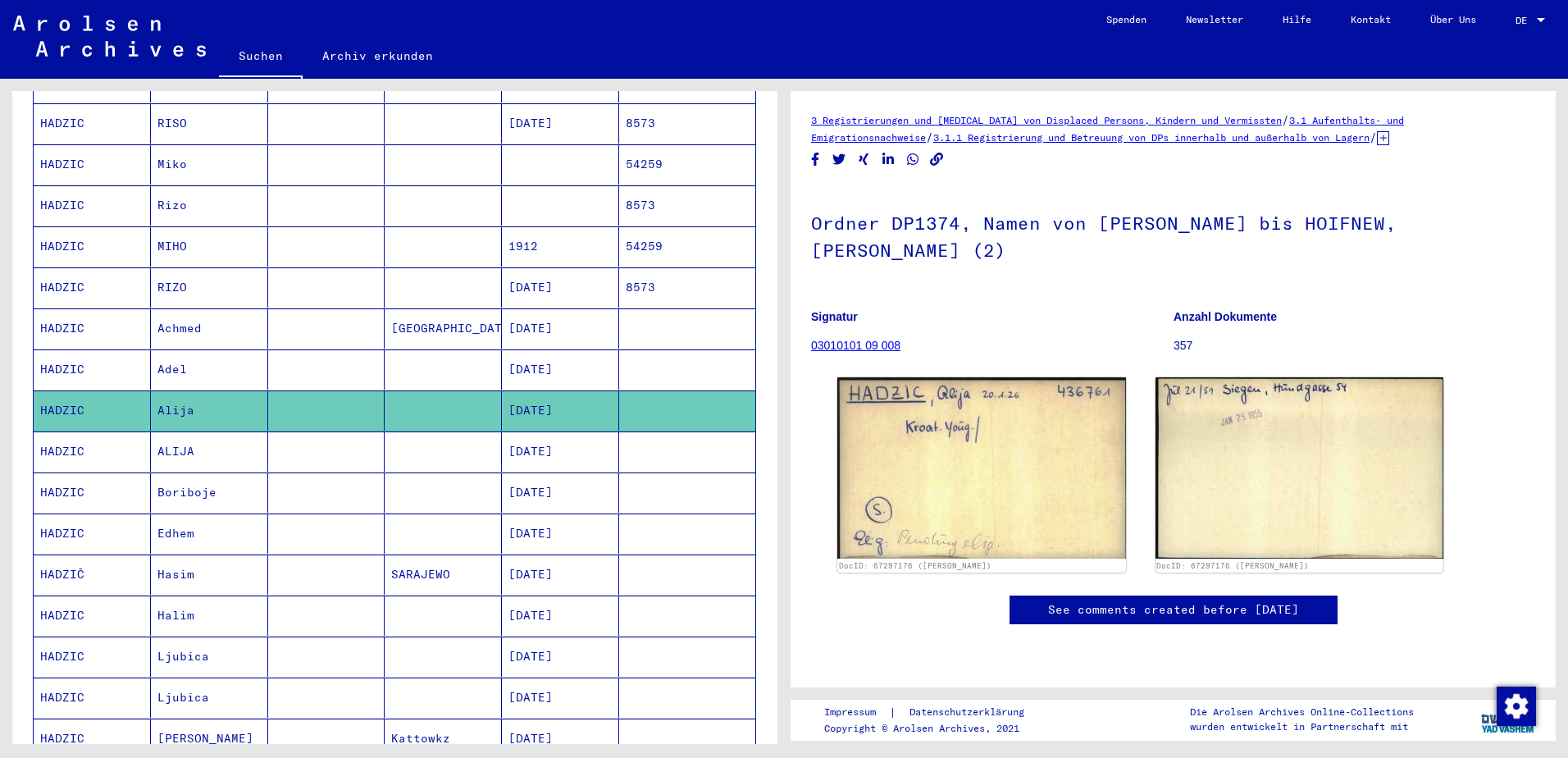
click at [256, 440] on mat-cell "ALIJA" at bounding box center [209, 451] width 118 height 41
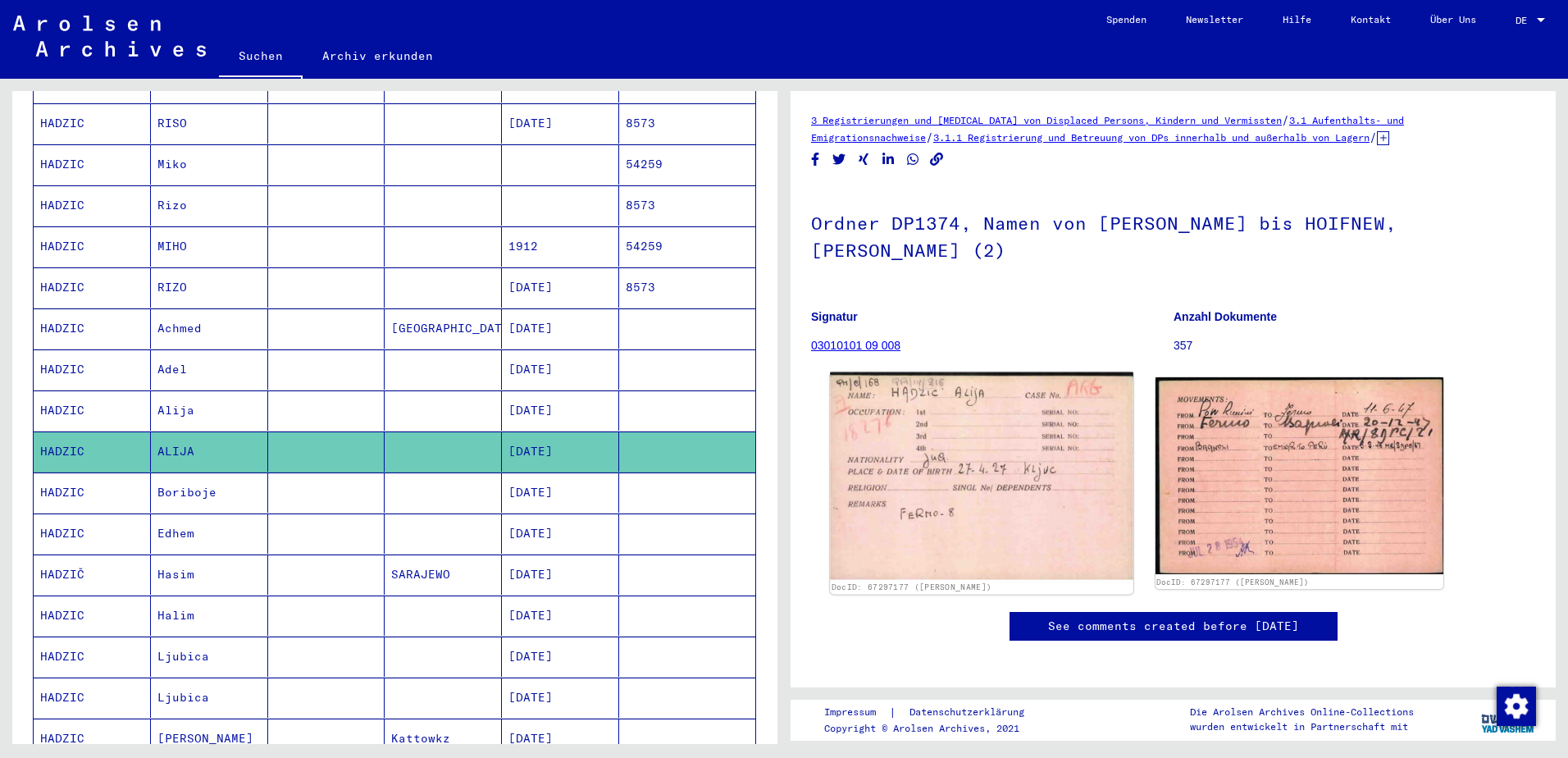
click at [1032, 440] on img at bounding box center [982, 476] width 303 height 208
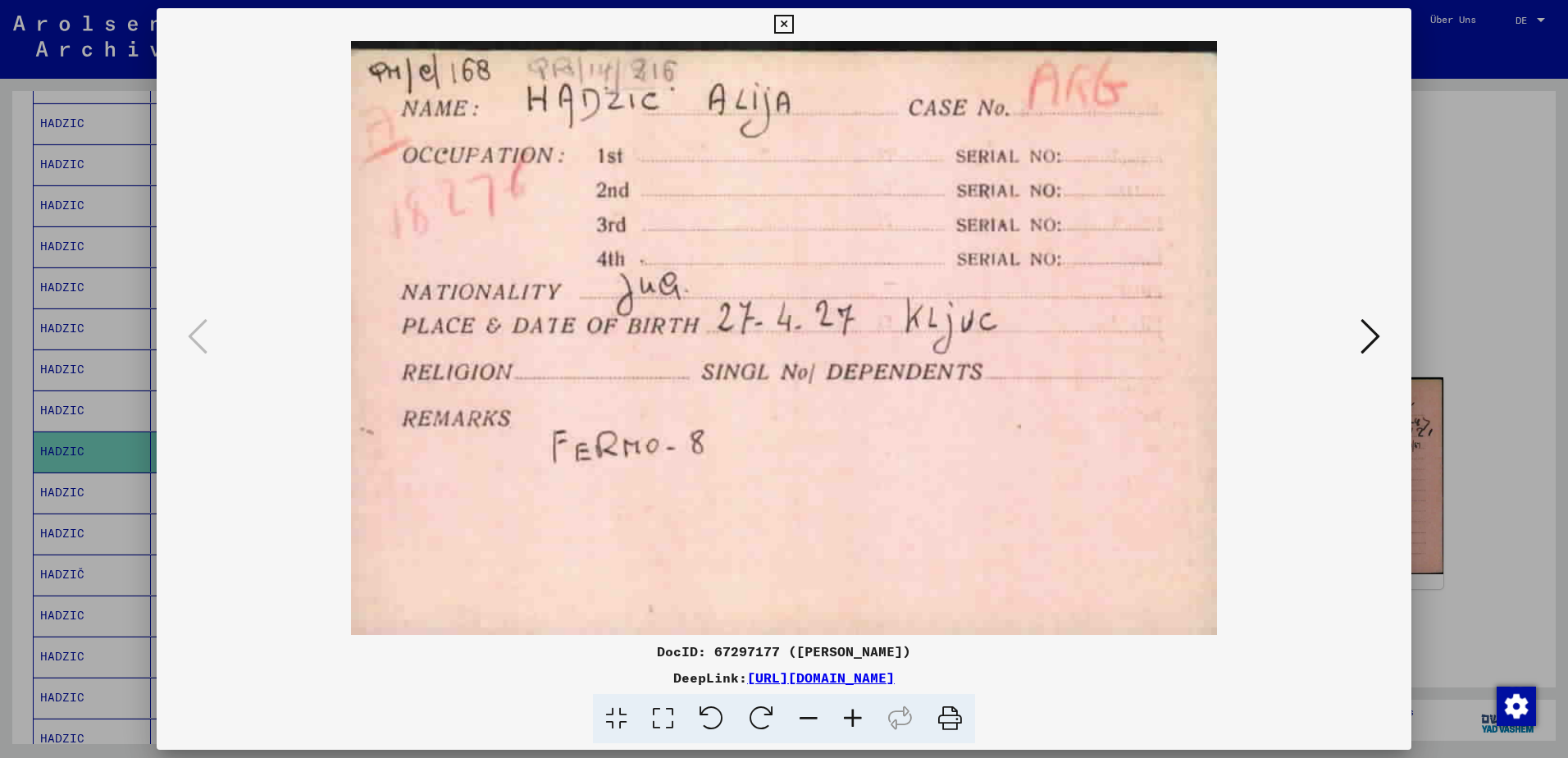
click at [1371, 331] on icon at bounding box center [1371, 336] width 20 height 40
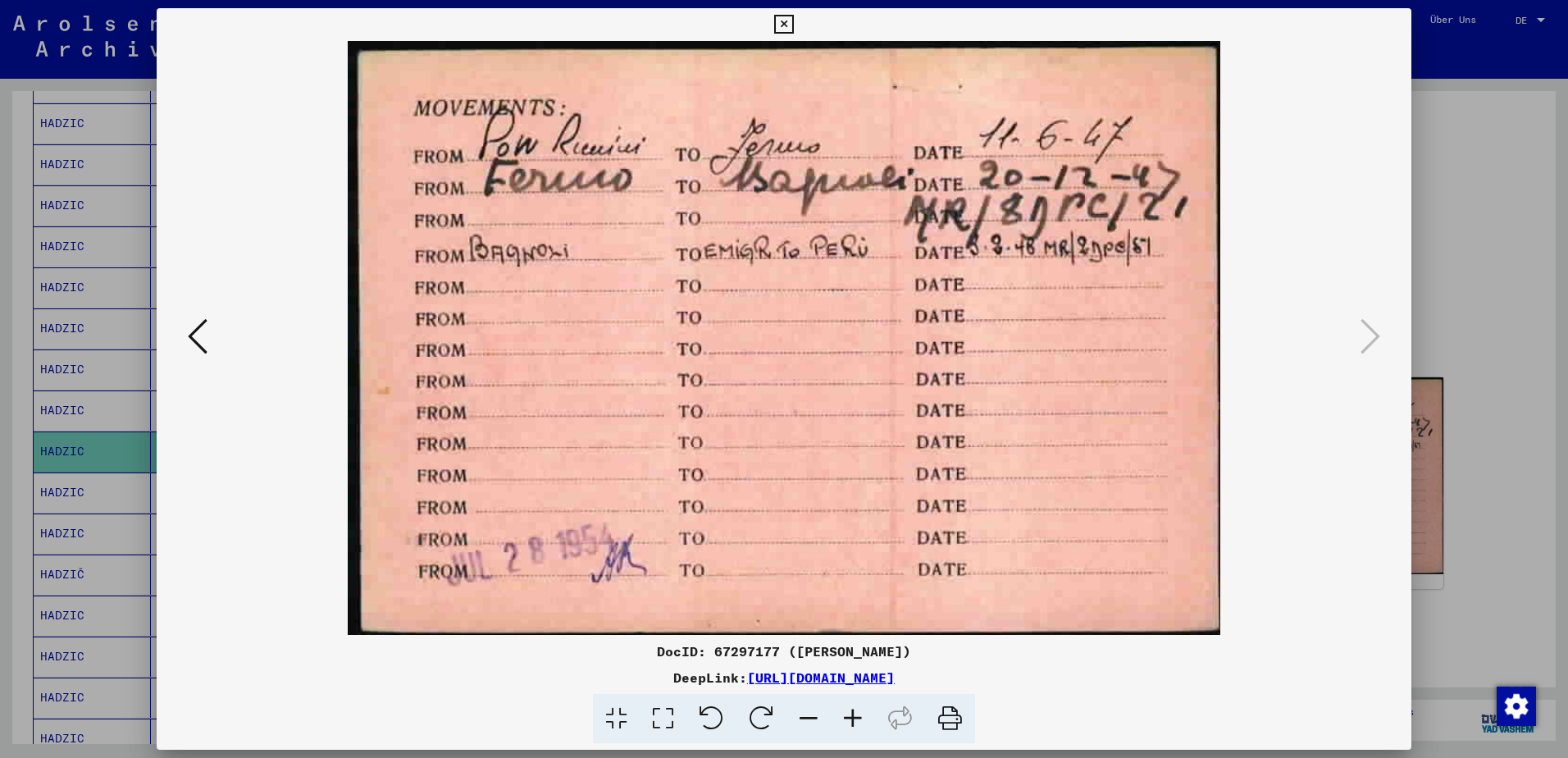
click at [1500, 471] on div at bounding box center [784, 379] width 1568 height 758
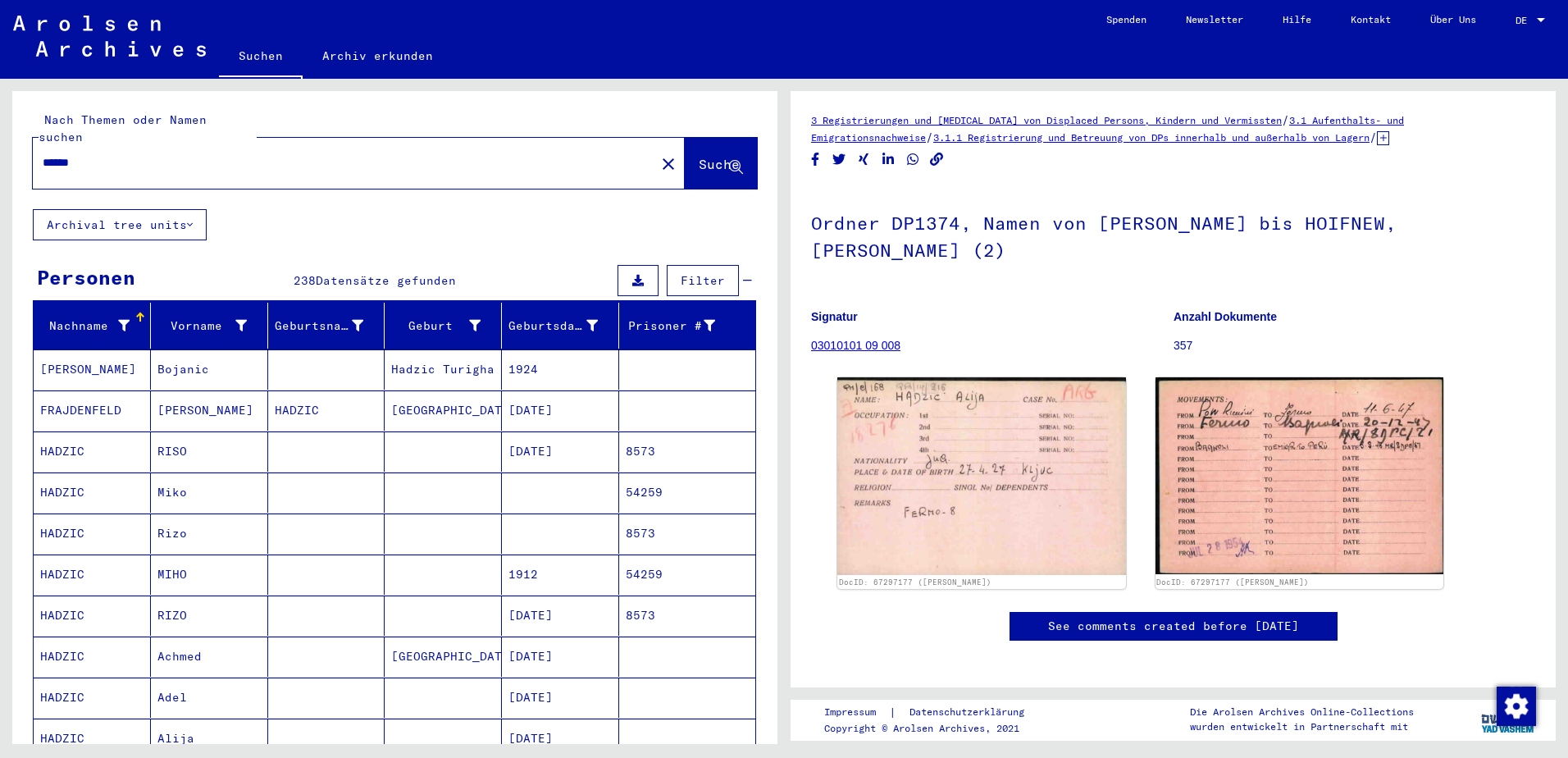
click at [166, 154] on input "******" at bounding box center [344, 162] width 603 height 17
type input "******"
